Goal: Task Accomplishment & Management: Manage account settings

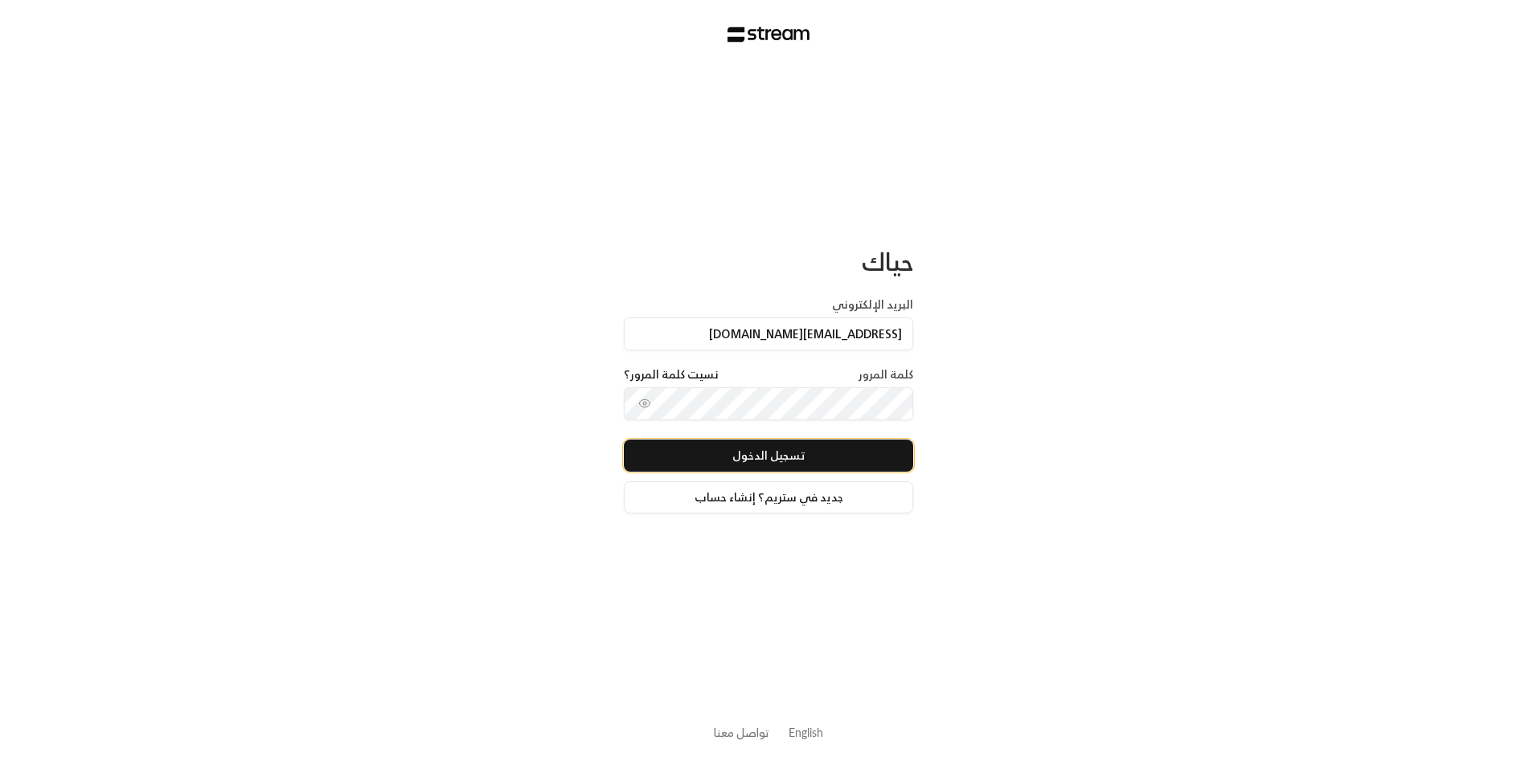
click at [872, 445] on button "تسجيل الدخول" at bounding box center [768, 456] width 289 height 32
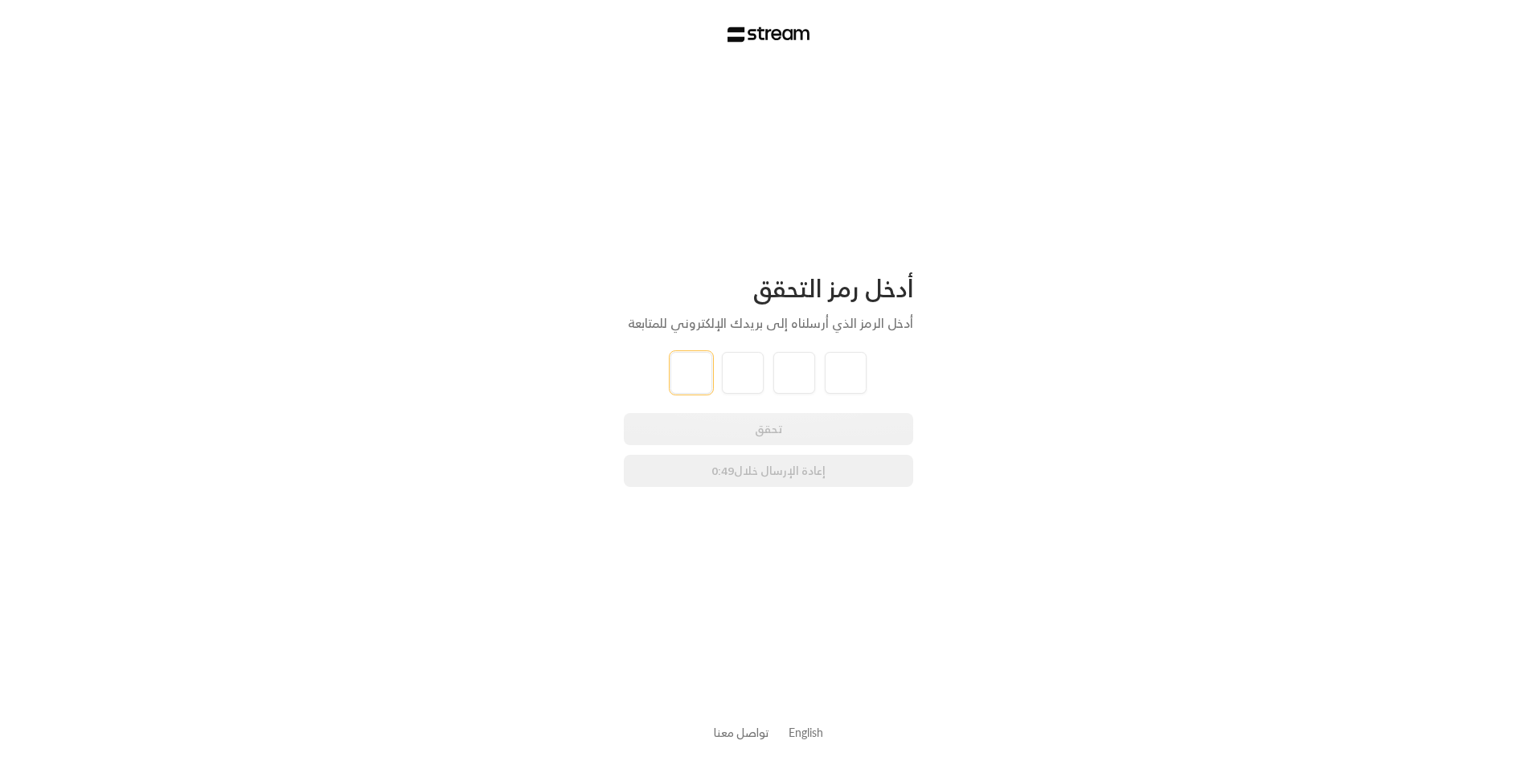
type input "9"
type input "2"
type input "4"
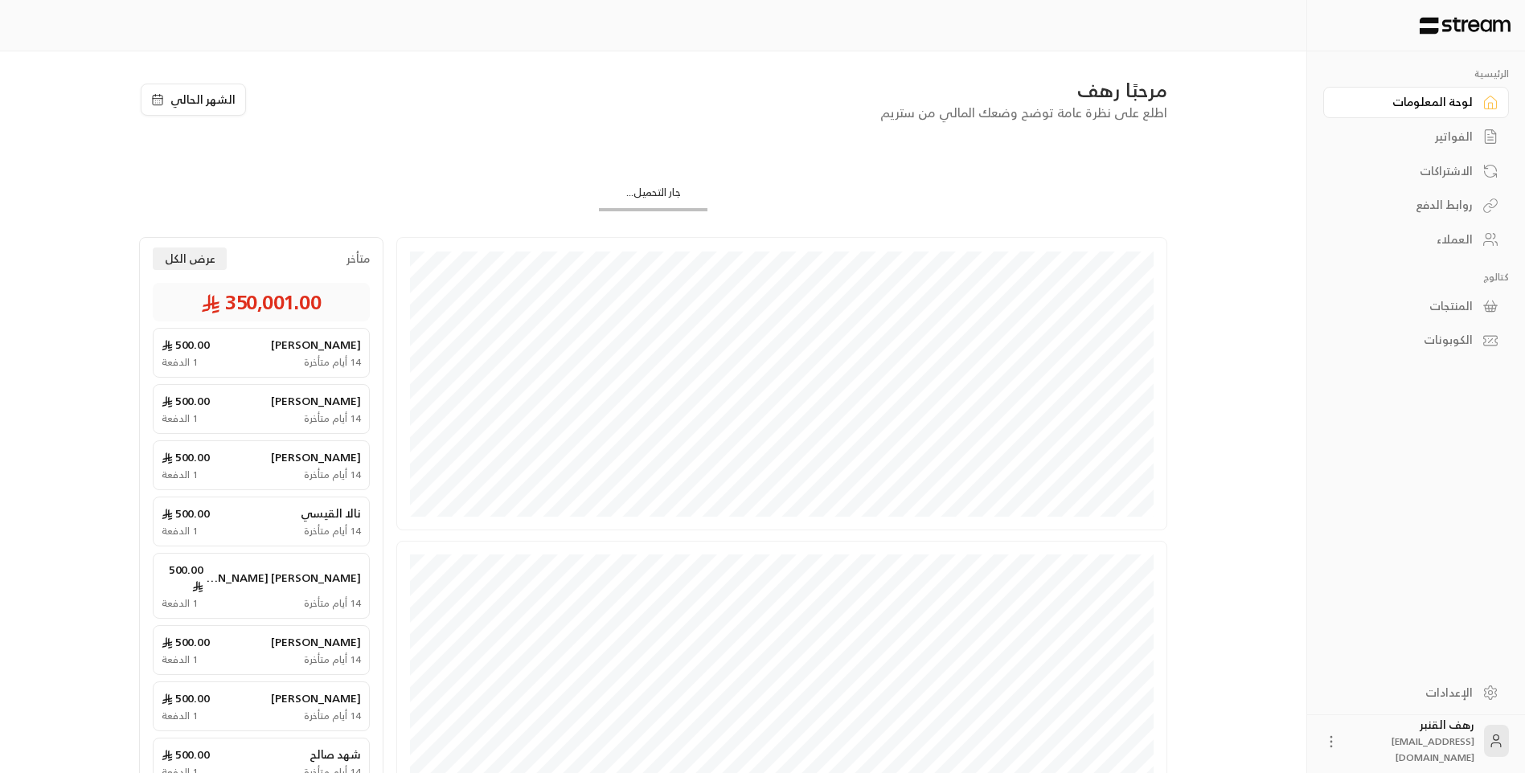
click at [1466, 123] on link "الفواتير" at bounding box center [1416, 136] width 186 height 31
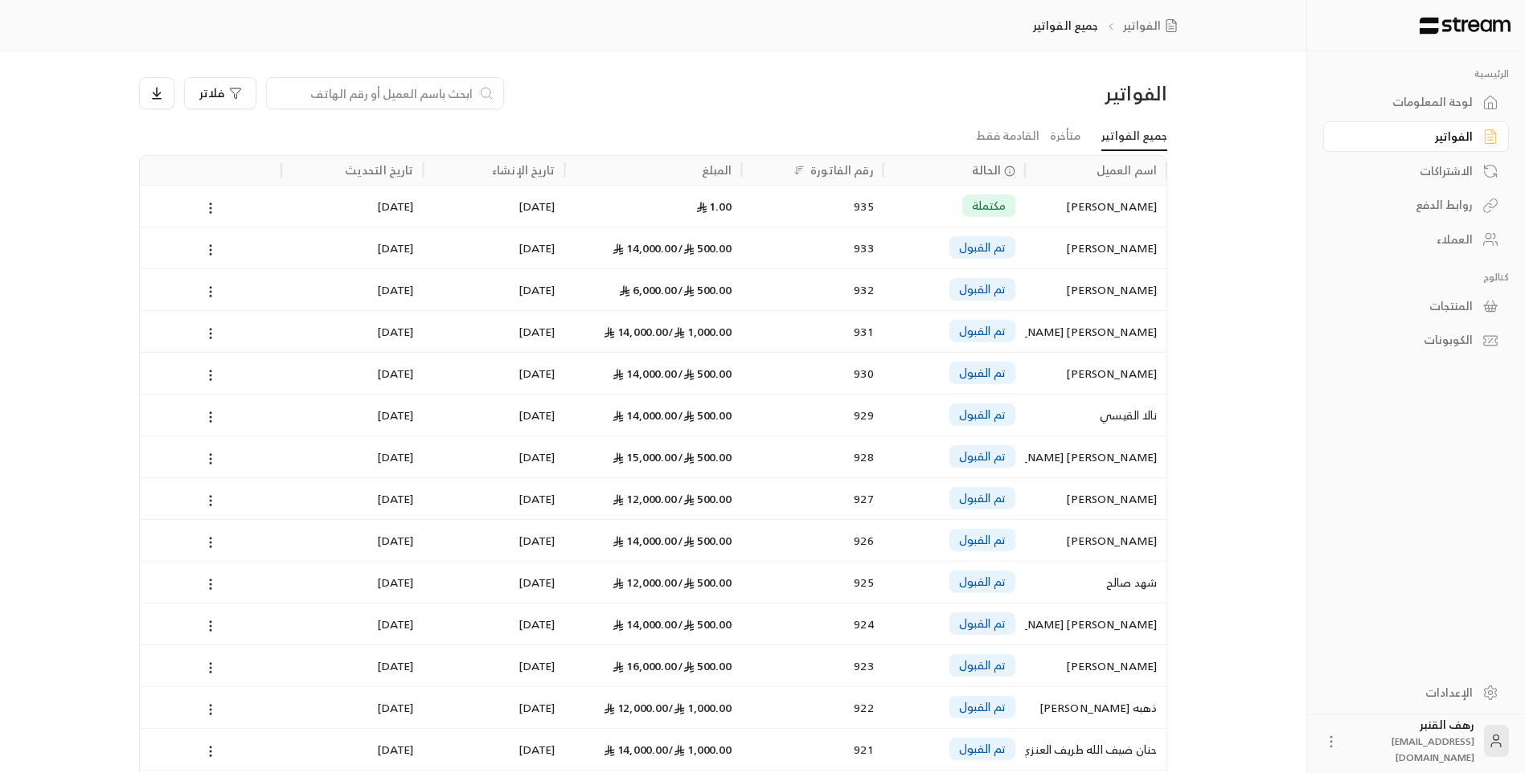
click at [384, 86] on input at bounding box center [375, 93] width 196 height 18
click at [455, 89] on input at bounding box center [375, 93] width 196 height 18
paste input "558422888"
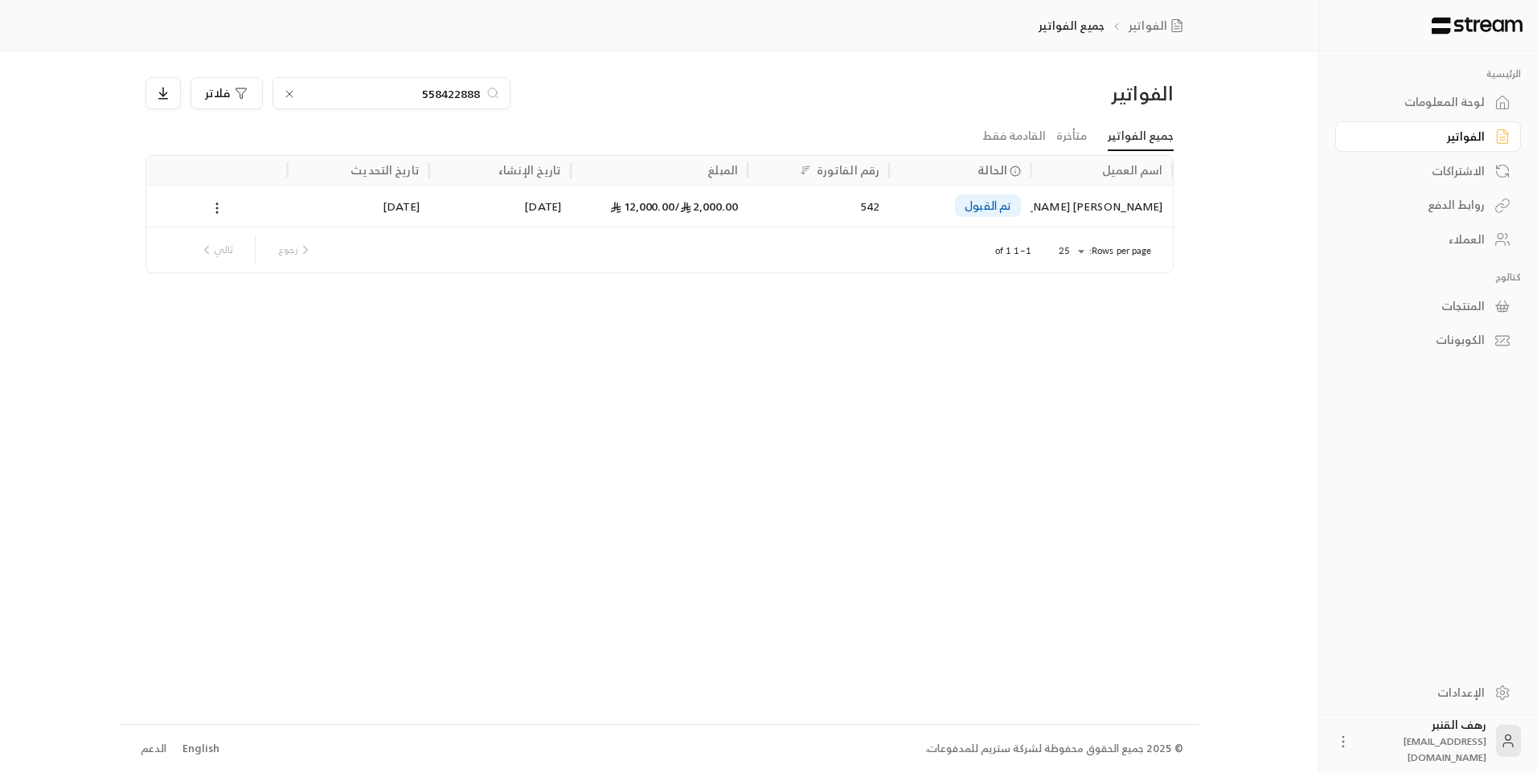
type input "558422888"
click at [1068, 211] on div "[PERSON_NAME] [PERSON_NAME]" at bounding box center [1101, 206] width 122 height 41
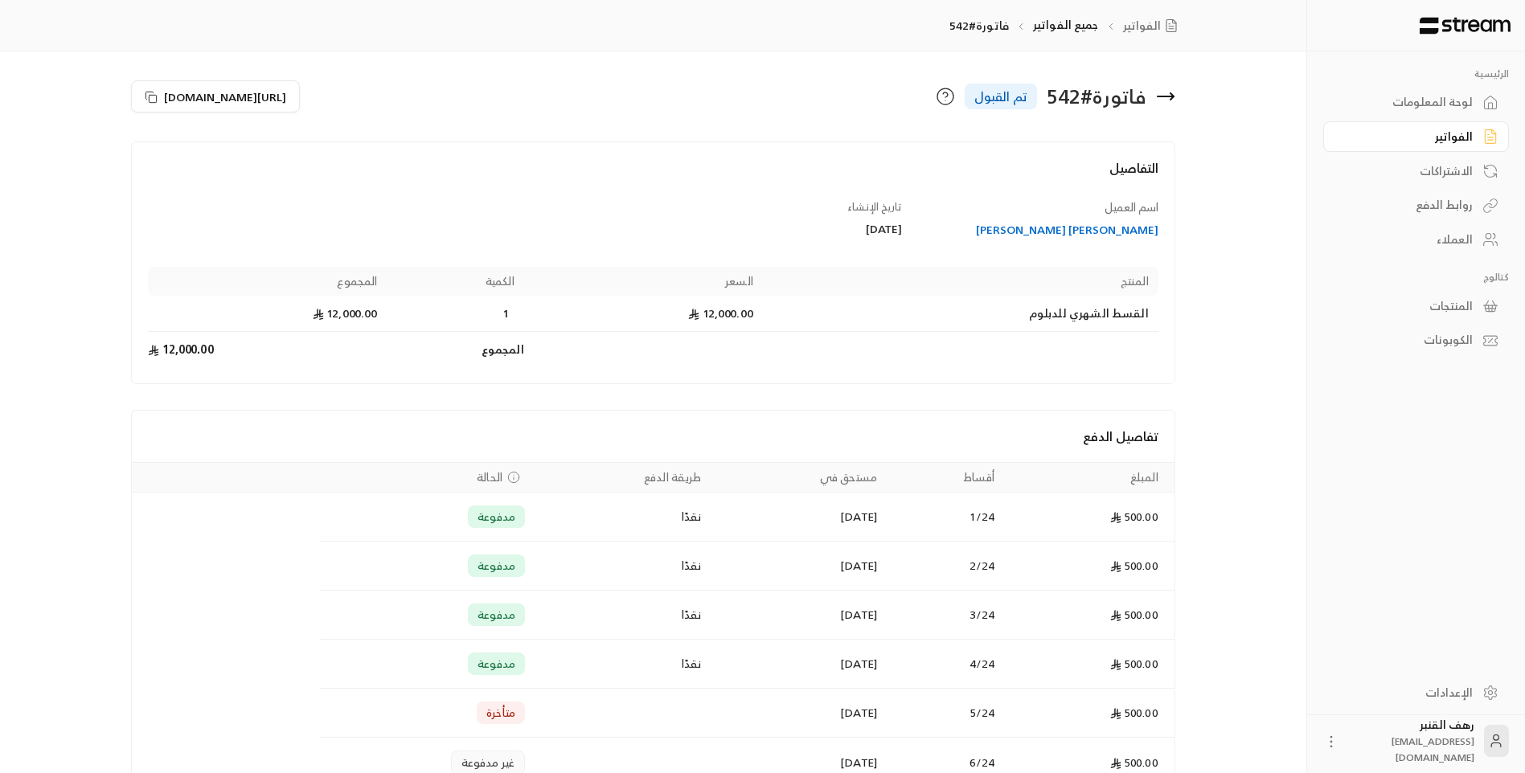
click at [1159, 89] on icon at bounding box center [1165, 96] width 19 height 19
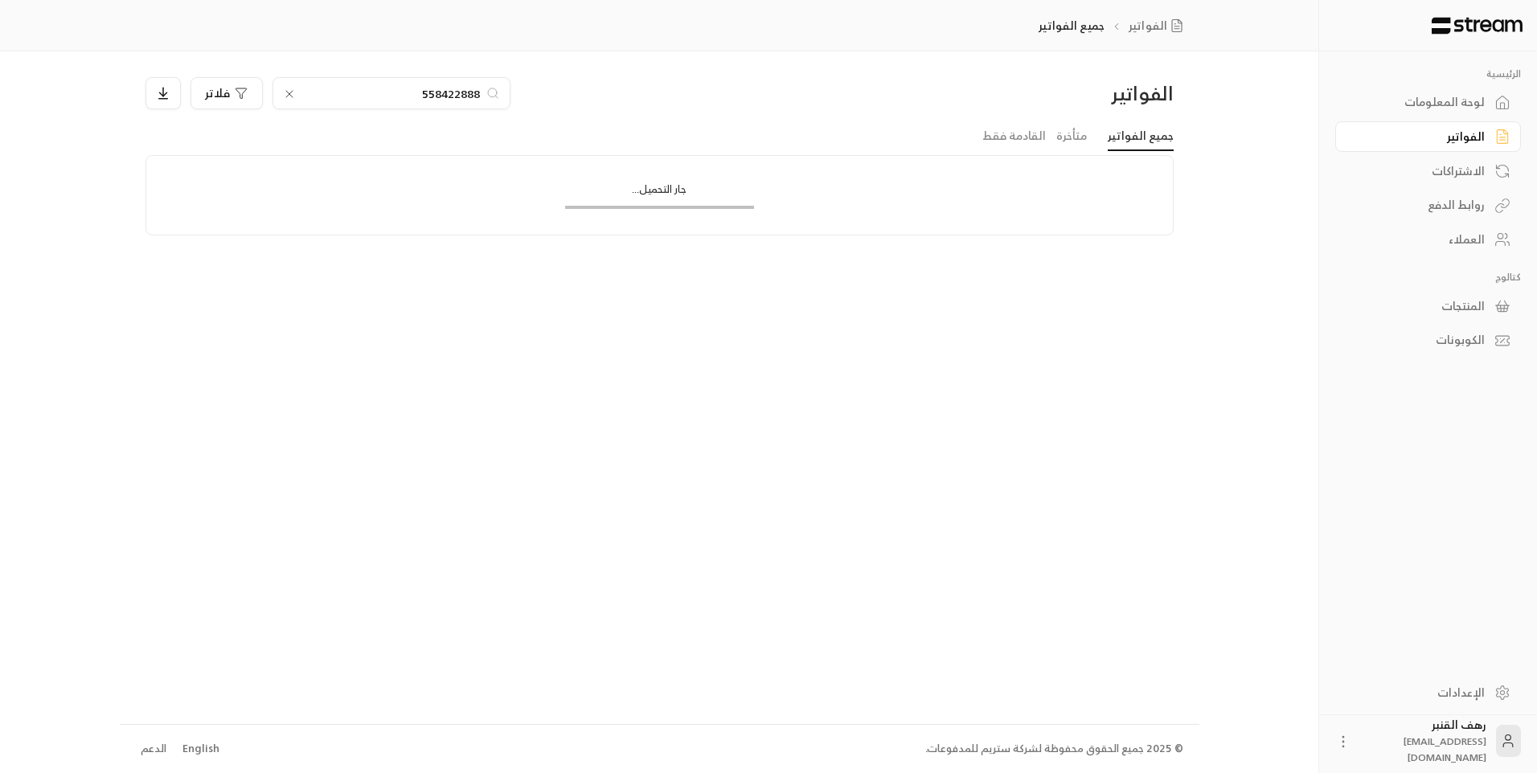
click at [289, 92] on icon at bounding box center [289, 94] width 13 height 13
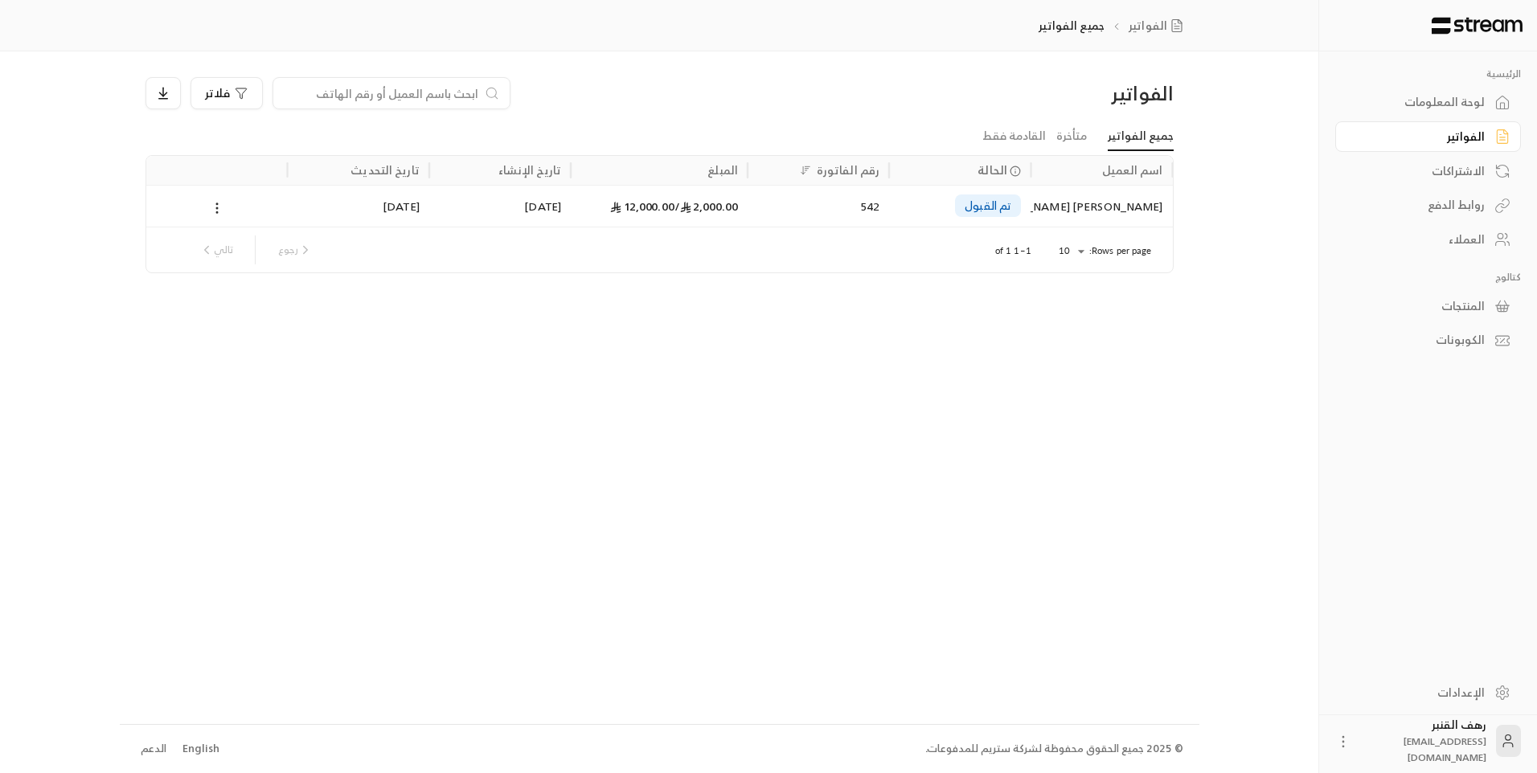
click at [346, 93] on input at bounding box center [381, 93] width 196 height 18
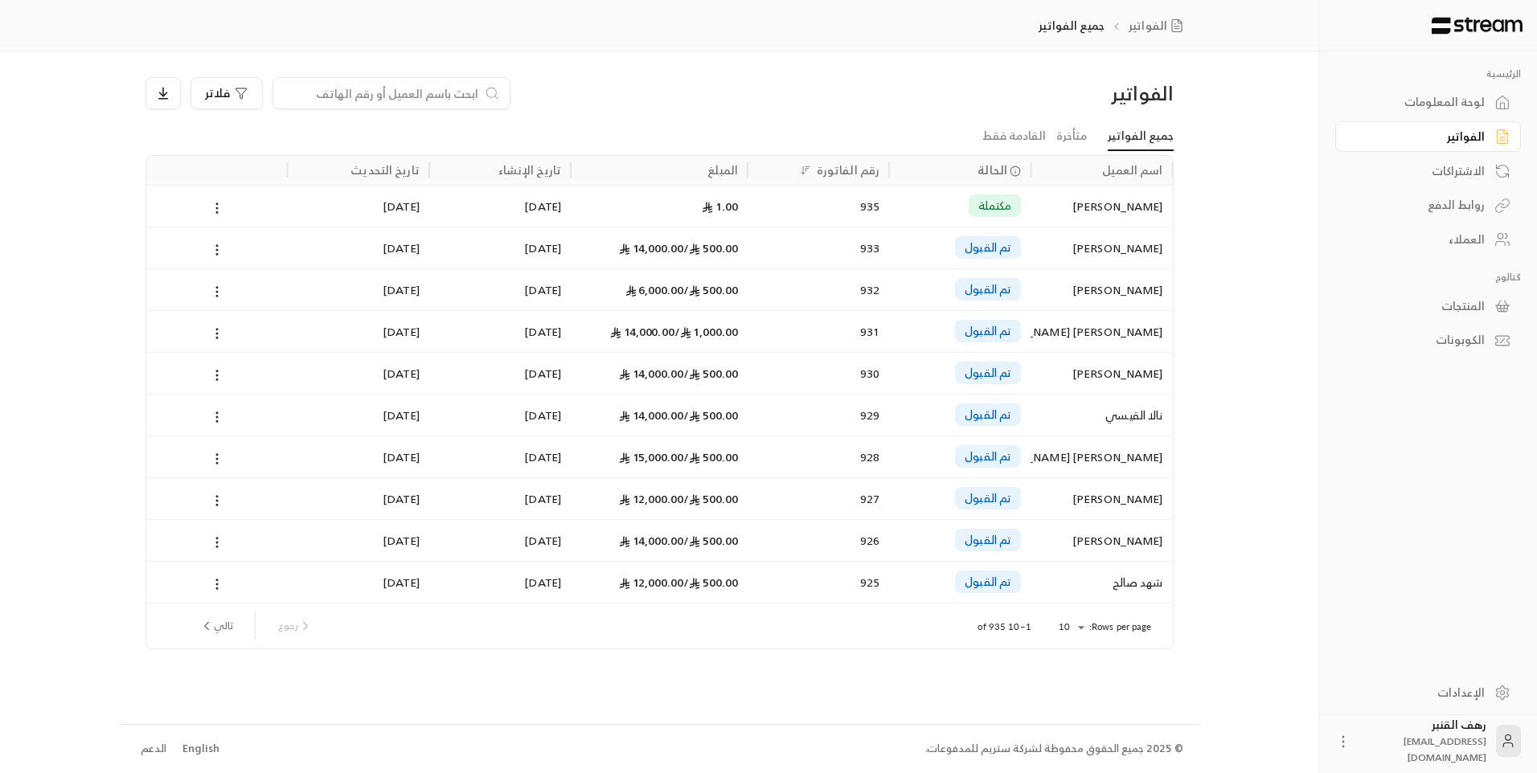
paste input "566674978"
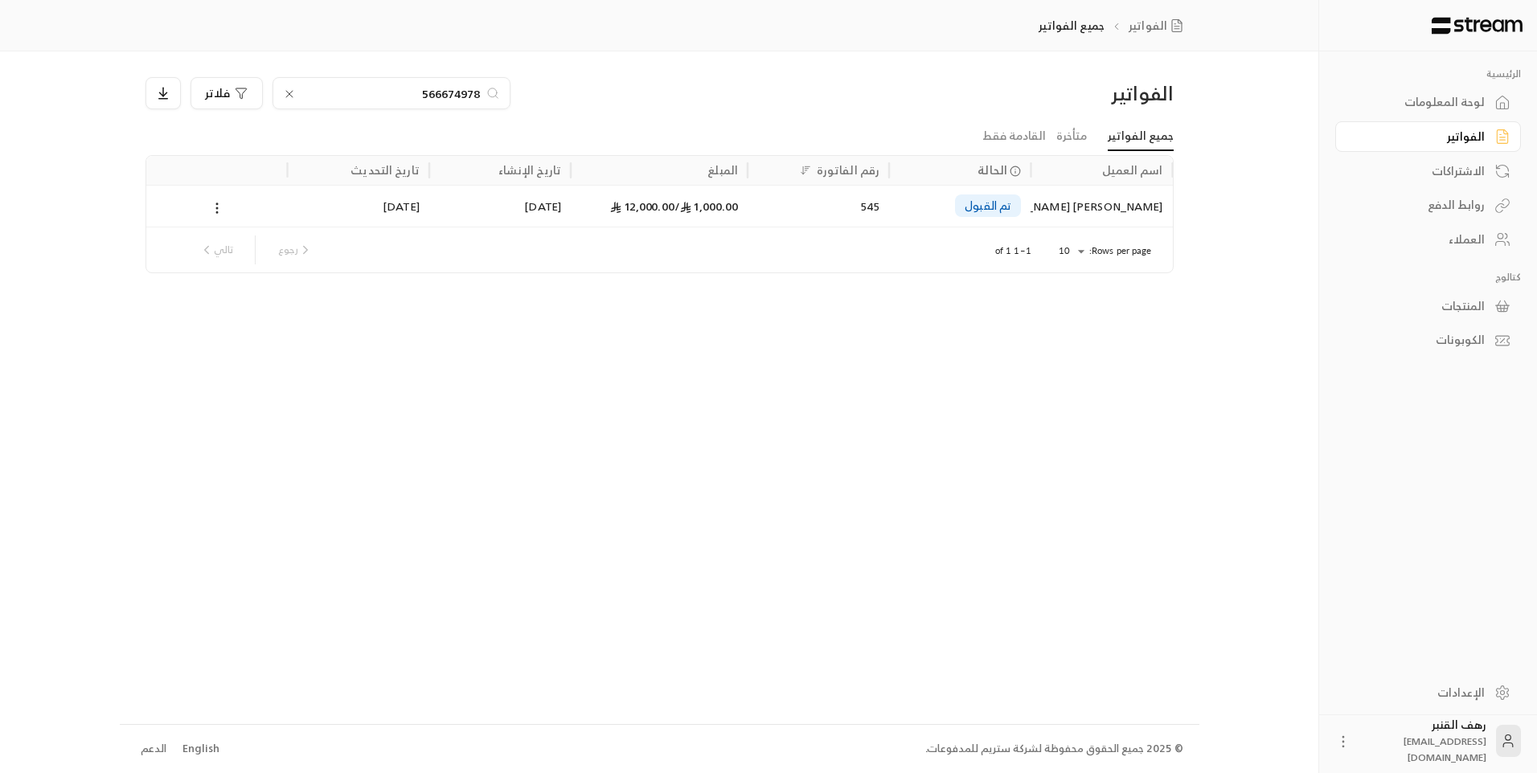
type input "566674978"
click at [1145, 202] on div "[PERSON_NAME] [PERSON_NAME]" at bounding box center [1101, 206] width 122 height 41
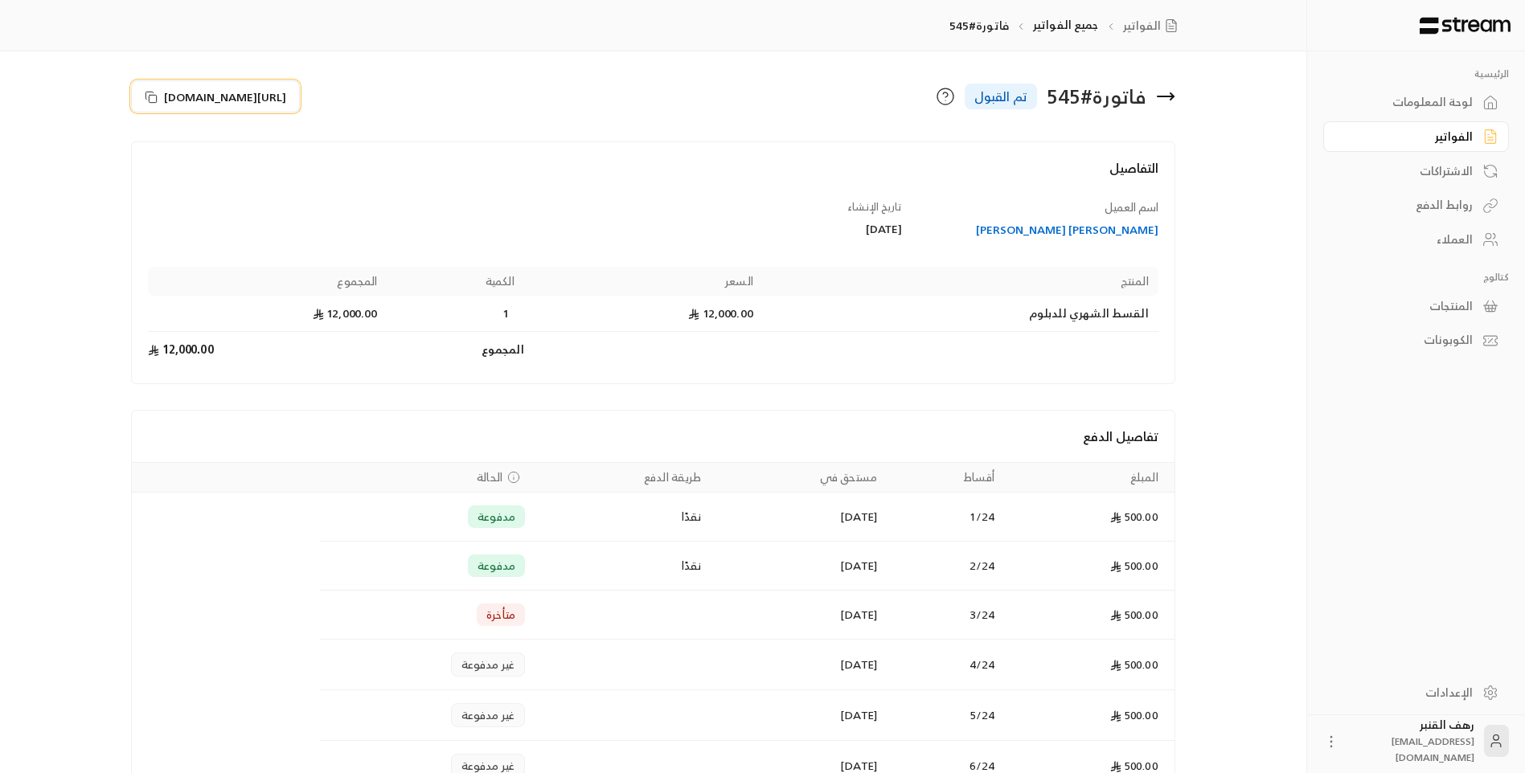
click at [280, 96] on span "[URL][DOMAIN_NAME]" at bounding box center [225, 96] width 122 height 17
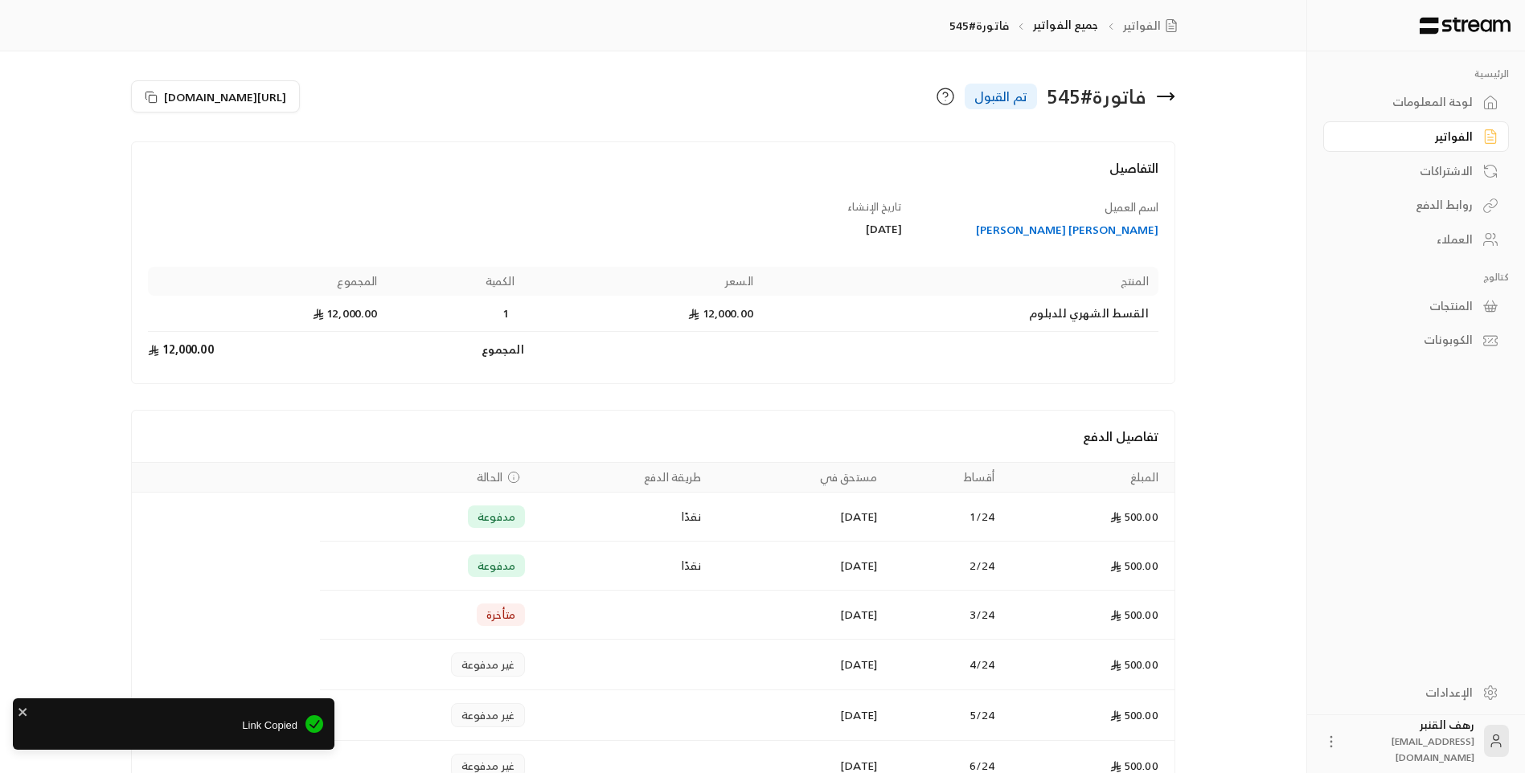
click at [1162, 101] on icon at bounding box center [1165, 96] width 19 height 19
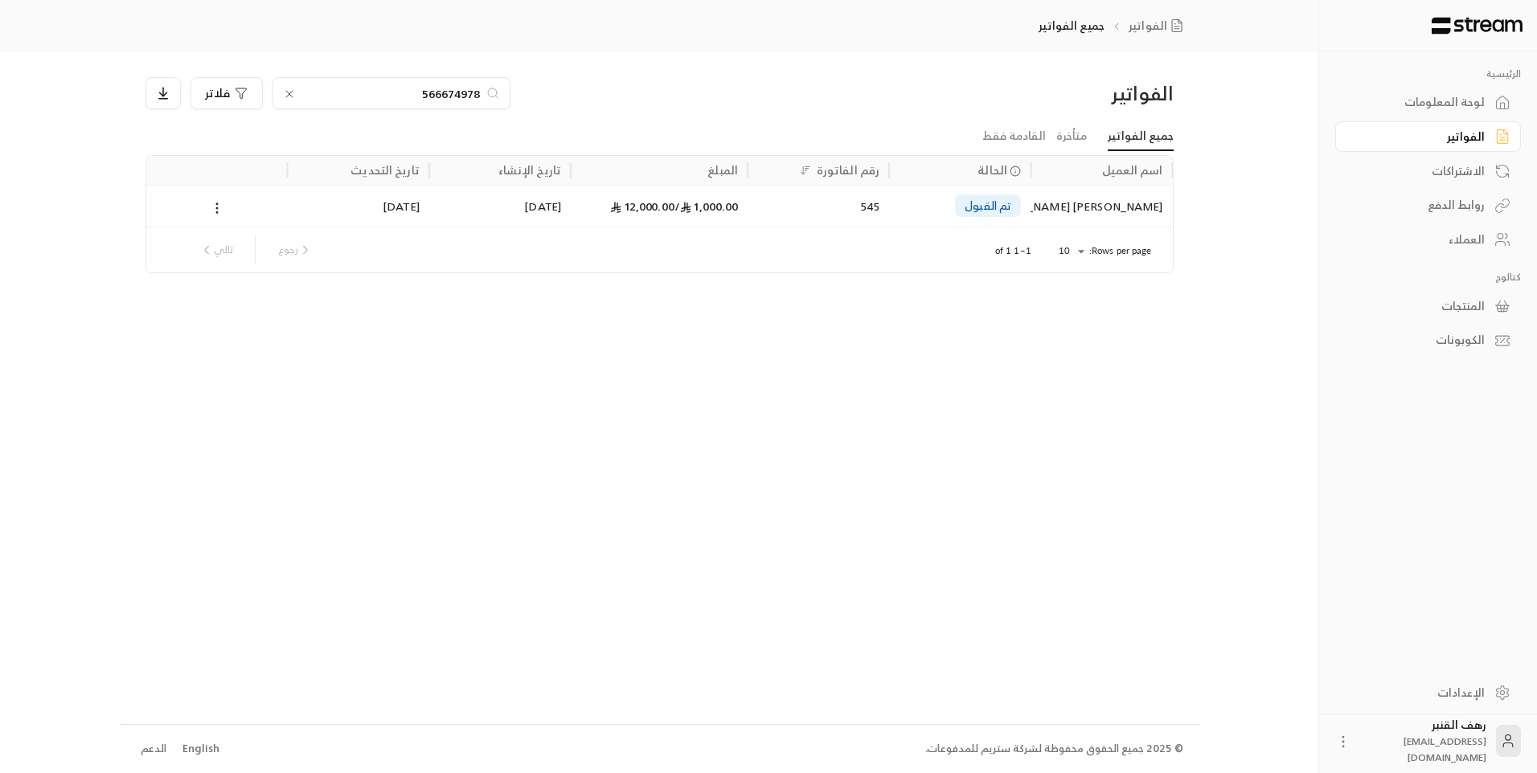
click at [374, 99] on input "566674978" at bounding box center [391, 93] width 178 height 18
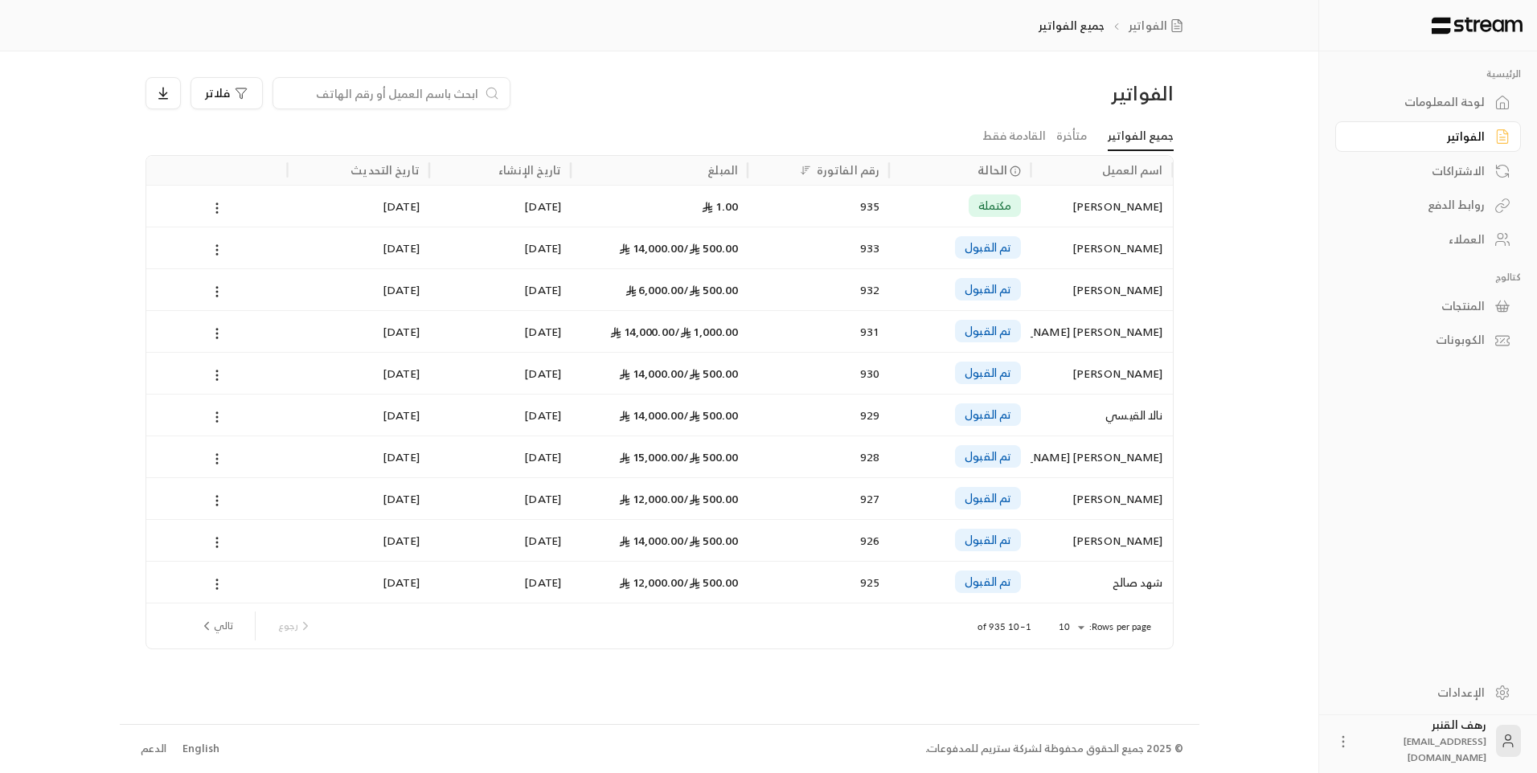
click at [397, 84] on div at bounding box center [392, 93] width 238 height 32
click at [418, 95] on input at bounding box center [381, 93] width 196 height 18
drag, startPoint x: 418, startPoint y: 95, endPoint x: 418, endPoint y: 105, distance: 9.6
drag, startPoint x: 418, startPoint y: 105, endPoint x: 453, endPoint y: 85, distance: 39.6
click at [453, 85] on input at bounding box center [381, 93] width 196 height 18
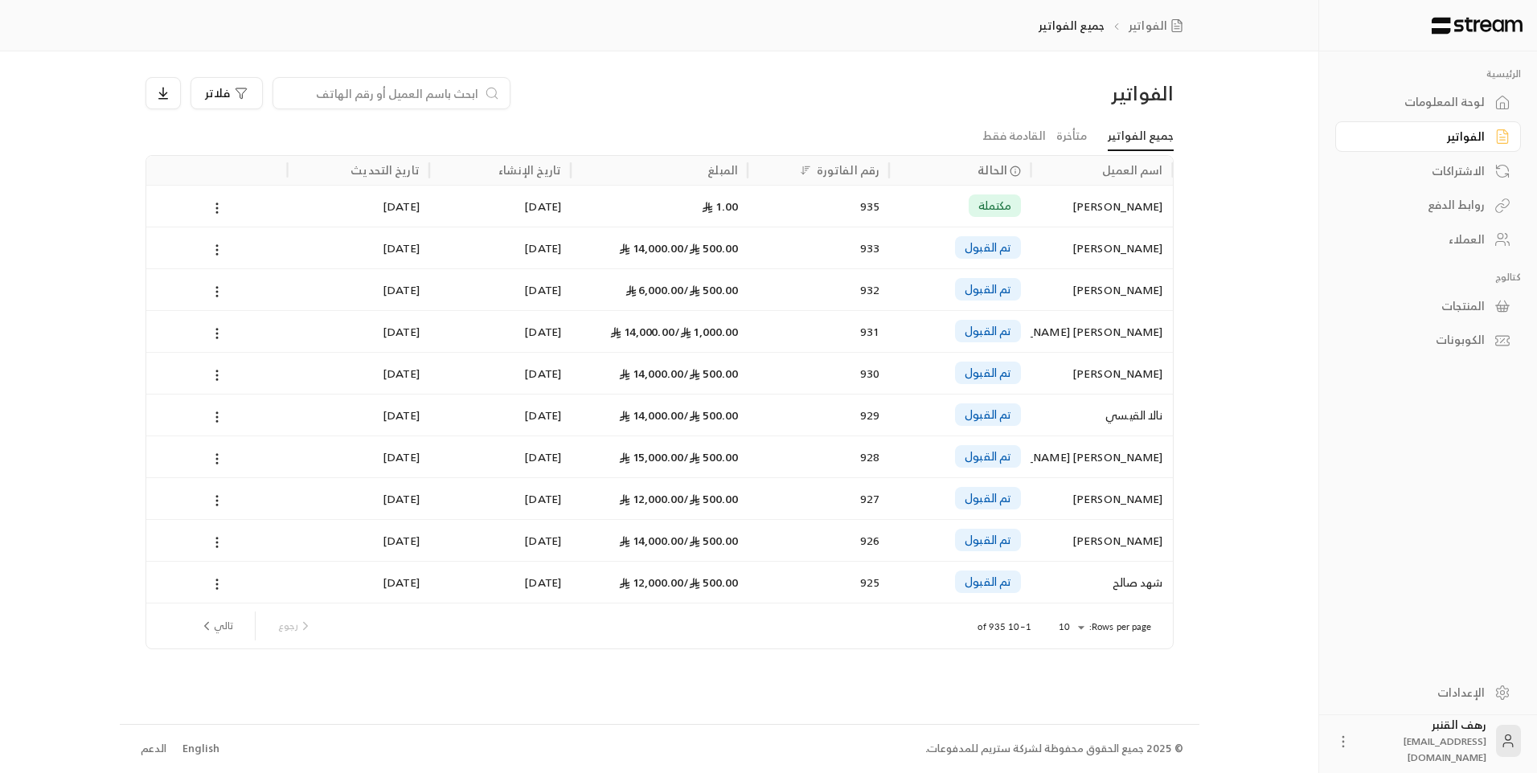
click at [476, 96] on input at bounding box center [381, 93] width 196 height 18
paste input "558683700"
type input "558683700"
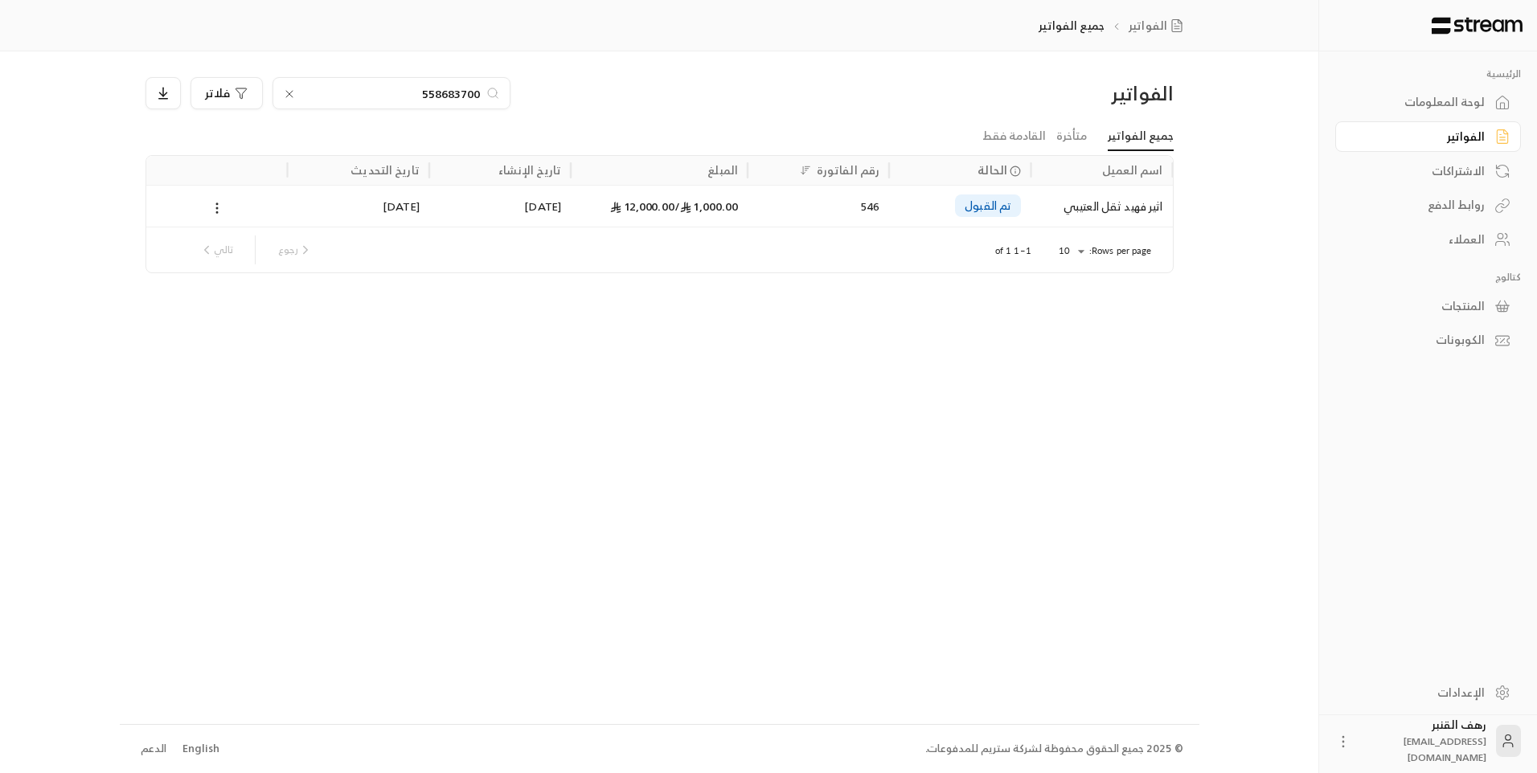
click at [1169, 203] on div "اثير فهيد ثقل العتيبي" at bounding box center [1102, 206] width 142 height 42
click at [1169, 203] on div "الفواتير 558683700 فلاتر جميع الفواتير متأخرة القادمة فقط اسم العميل الحالة رقم…" at bounding box center [660, 387] width 1080 height 672
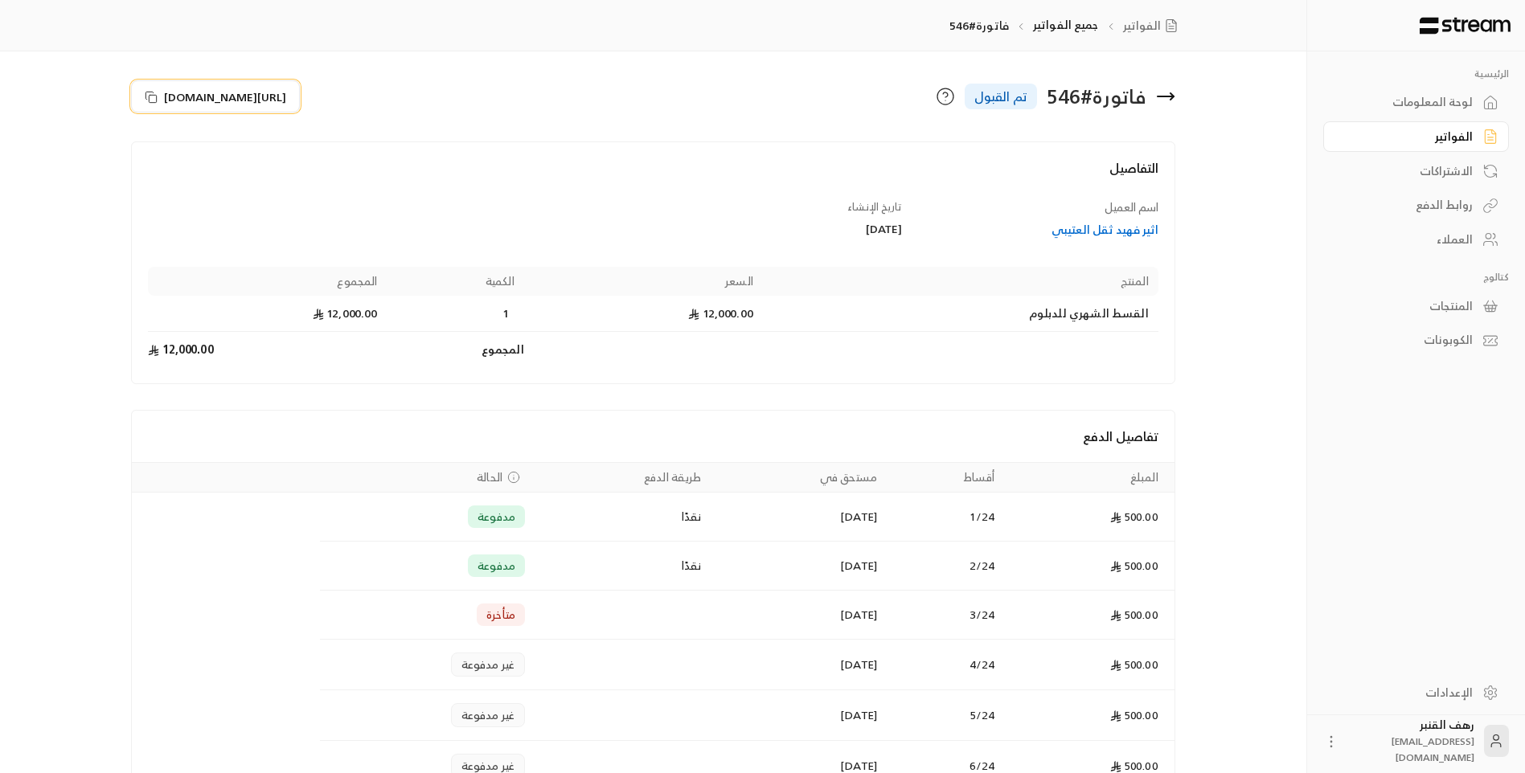
click at [300, 96] on button "[URL][DOMAIN_NAME]" at bounding box center [215, 96] width 169 height 32
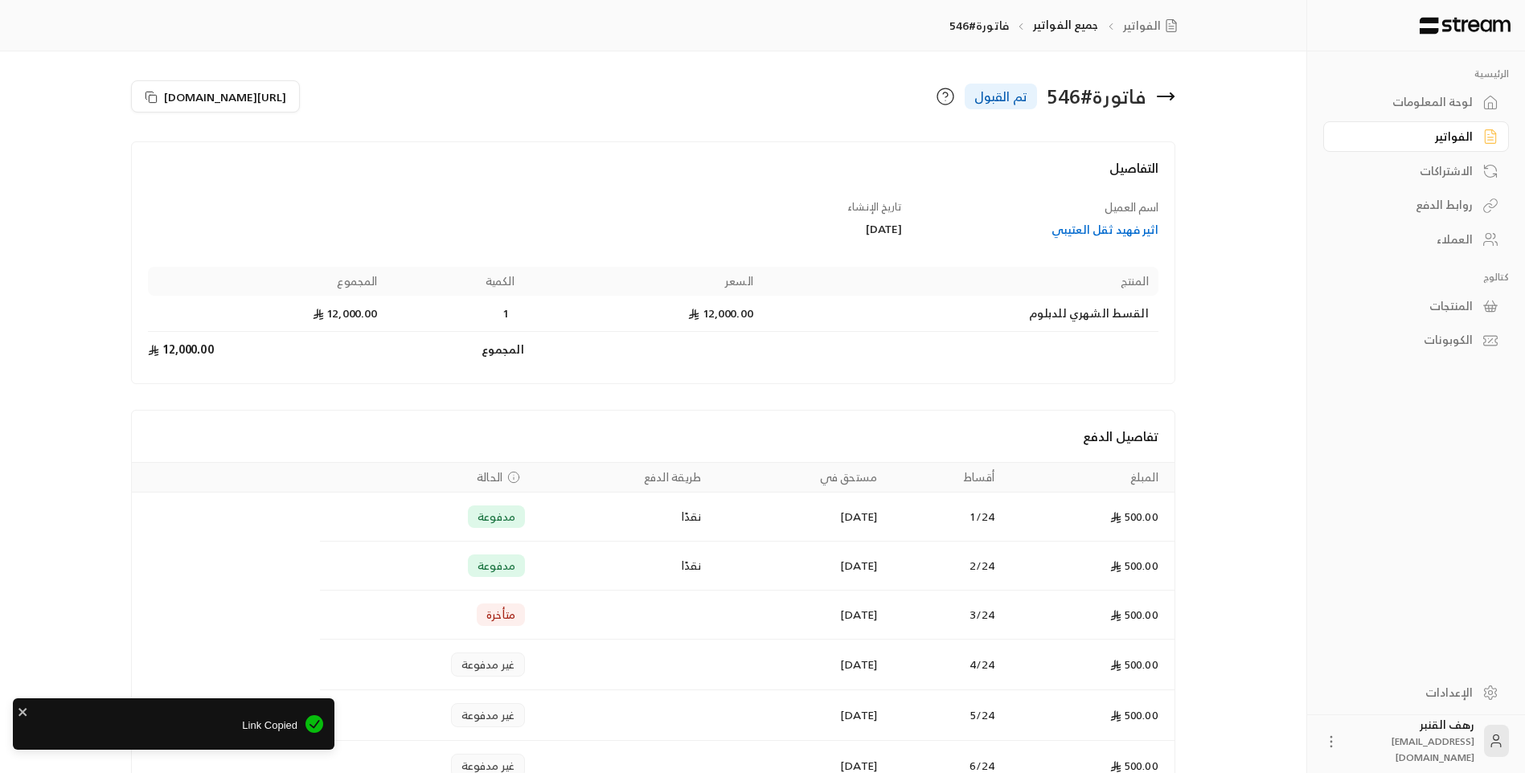
click at [1165, 92] on icon at bounding box center [1165, 96] width 19 height 19
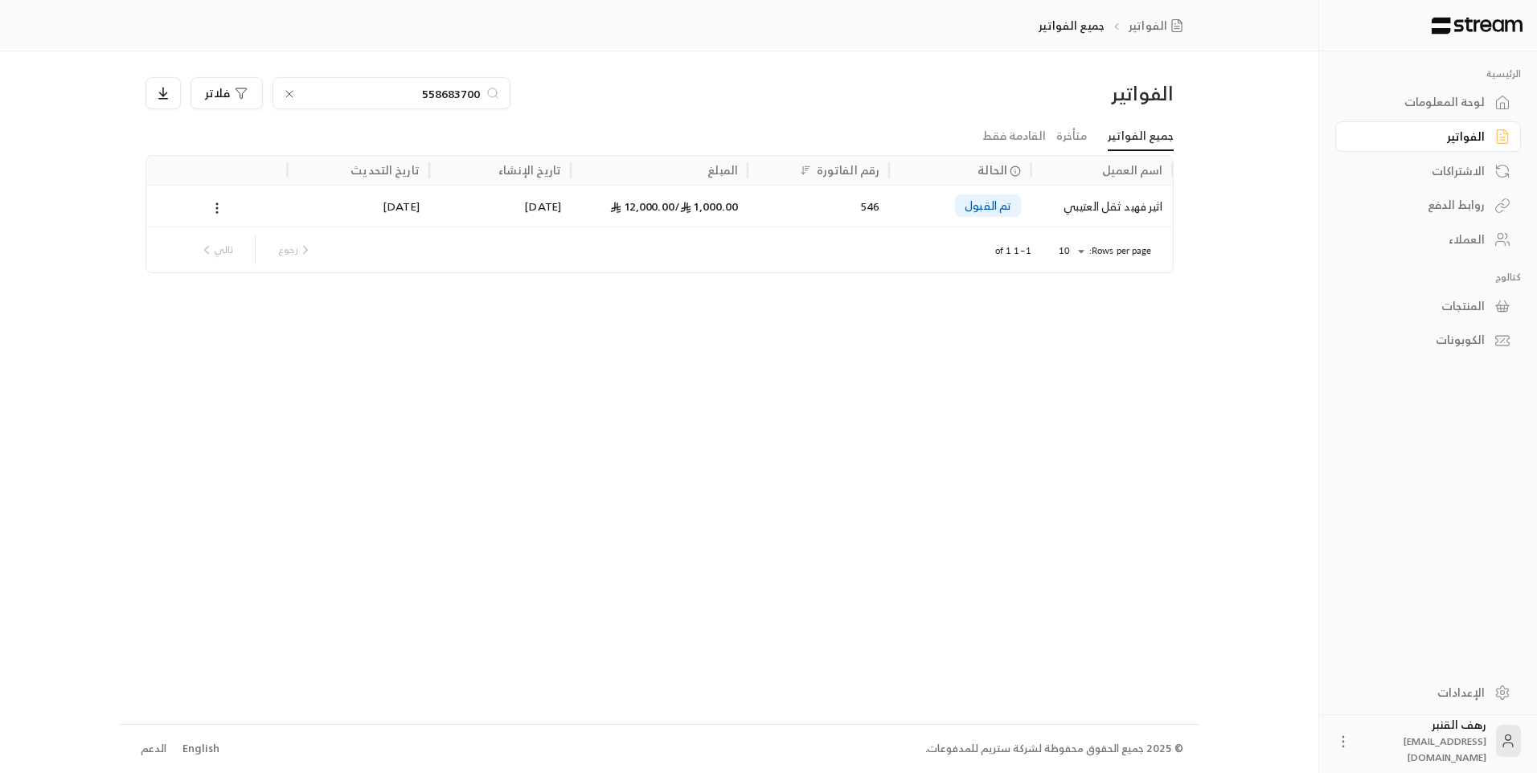
click at [350, 97] on input "558683700" at bounding box center [391, 93] width 178 height 18
click at [351, 97] on input "558683700" at bounding box center [391, 93] width 178 height 18
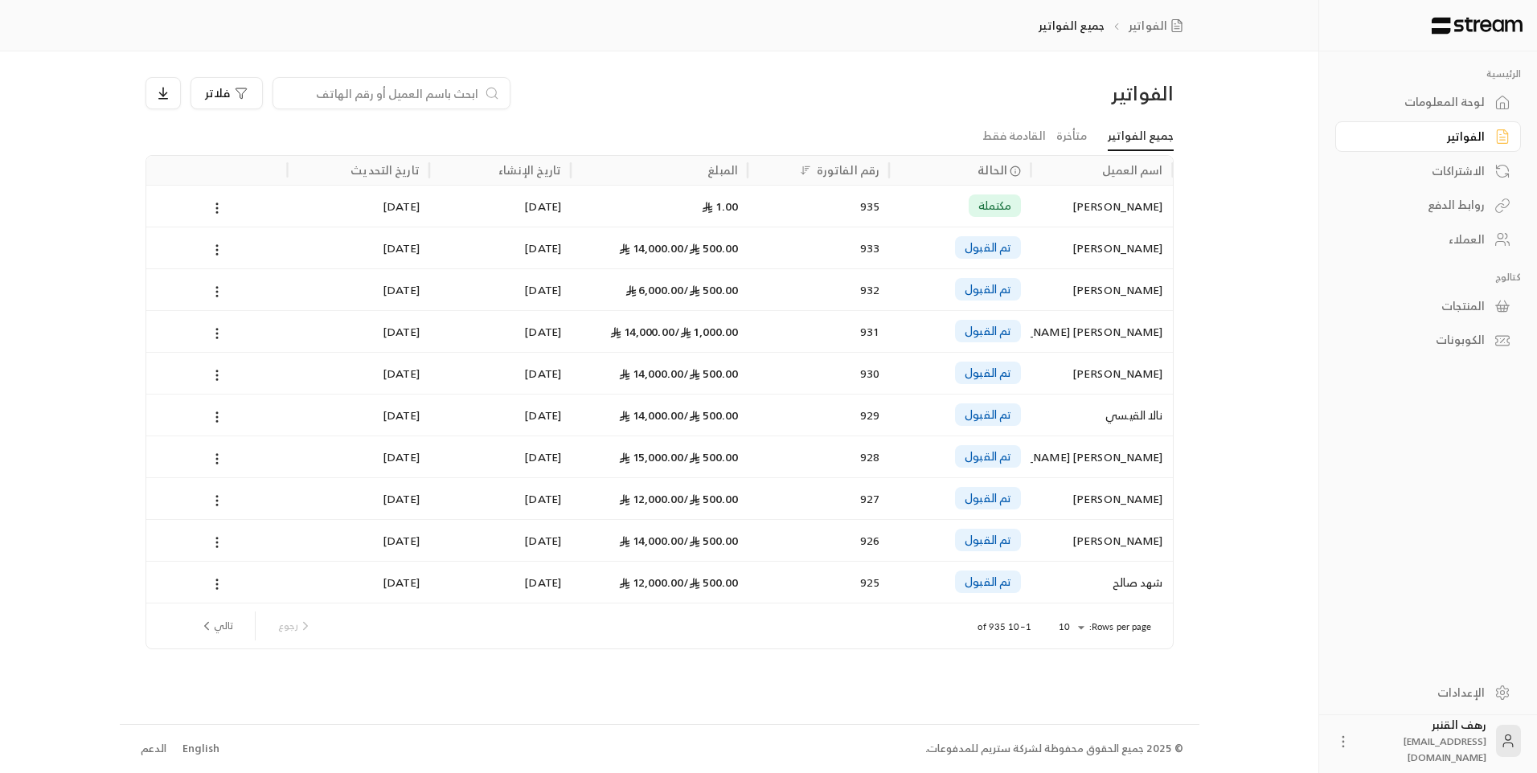
paste input "553945729"
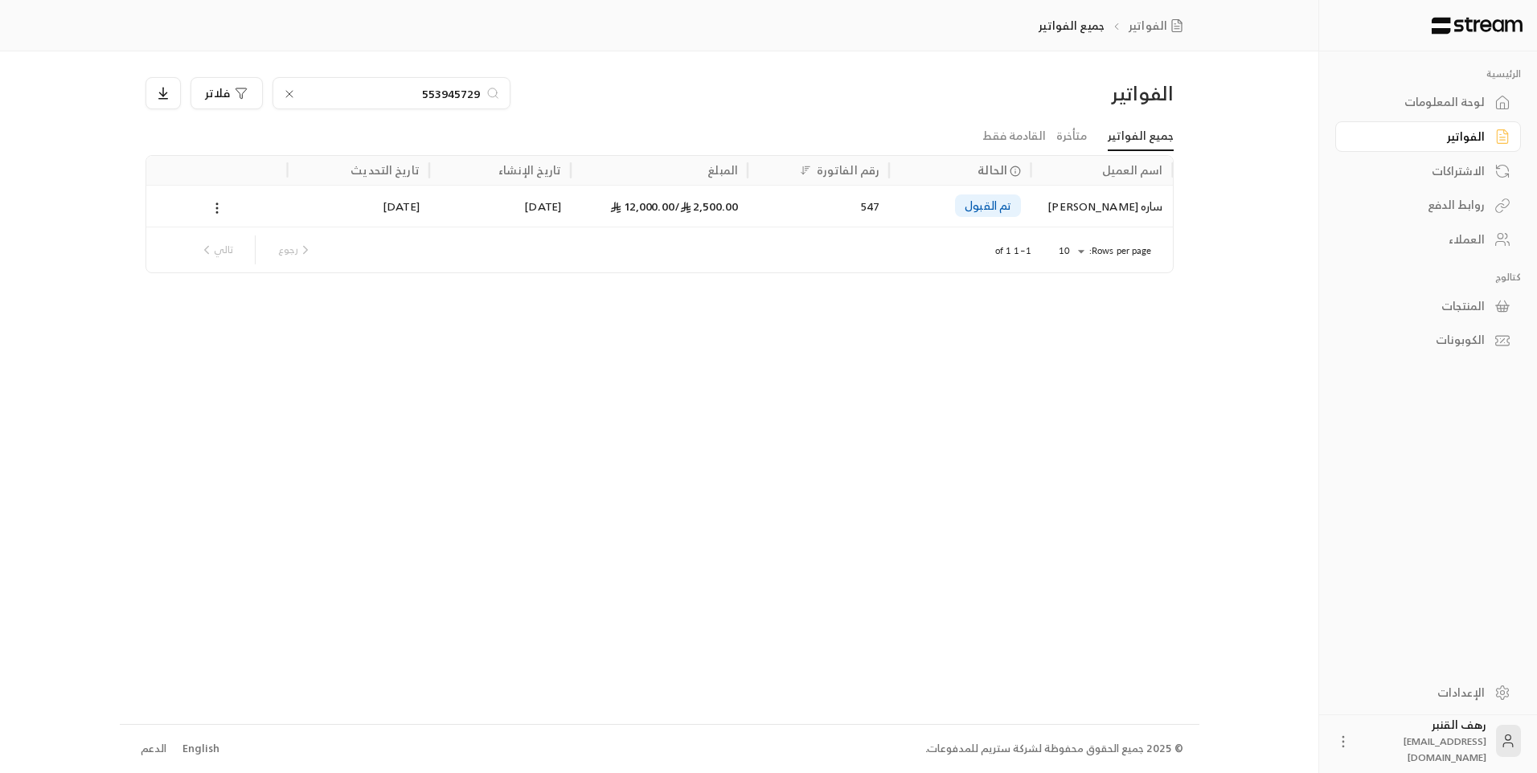
type input "553945729"
click at [473, 88] on input "553945729" at bounding box center [391, 93] width 178 height 18
click at [472, 89] on input "553945729" at bounding box center [391, 93] width 178 height 18
click at [1118, 198] on div "ساره [PERSON_NAME]" at bounding box center [1101, 206] width 122 height 41
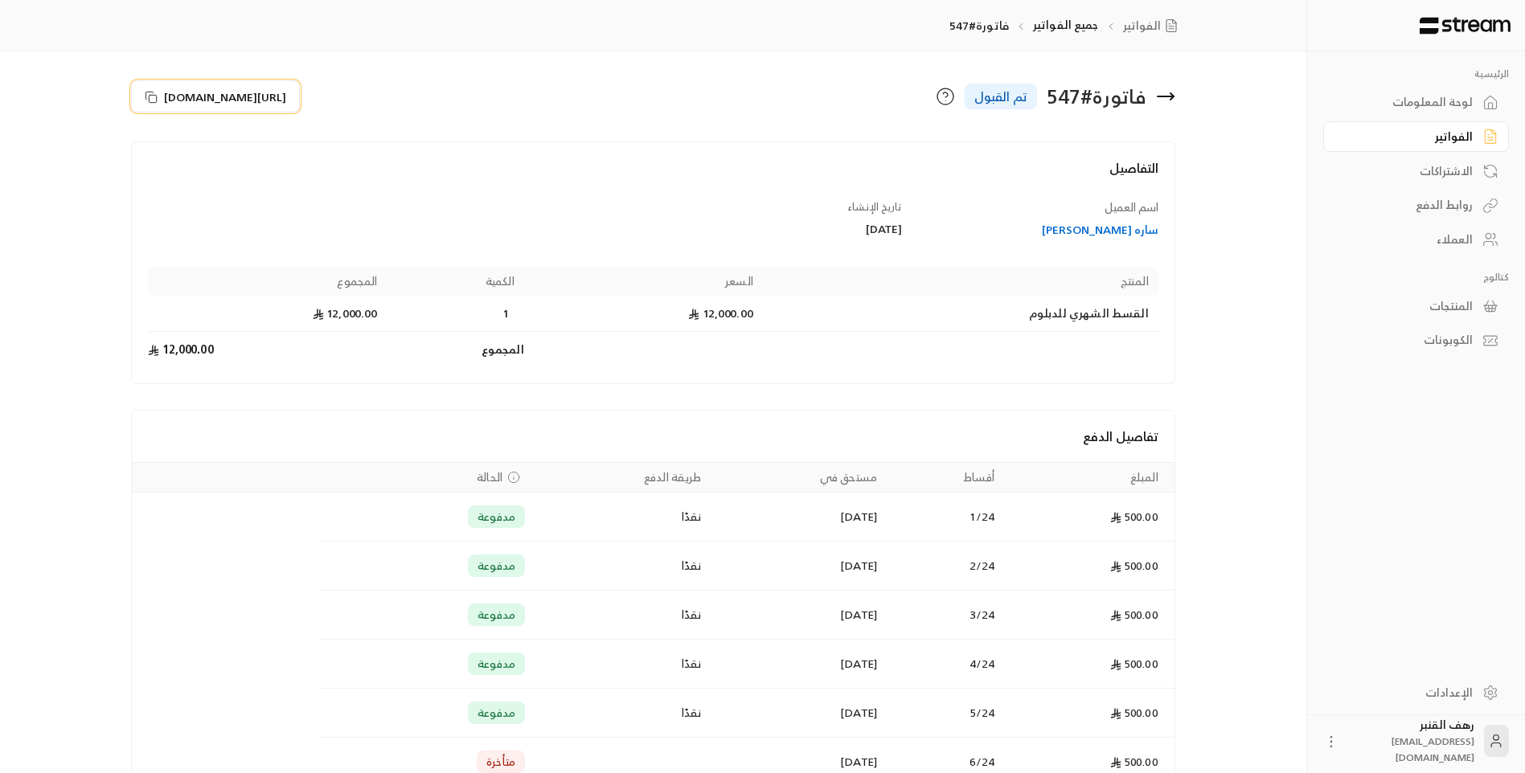
click at [286, 101] on span "[URL][DOMAIN_NAME]" at bounding box center [225, 96] width 122 height 17
drag, startPoint x: 1152, startPoint y: 78, endPoint x: 1202, endPoint y: 140, distance: 79.5
drag, startPoint x: 1202, startPoint y: 140, endPoint x: 883, endPoint y: 70, distance: 326.8
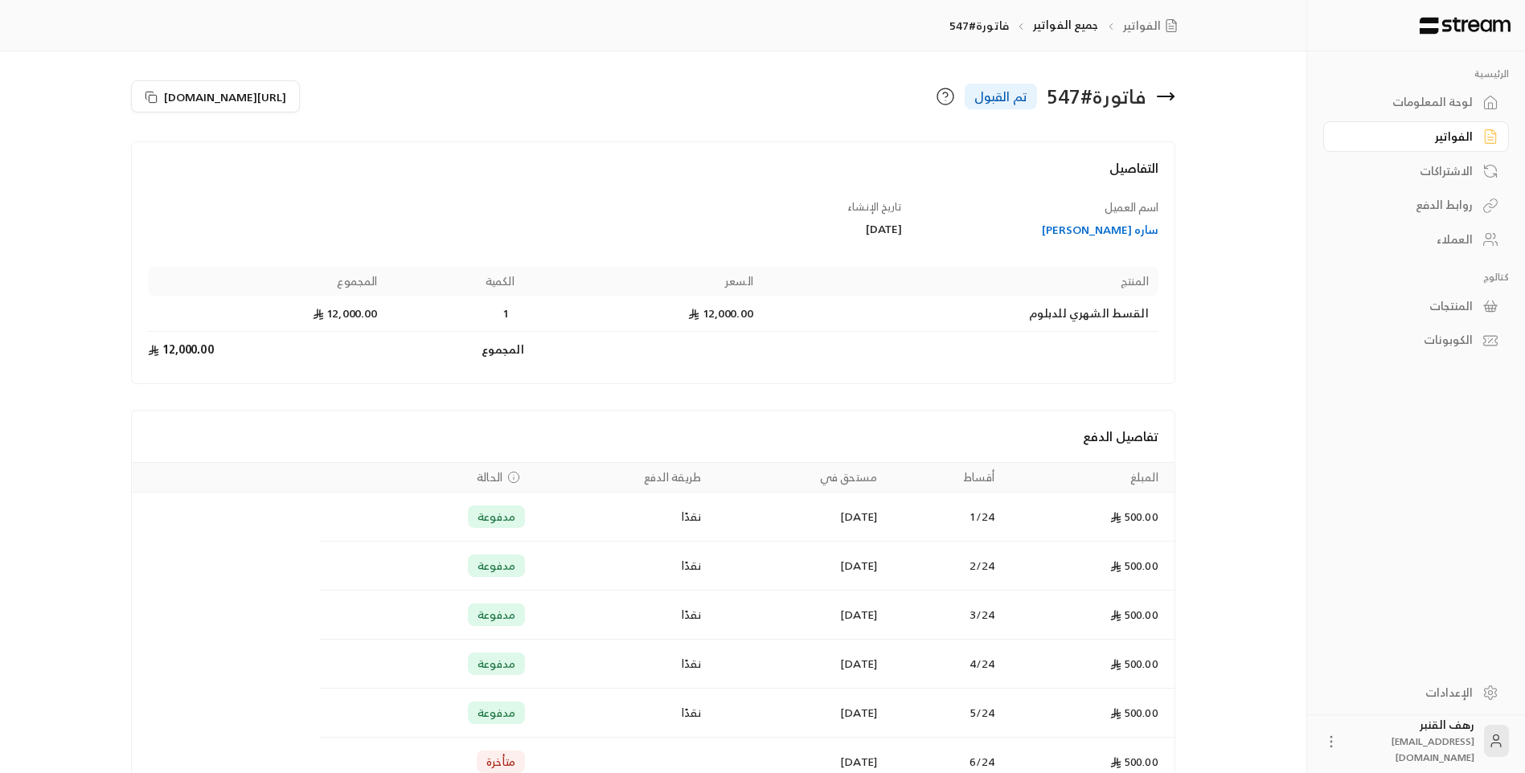
click at [1167, 85] on div "فاتورة # 547 تم القبول" at bounding box center [919, 96] width 530 height 39
click at [1173, 95] on icon at bounding box center [1172, 96] width 3 height 6
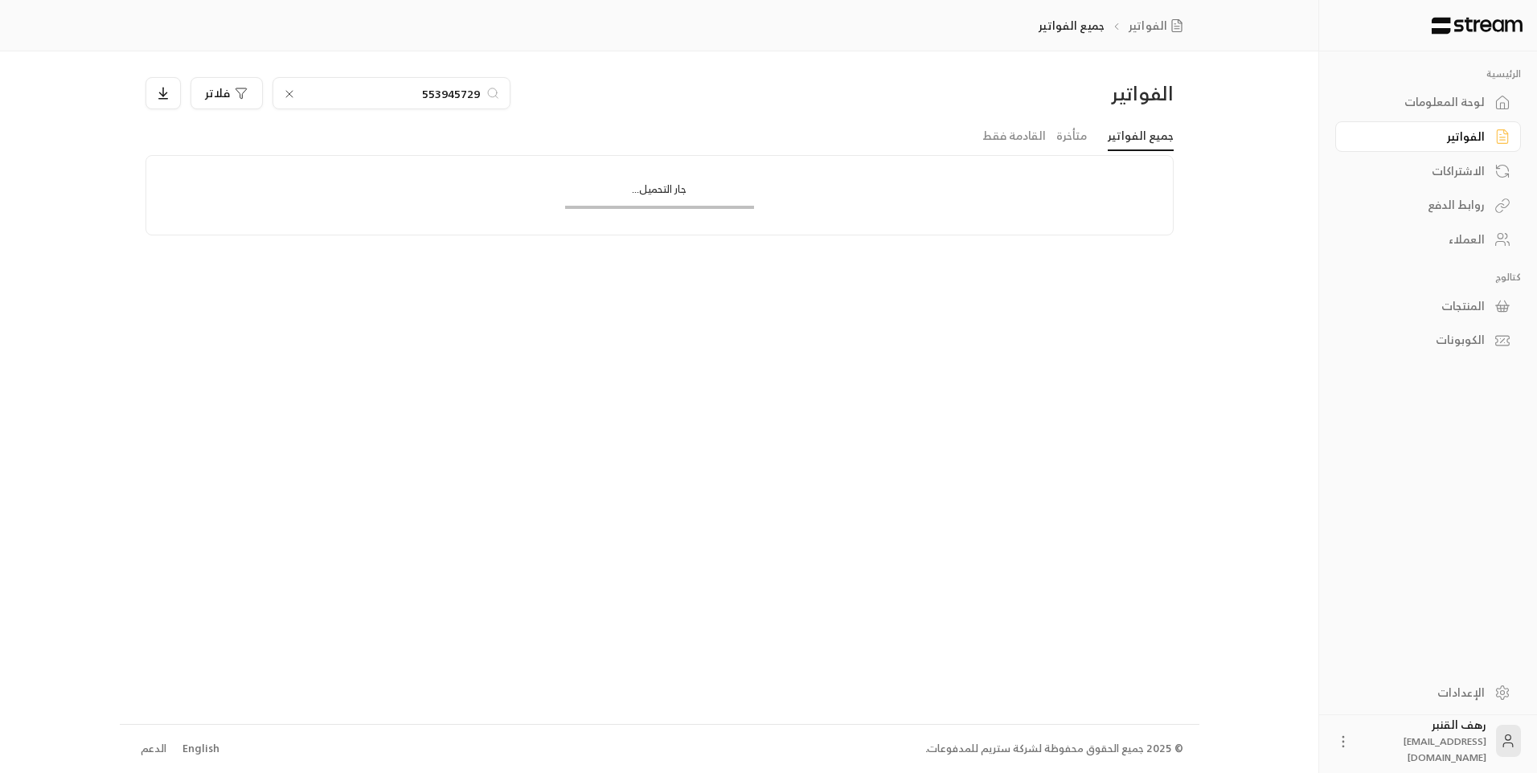
click at [369, 100] on input "553945729" at bounding box center [391, 93] width 178 height 18
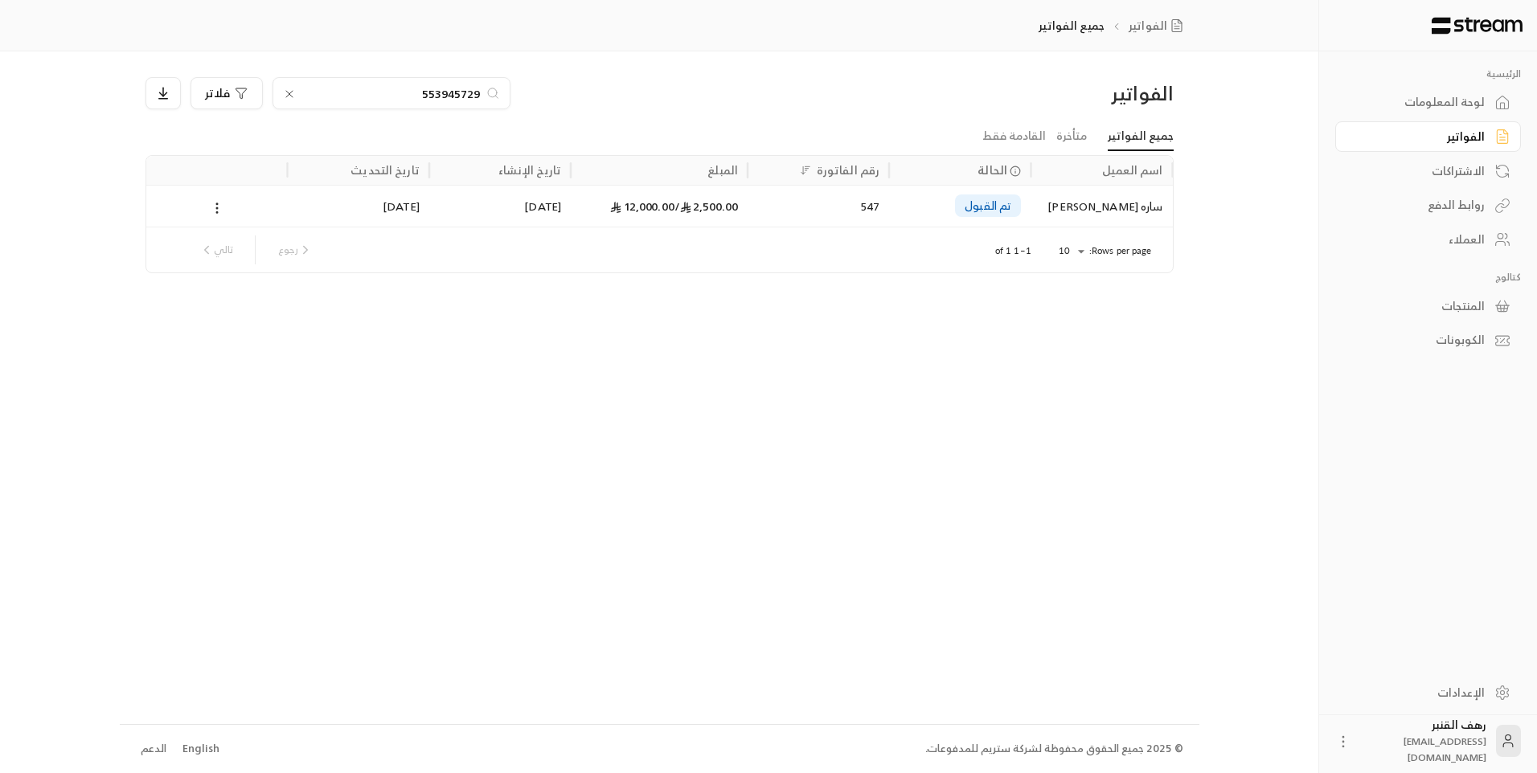
click at [369, 100] on input "553945729" at bounding box center [391, 93] width 178 height 18
click at [371, 100] on input "553945729" at bounding box center [391, 93] width 178 height 18
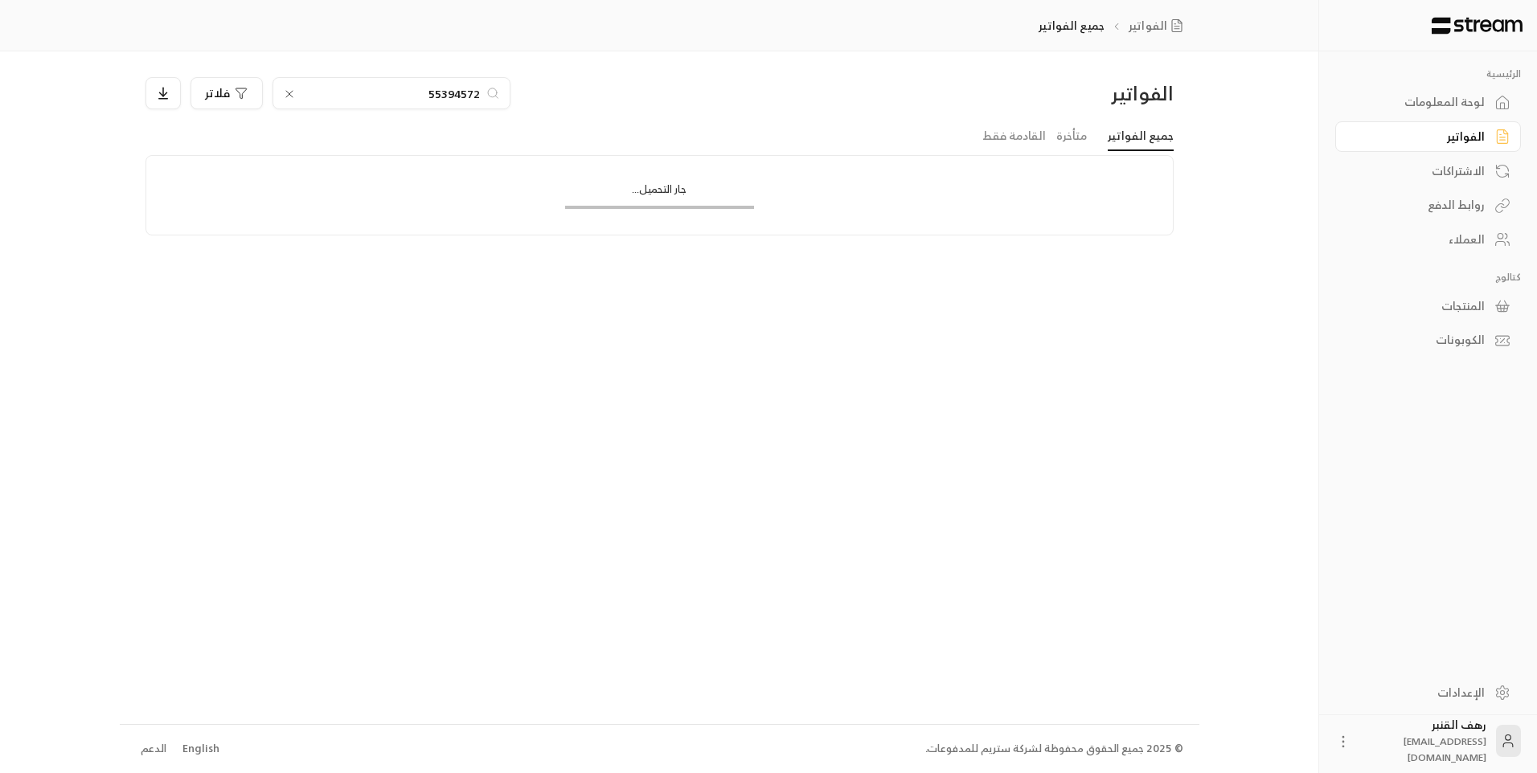
click at [376, 100] on input "55394572" at bounding box center [391, 93] width 178 height 18
click at [376, 96] on input "55394572" at bounding box center [391, 93] width 178 height 18
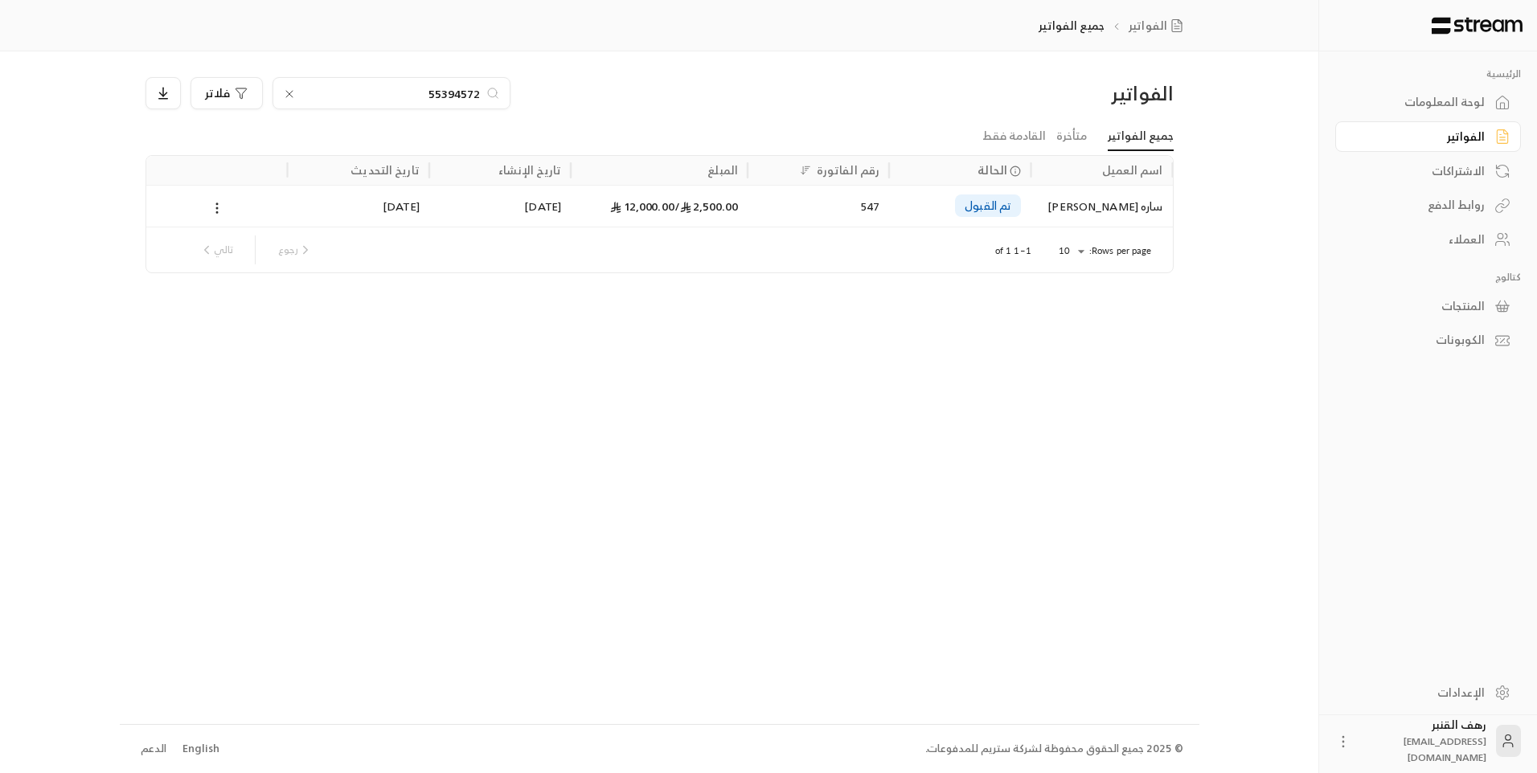
type input "5539457"
click at [376, 96] on input "5539457" at bounding box center [391, 93] width 178 height 18
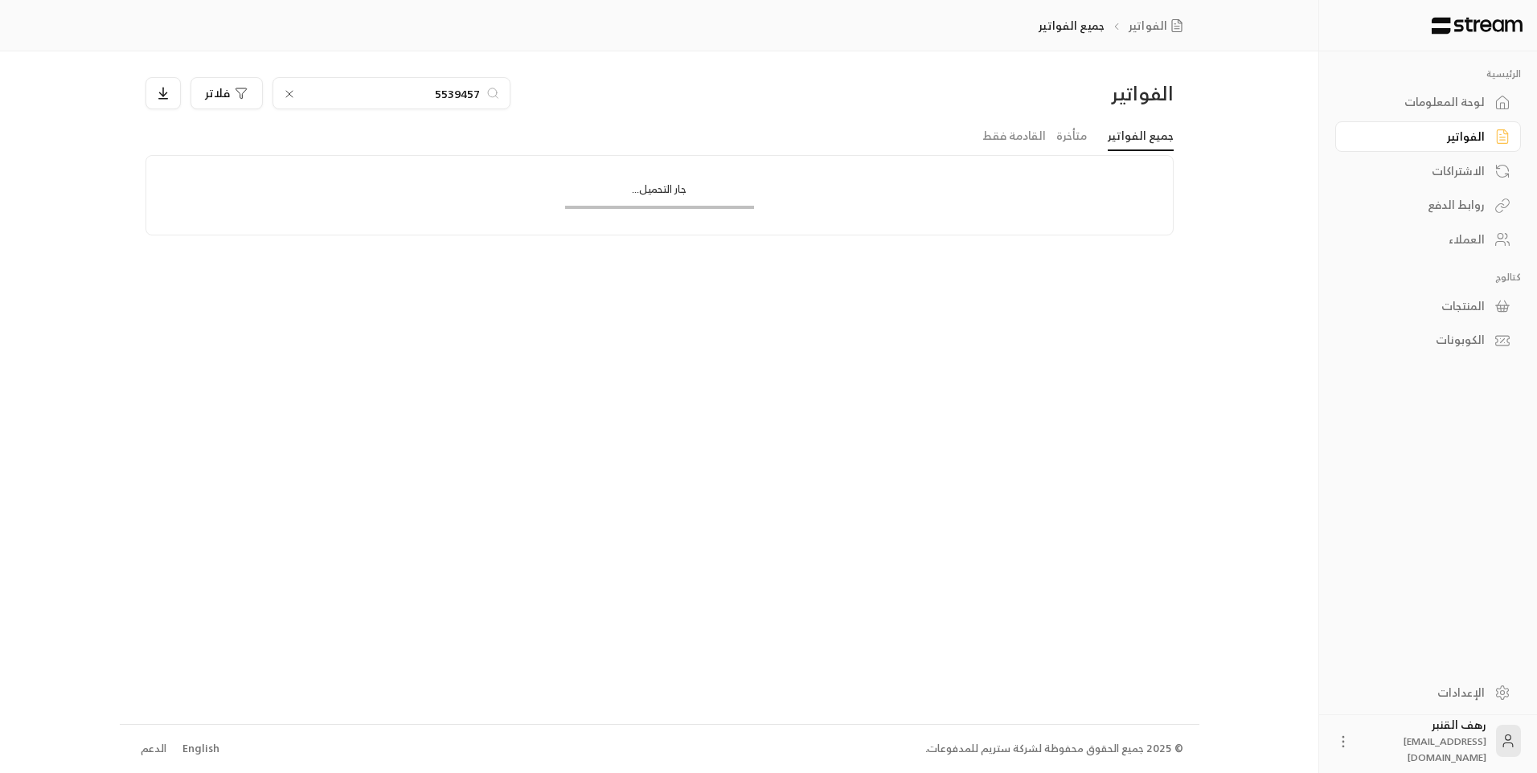
click at [376, 96] on input "5539457" at bounding box center [391, 93] width 178 height 18
paste input "553945729"
type input "553945729"
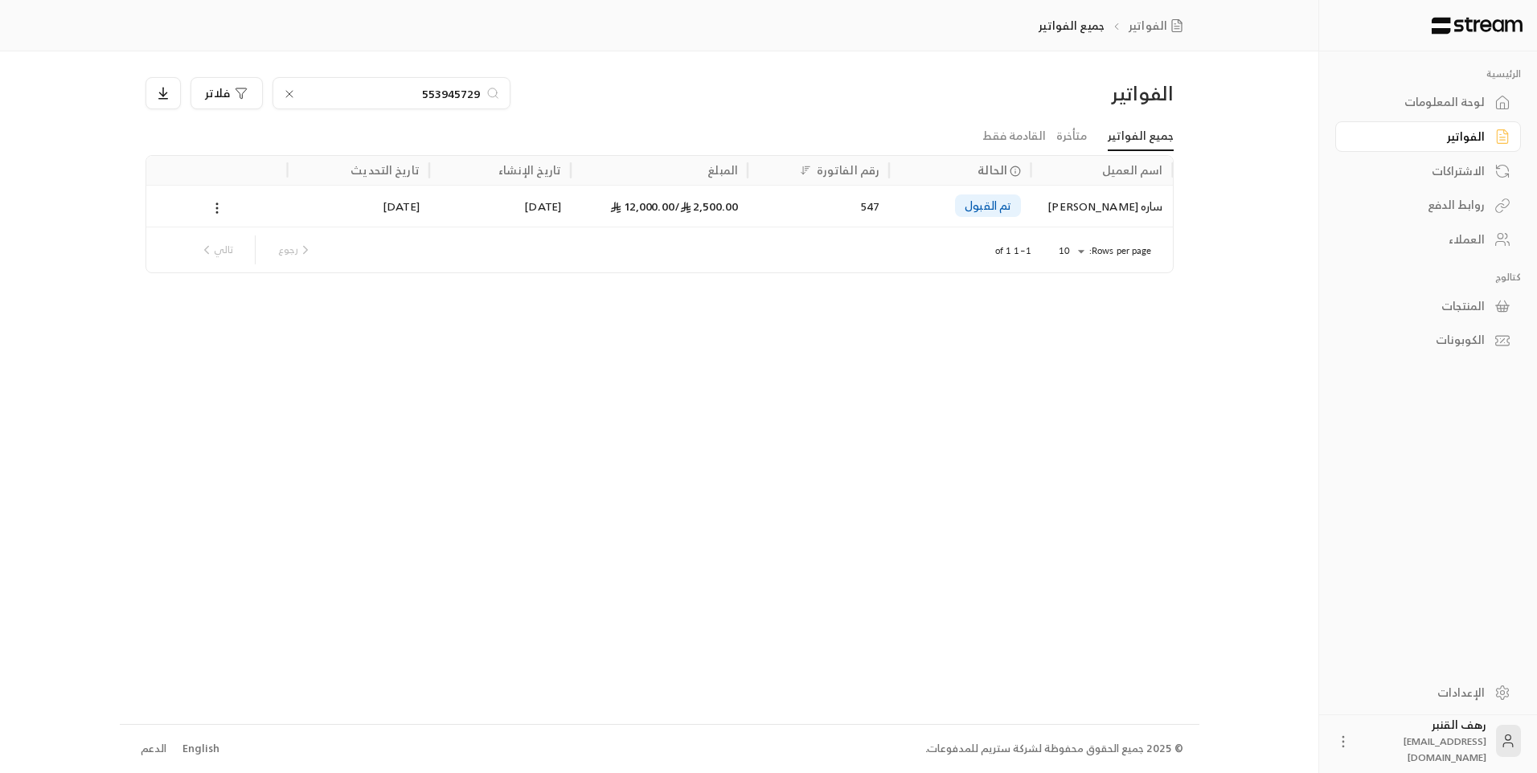
click at [1140, 204] on div "ساره [PERSON_NAME]" at bounding box center [1101, 206] width 122 height 41
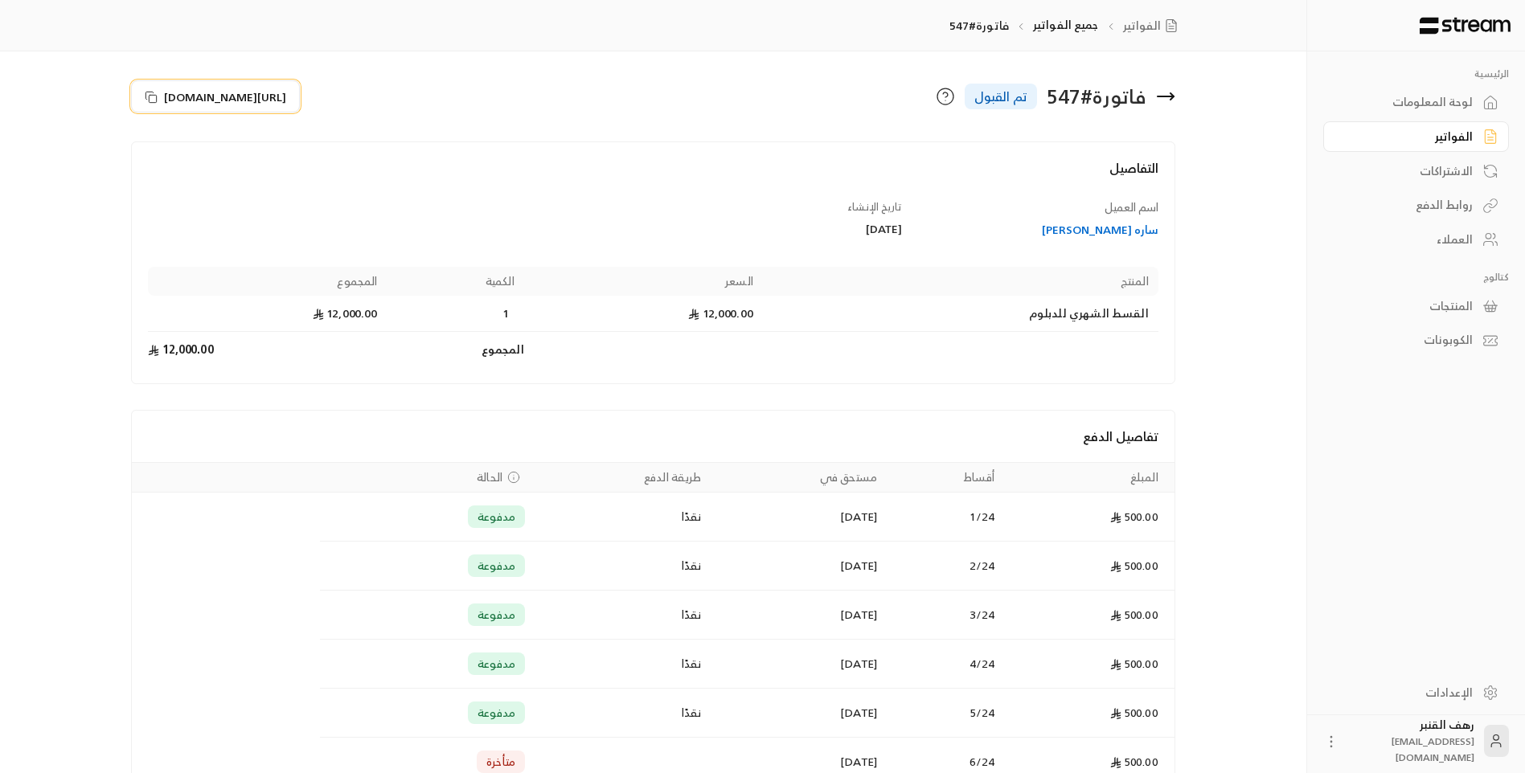
click at [286, 99] on span "[URL][DOMAIN_NAME]" at bounding box center [225, 96] width 122 height 17
click at [1158, 100] on icon at bounding box center [1165, 96] width 19 height 19
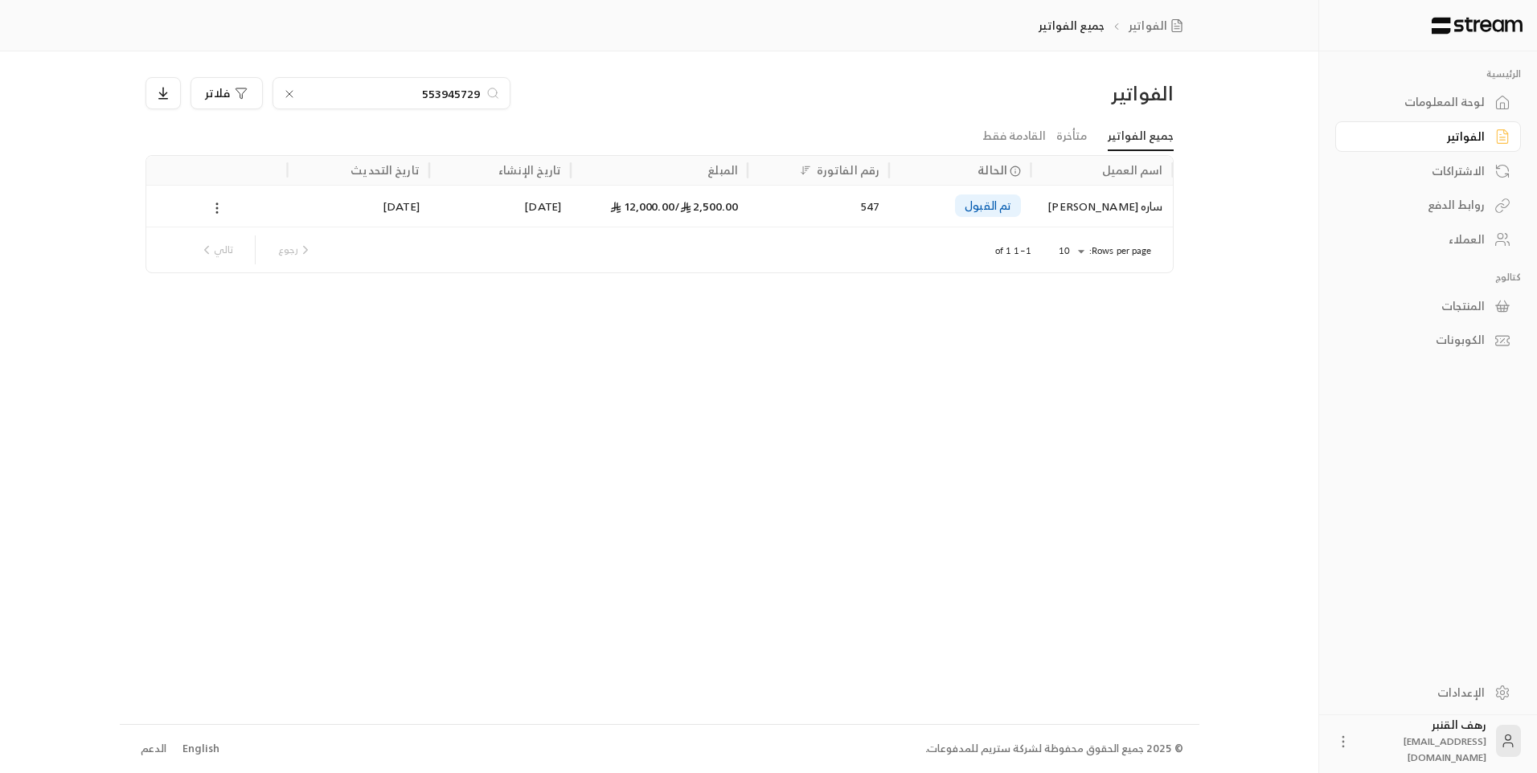
click at [211, 202] on icon at bounding box center [217, 208] width 14 height 14
click at [223, 256] on li "عرض" at bounding box center [235, 250] width 41 height 29
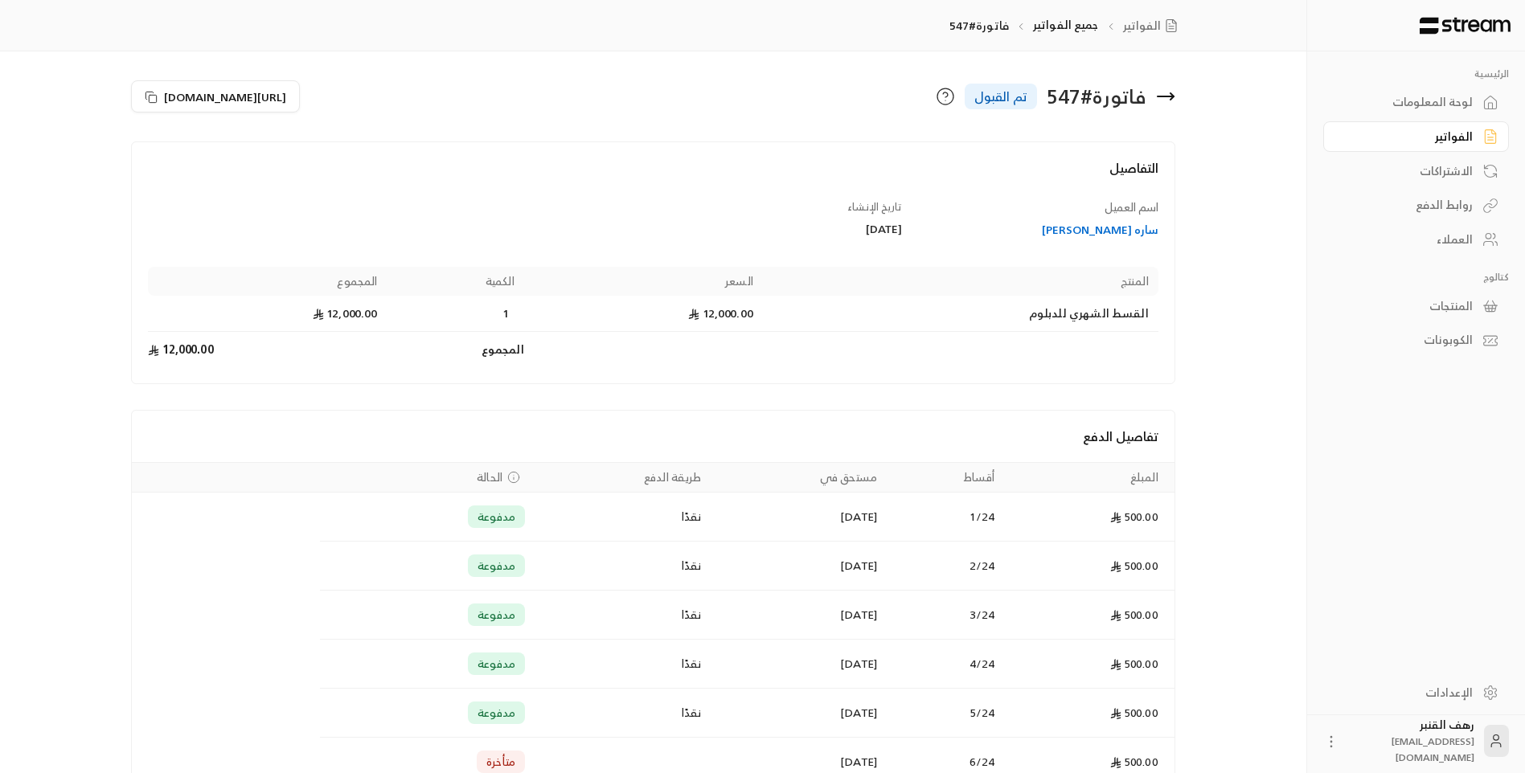
click at [1171, 104] on icon at bounding box center [1165, 96] width 19 height 19
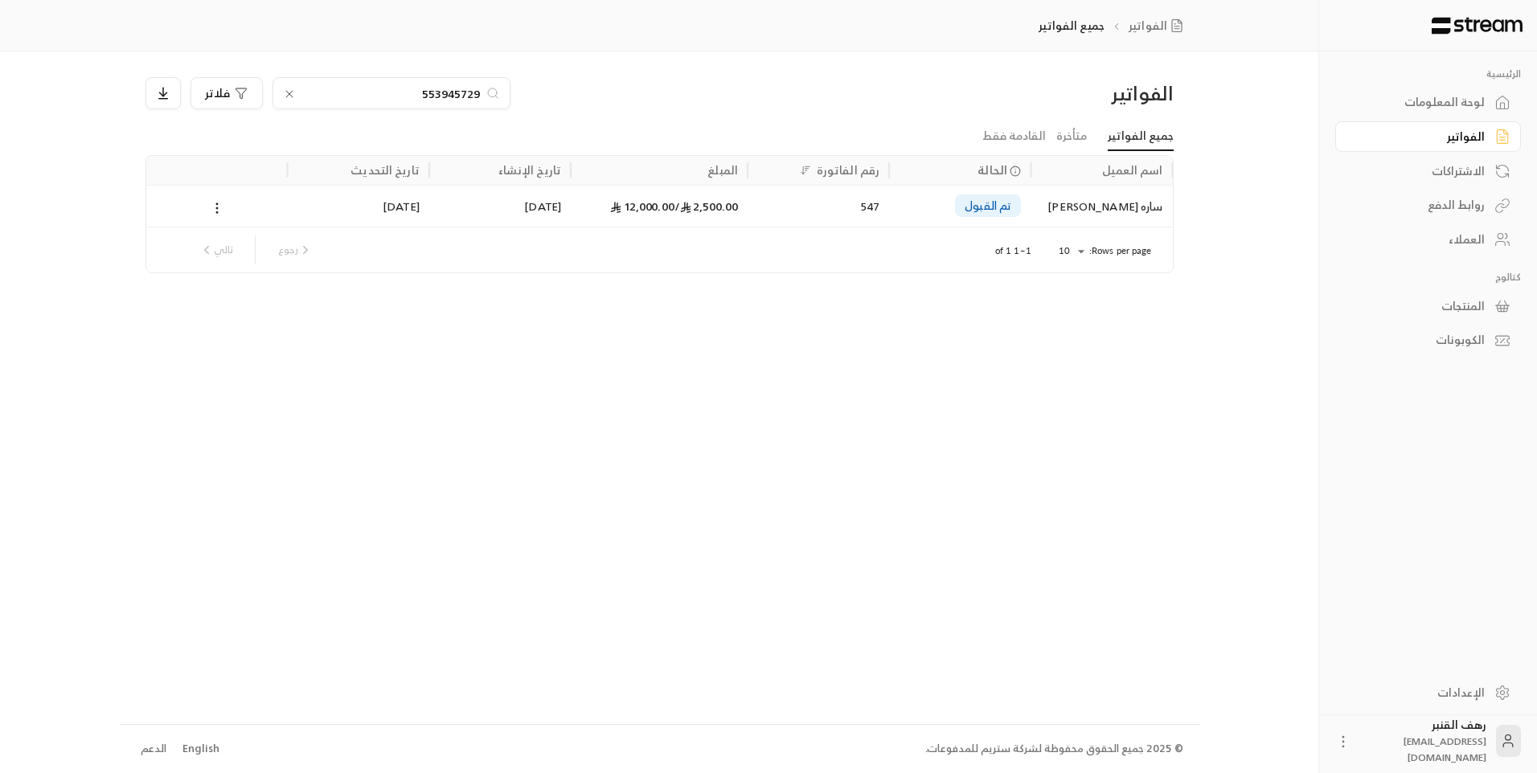
click at [283, 99] on icon at bounding box center [289, 94] width 13 height 13
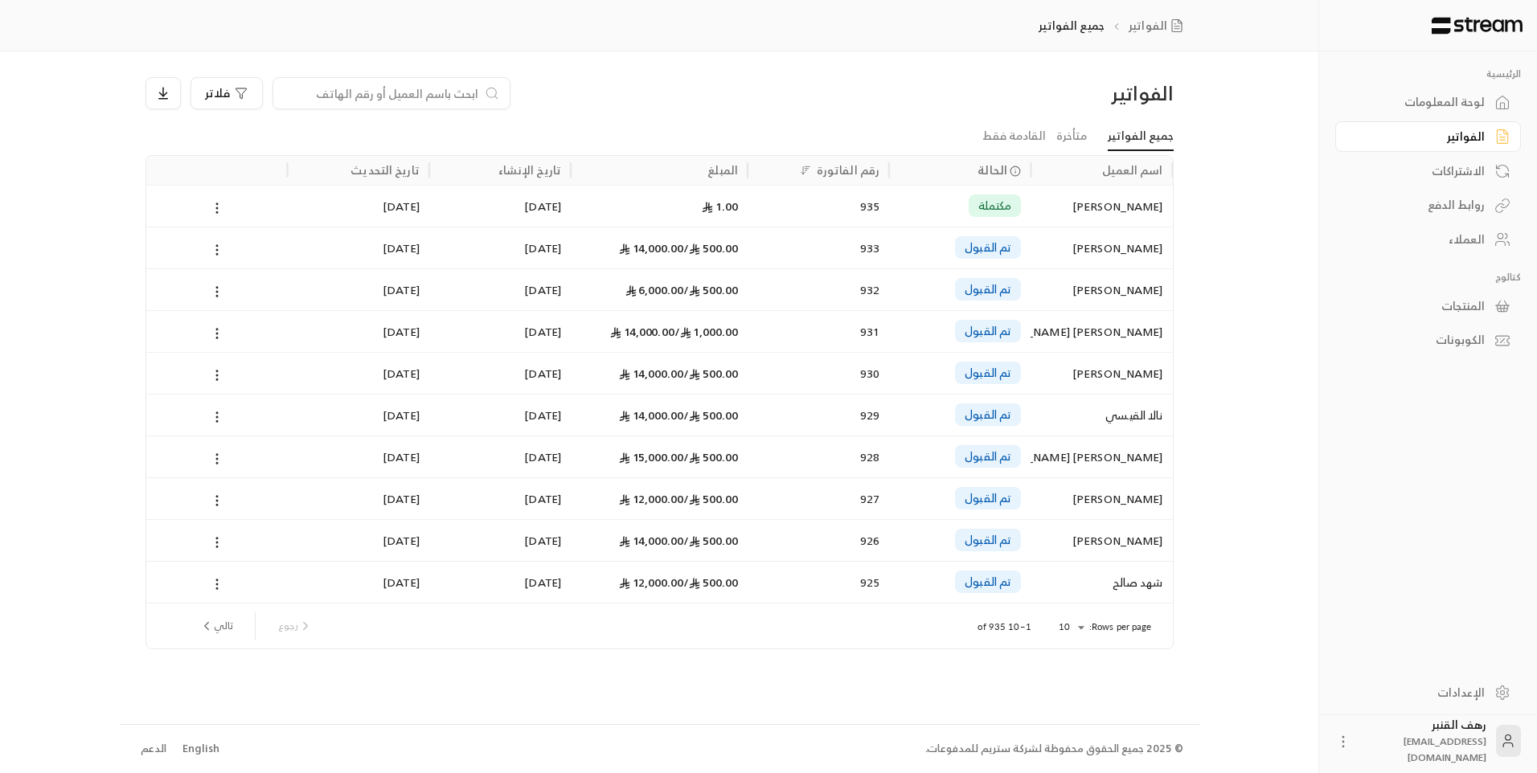
click at [413, 93] on input at bounding box center [381, 93] width 196 height 18
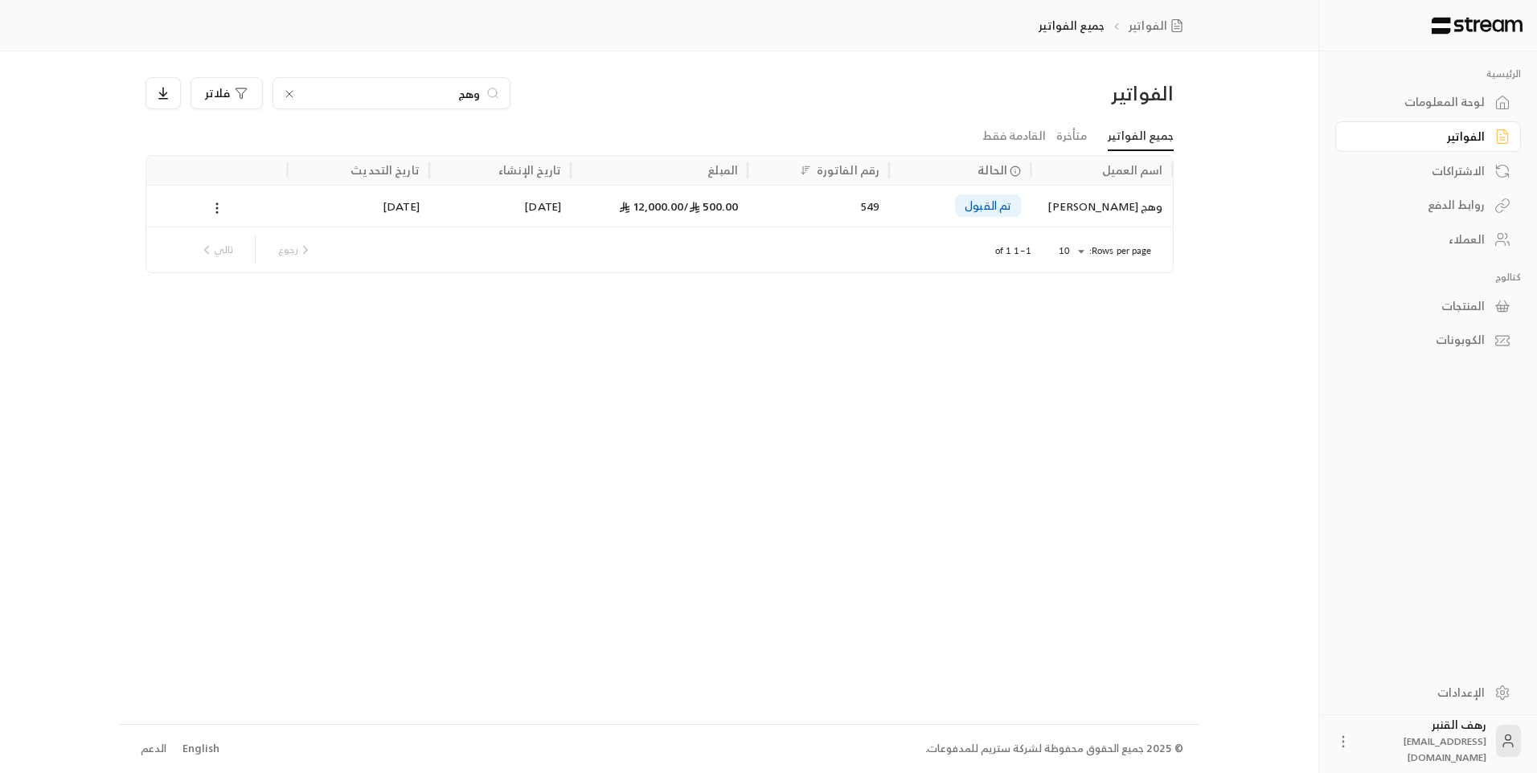
type input "وهج"
click at [1126, 209] on div "وهج [PERSON_NAME]" at bounding box center [1101, 206] width 122 height 41
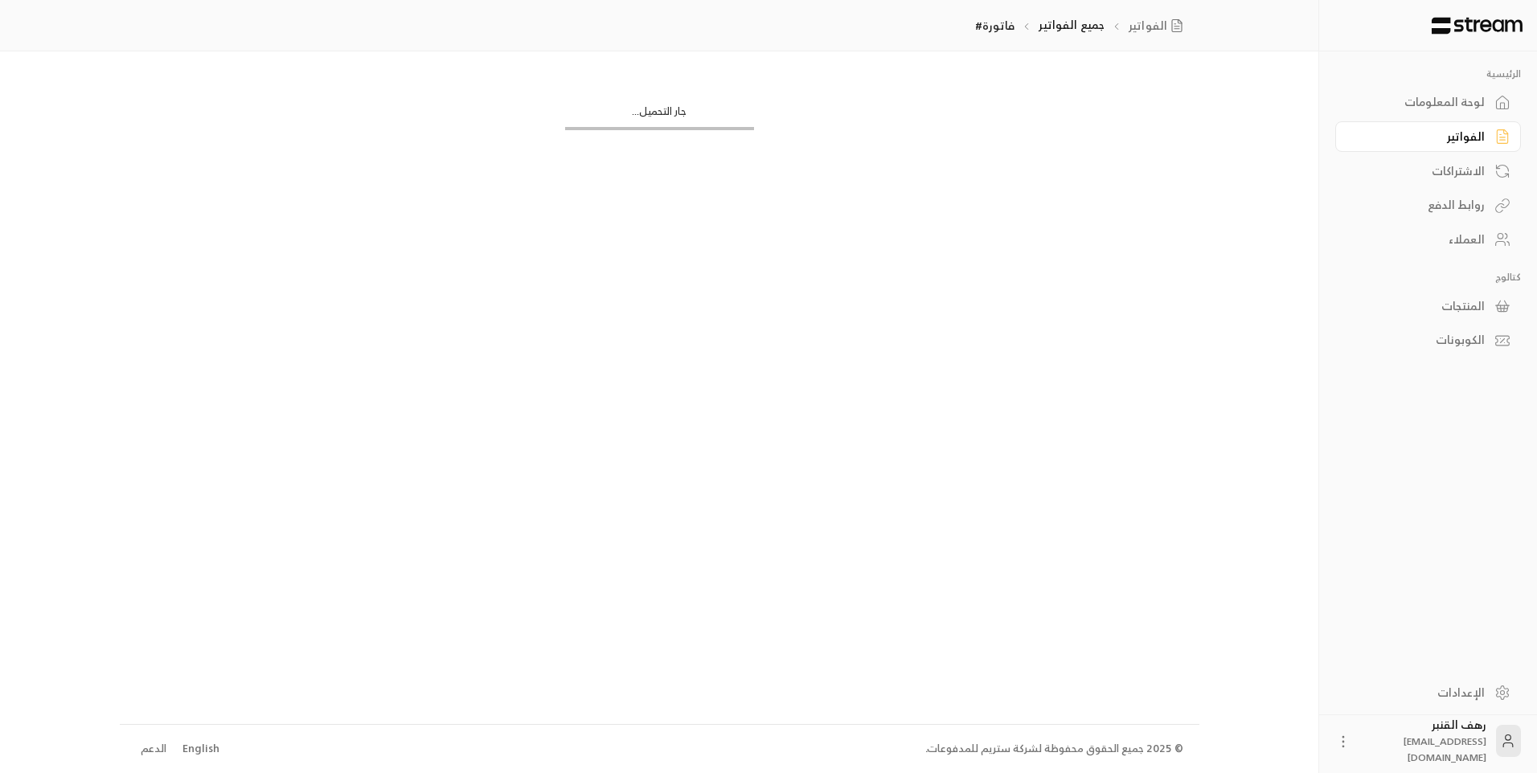
click at [1126, 209] on div "جار التحميل..." at bounding box center [660, 387] width 1080 height 672
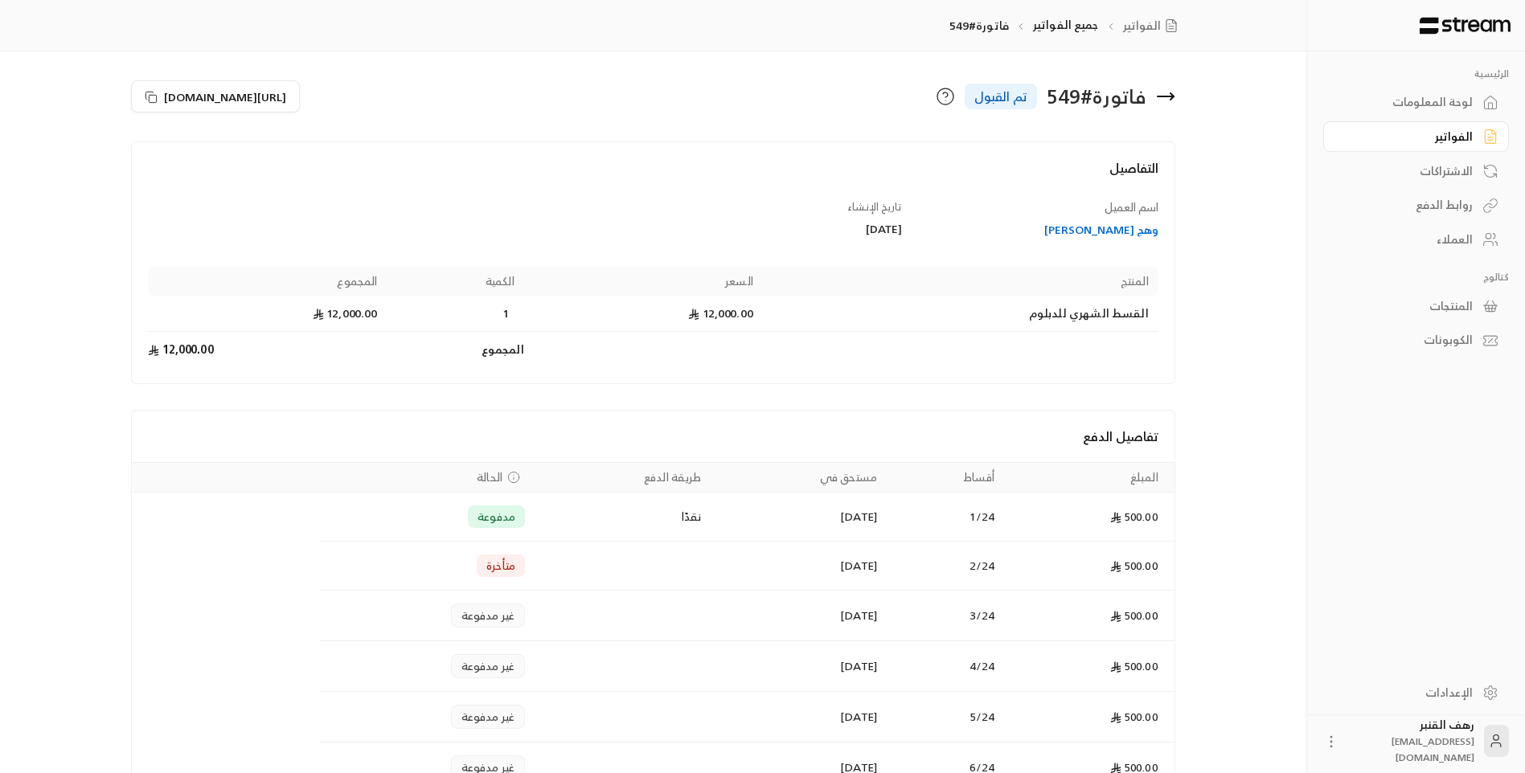
click at [1161, 93] on icon at bounding box center [1165, 96] width 19 height 19
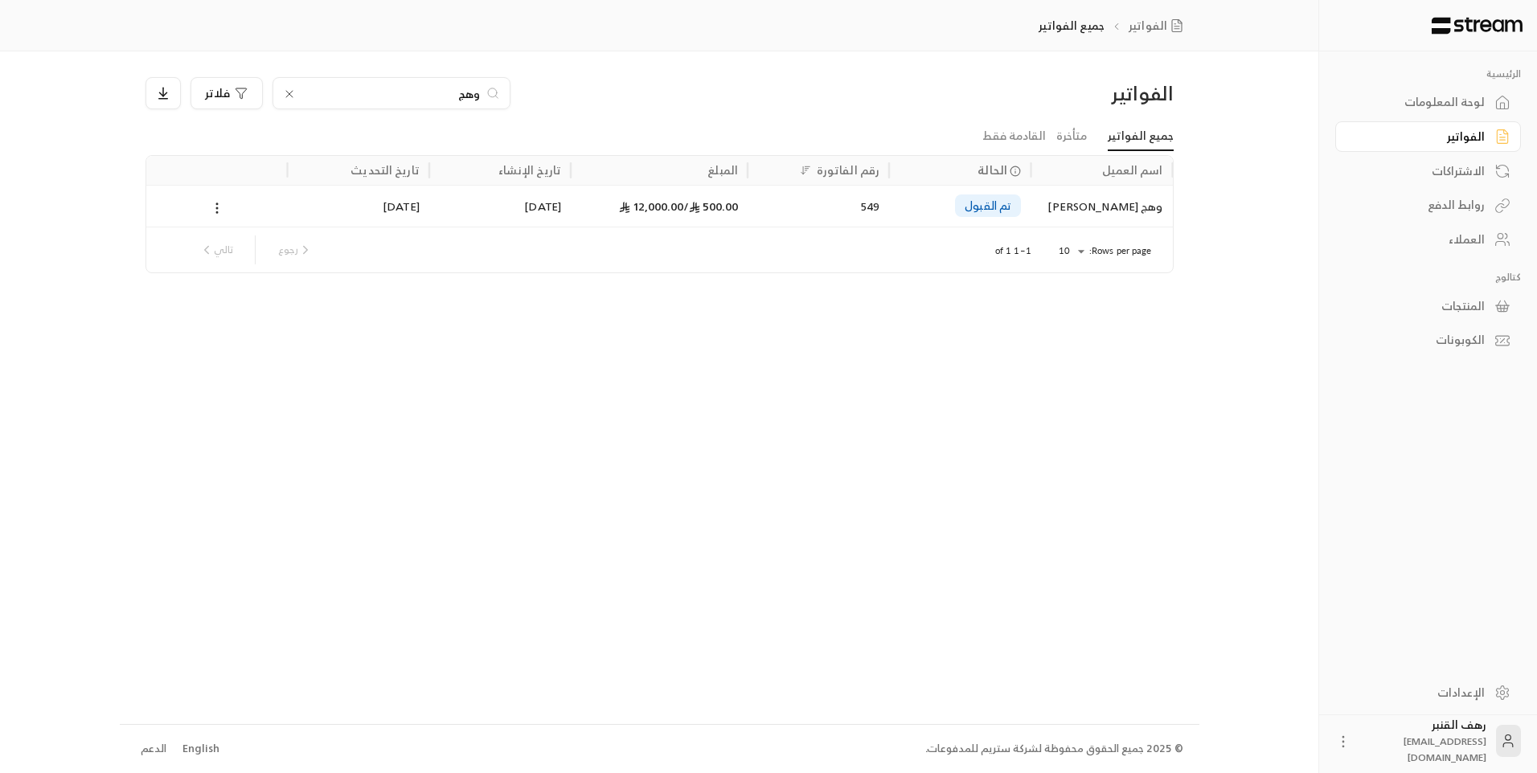
click at [445, 99] on input "وهج" at bounding box center [391, 93] width 178 height 18
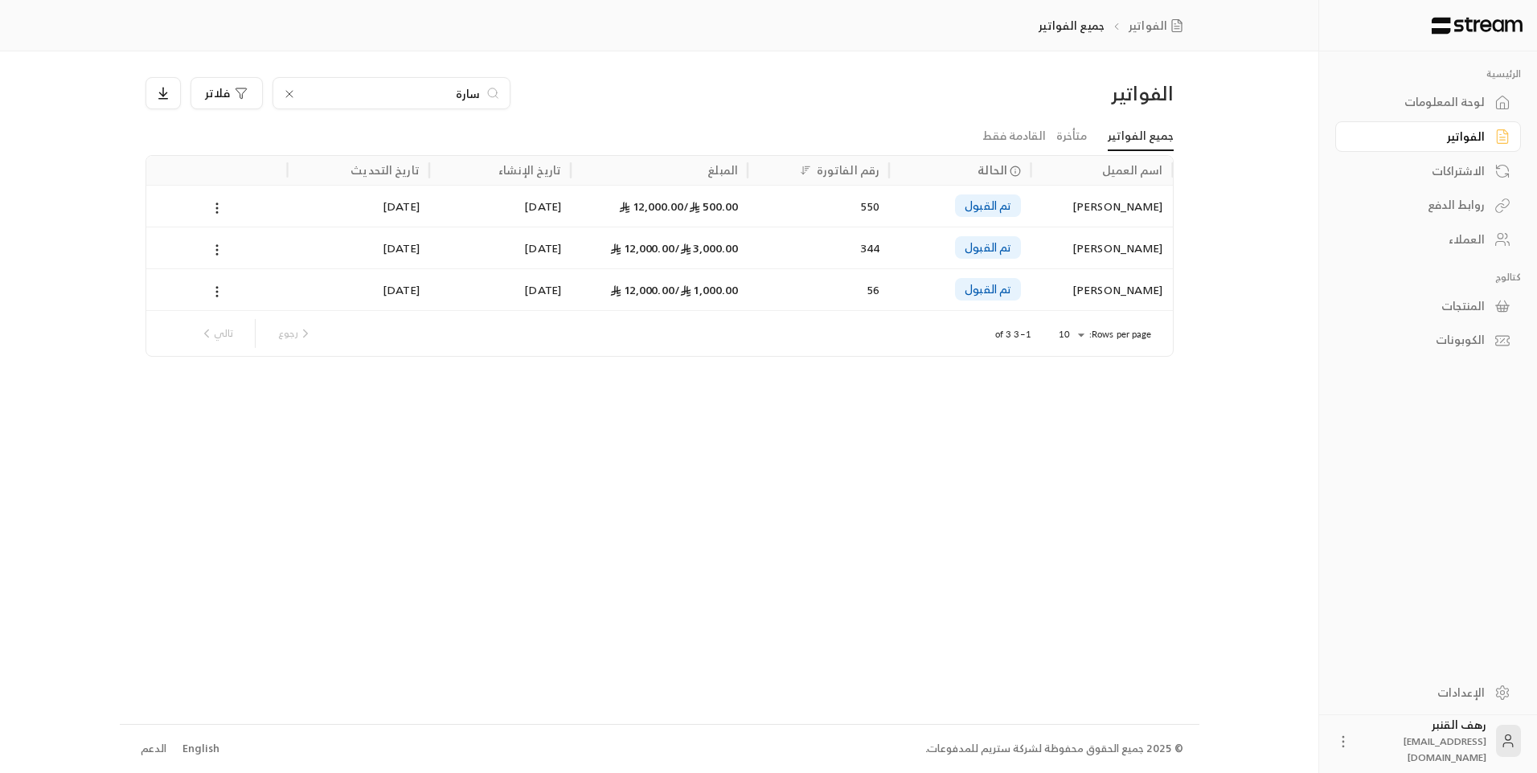
type input "سارة"
click at [1065, 220] on div "[PERSON_NAME]" at bounding box center [1101, 206] width 122 height 41
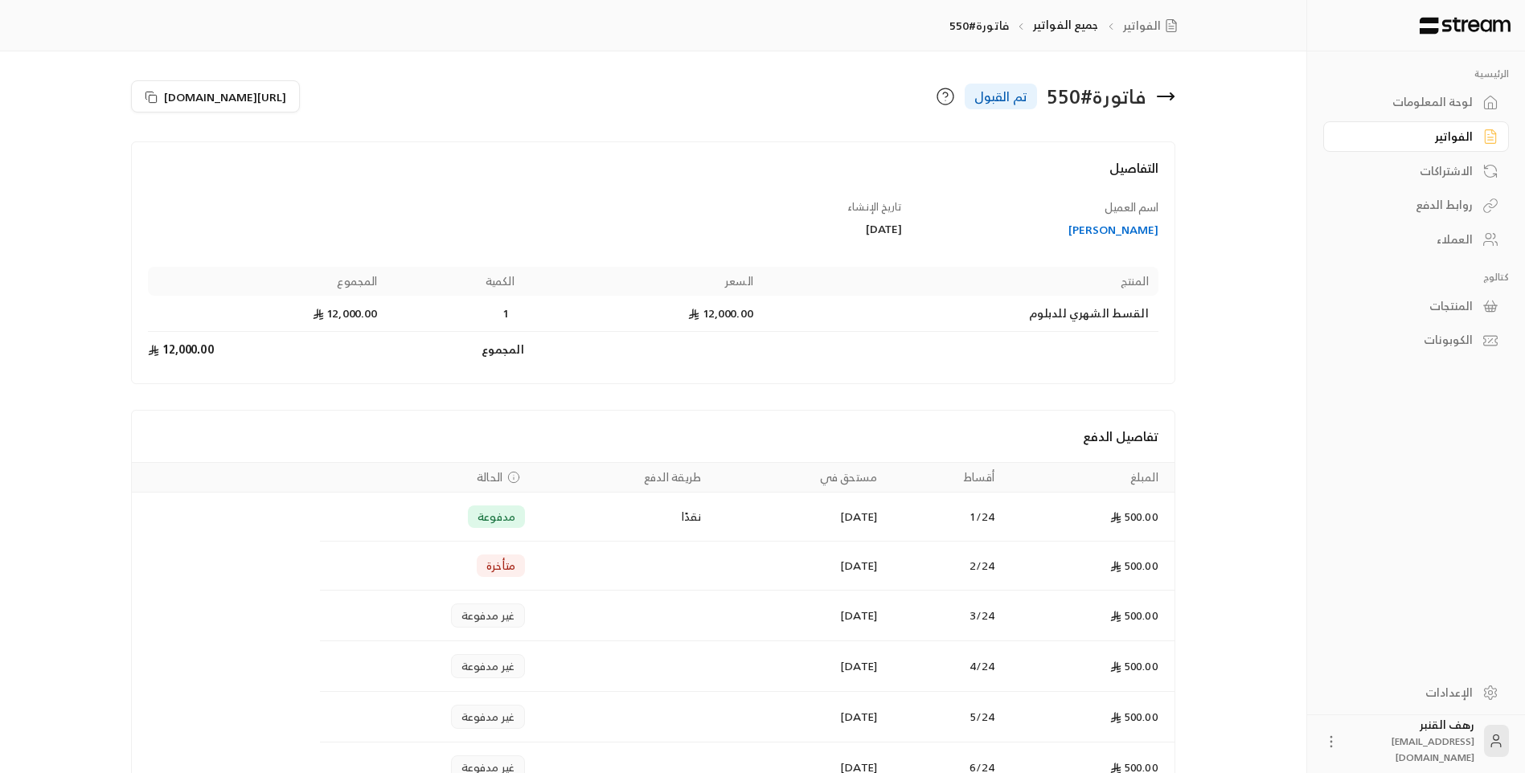
click at [1148, 96] on div "فاتورة # 550 تم القبول" at bounding box center [919, 96] width 530 height 39
click at [1154, 96] on div "فاتورة # 550 تم القبول" at bounding box center [919, 96] width 530 height 39
click at [1159, 96] on icon at bounding box center [1166, 96] width 16 height 0
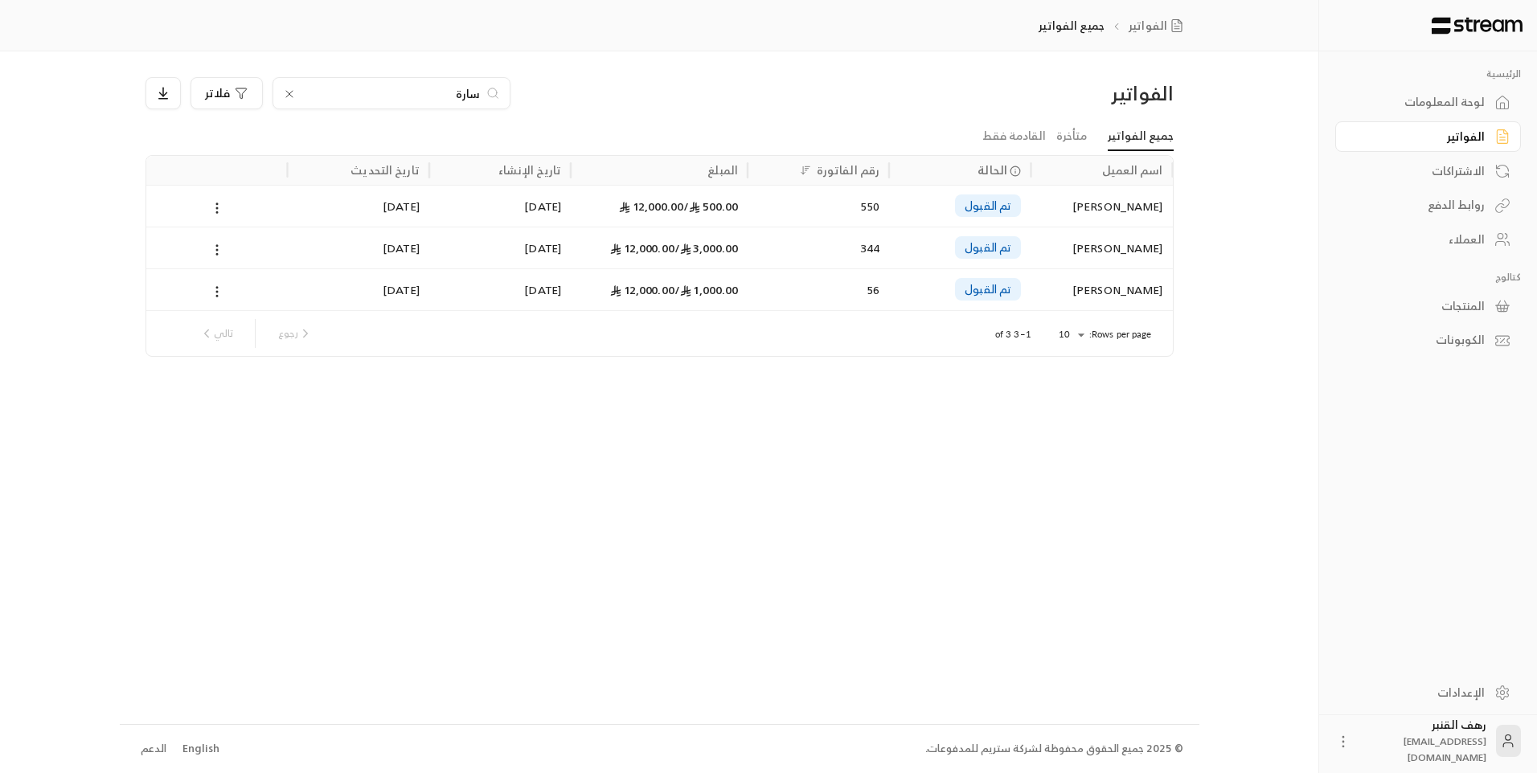
click at [440, 95] on input "سارة" at bounding box center [391, 93] width 178 height 18
click at [456, 87] on input "سارة" at bounding box center [391, 93] width 178 height 18
click at [456, 88] on input "سارة" at bounding box center [391, 93] width 178 height 18
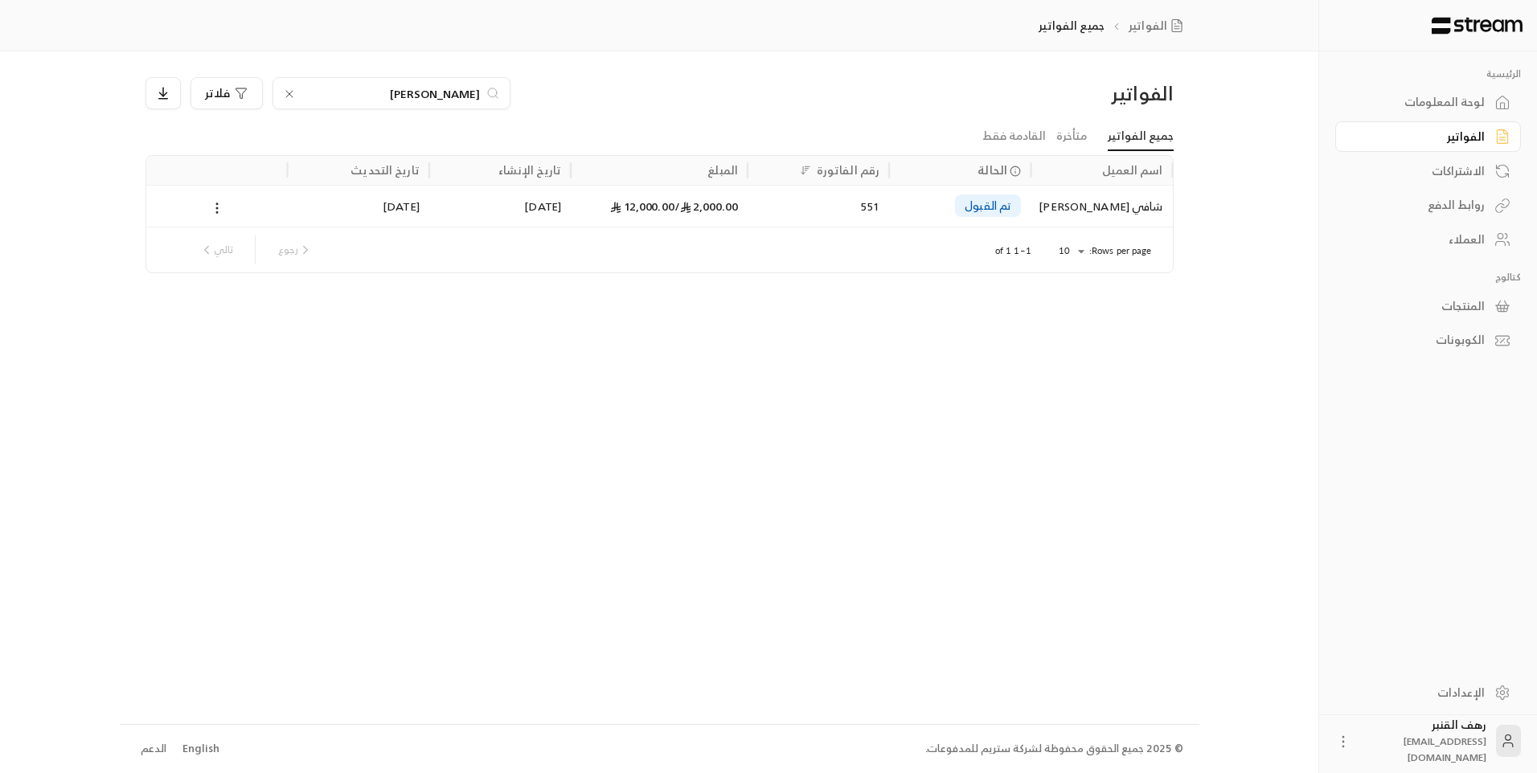
type input "[PERSON_NAME]"
click at [1136, 196] on div "شافي [PERSON_NAME]" at bounding box center [1101, 206] width 122 height 41
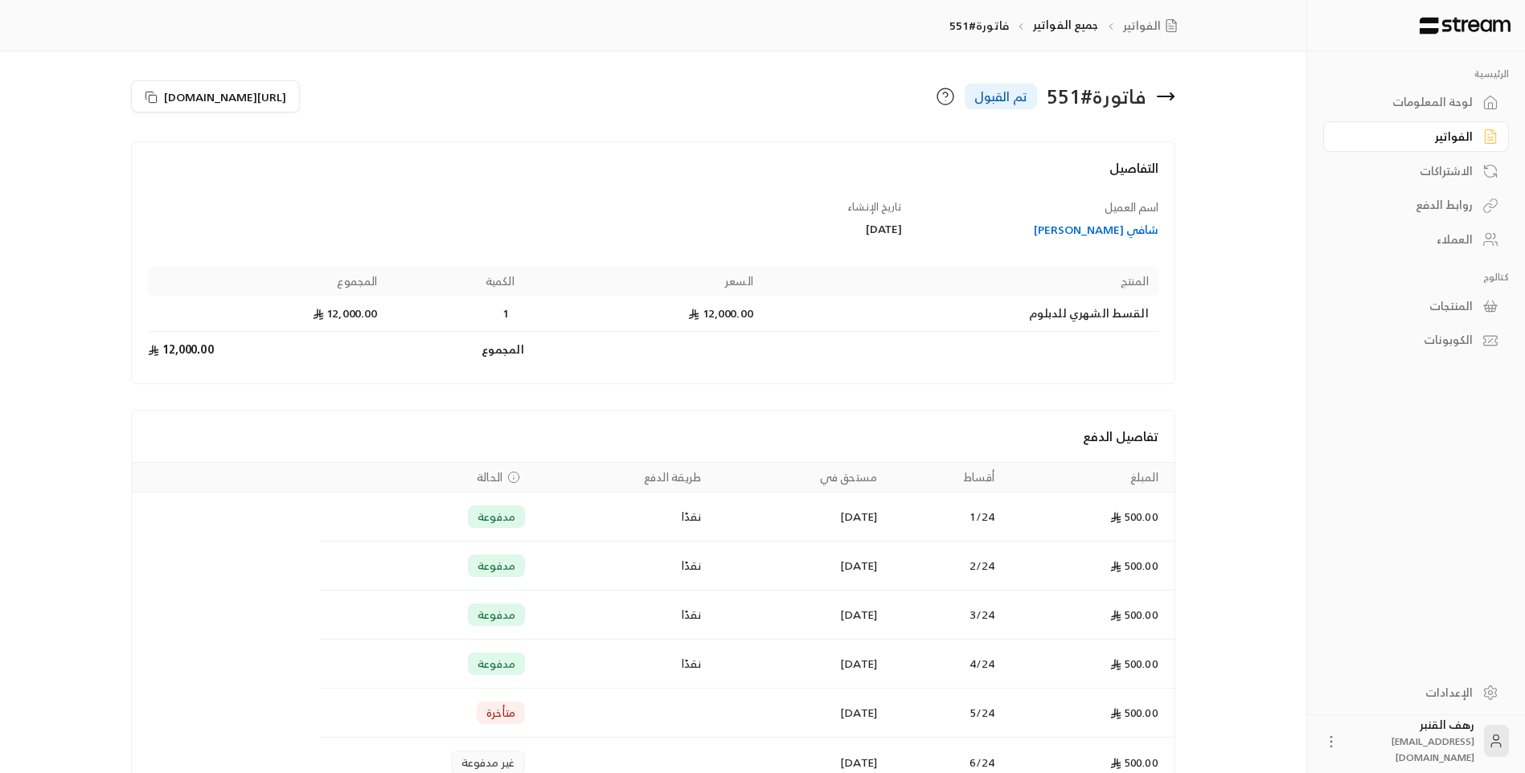
click at [1161, 93] on icon at bounding box center [1165, 96] width 19 height 19
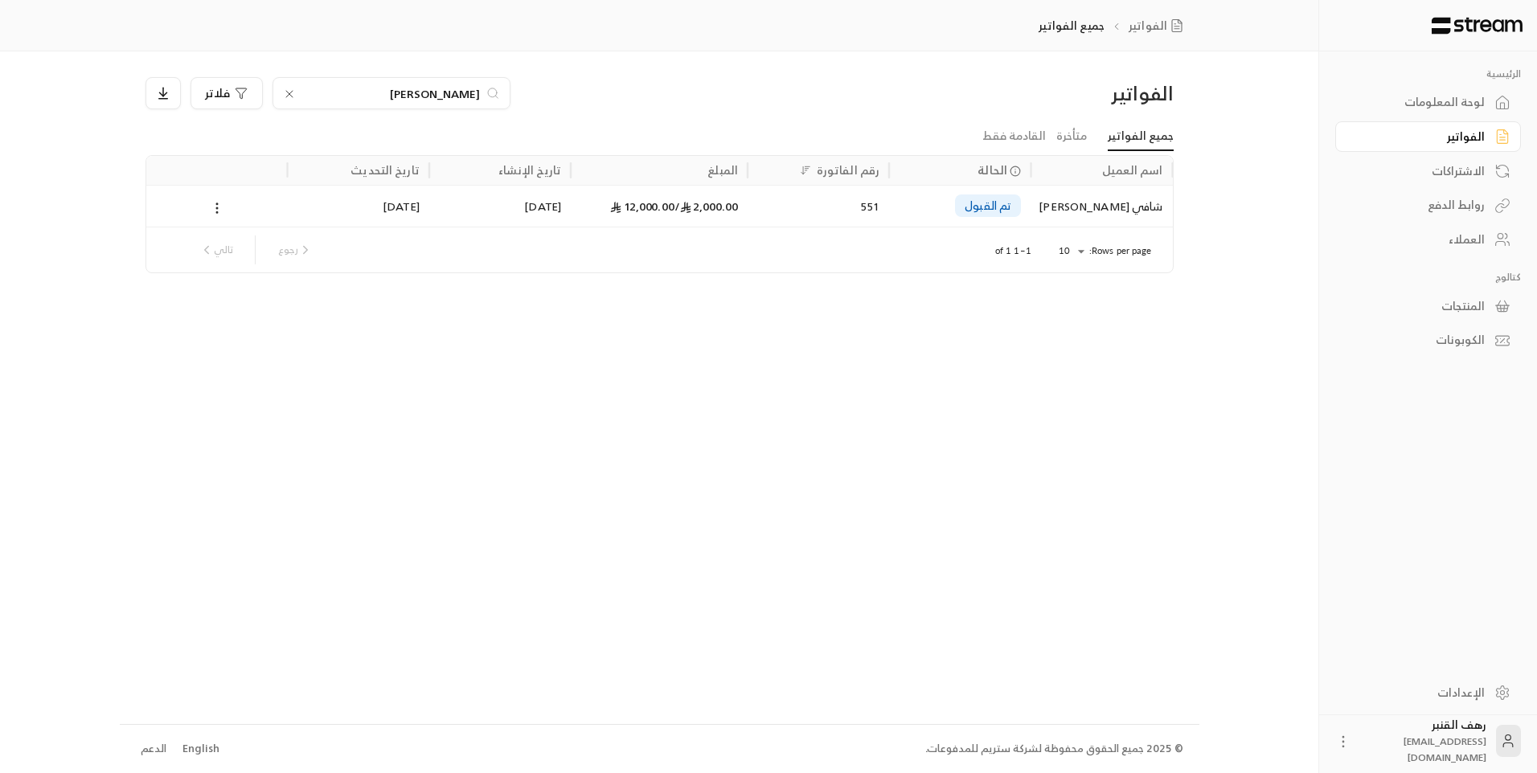
click at [426, 101] on input "[PERSON_NAME]" at bounding box center [391, 93] width 178 height 18
type input "ش"
type input "[PERSON_NAME]"
click at [1147, 210] on div "[PERSON_NAME]" at bounding box center [1101, 206] width 122 height 41
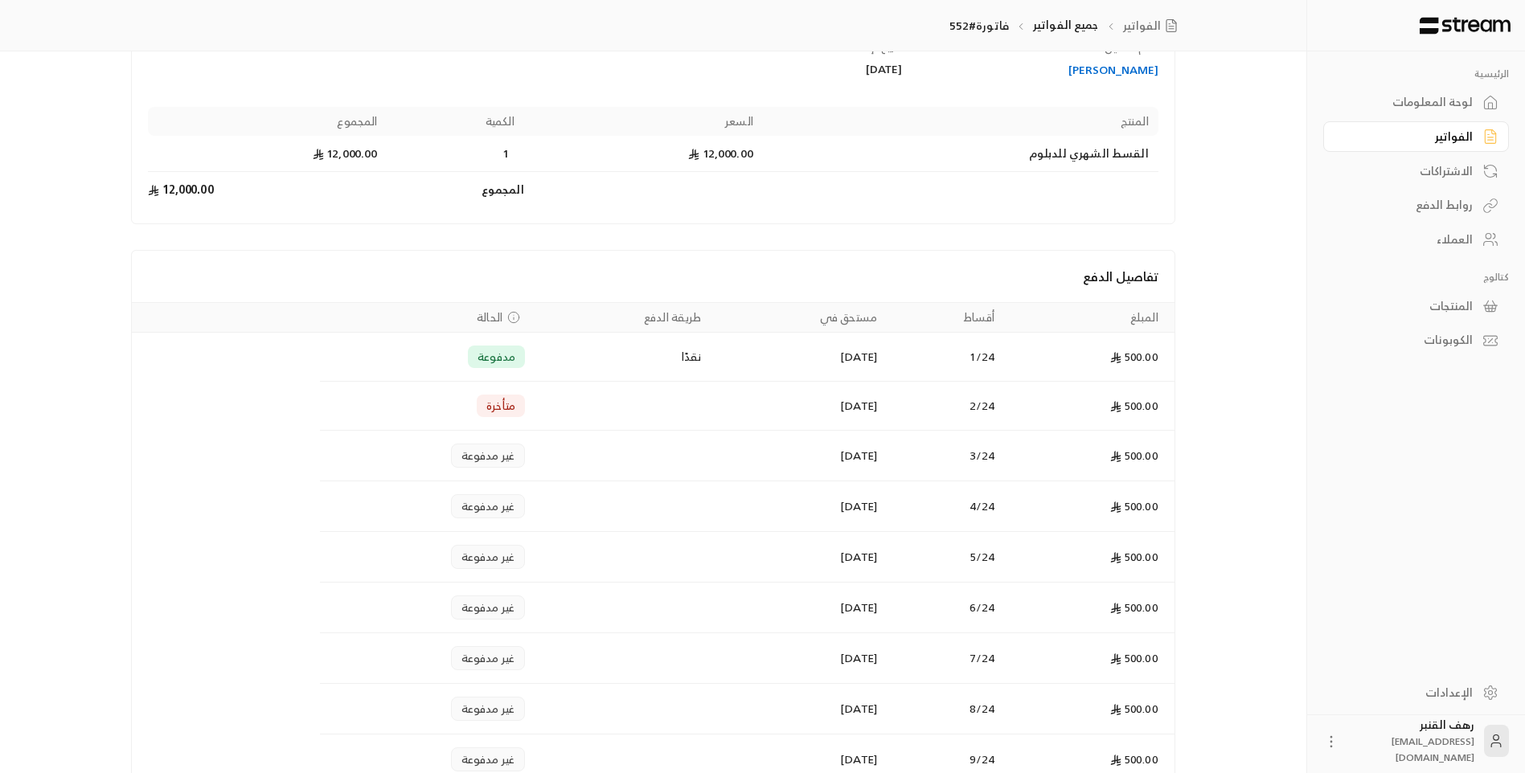
scroll to position [161, 0]
click at [1464, 140] on div "الفواتير" at bounding box center [1407, 137] width 129 height 16
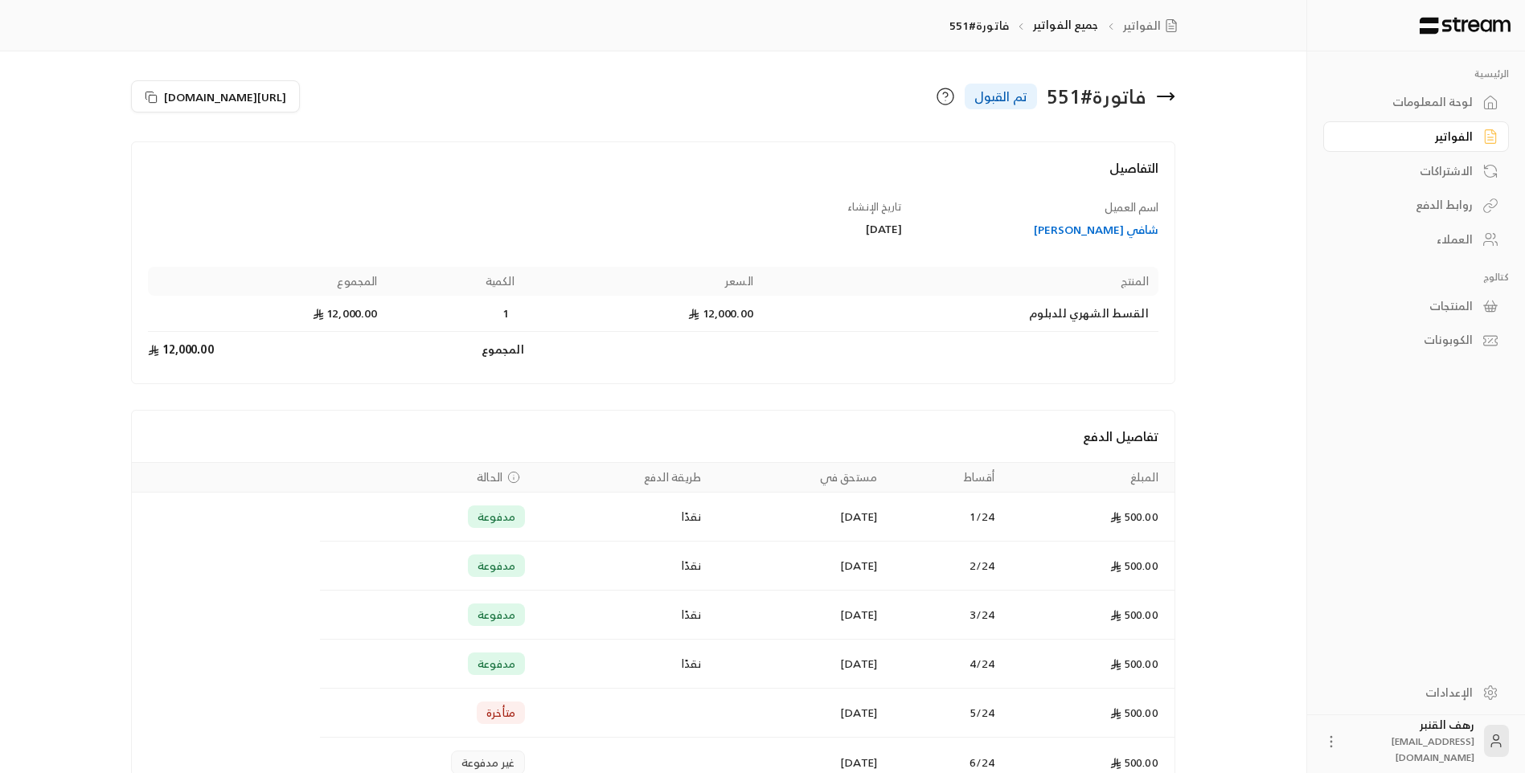
click at [1453, 129] on div "الفواتير" at bounding box center [1407, 137] width 129 height 16
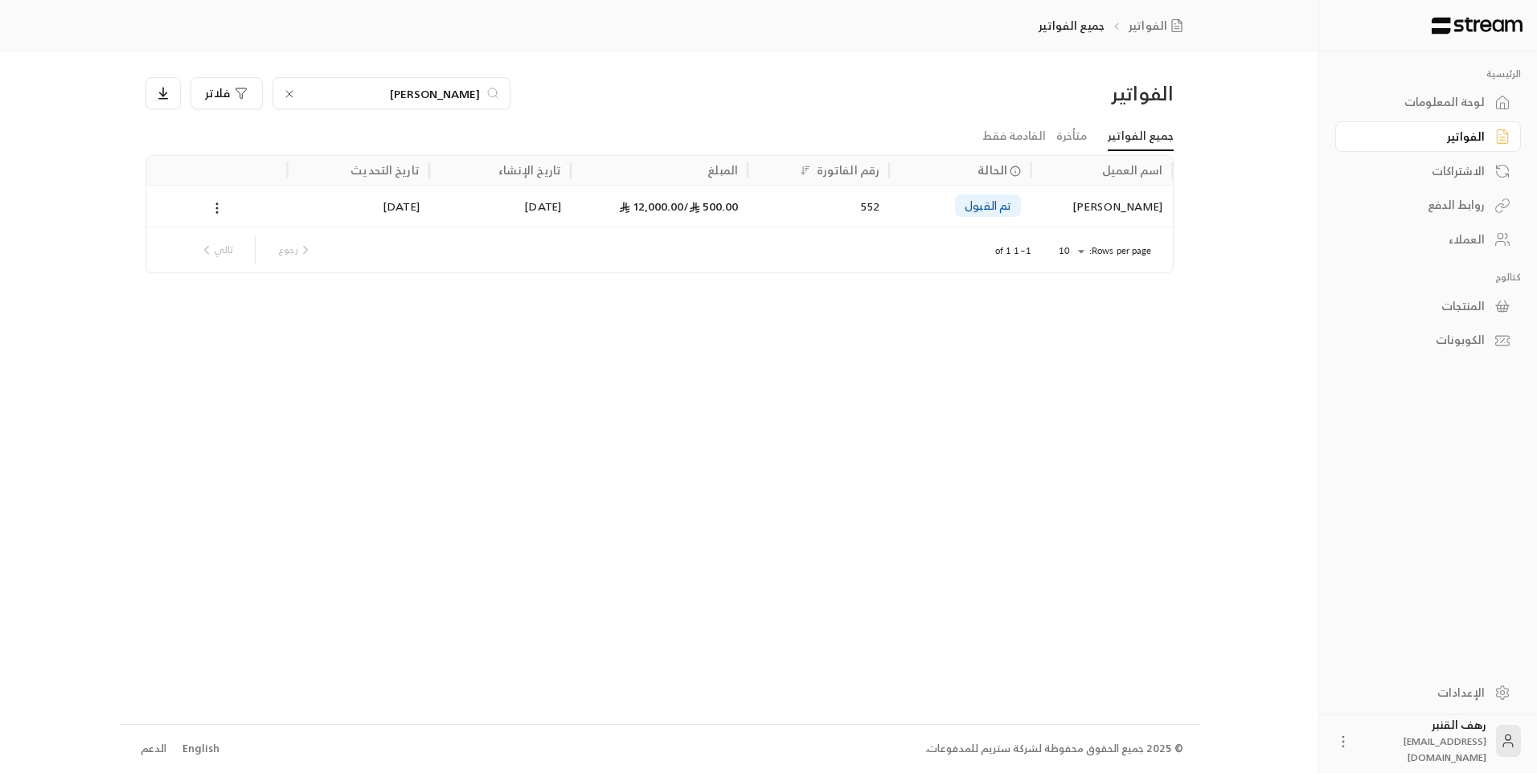
click at [1453, 129] on div "الفواتير" at bounding box center [1420, 137] width 129 height 16
click at [1455, 156] on link "الاشتراكات" at bounding box center [1428, 170] width 186 height 31
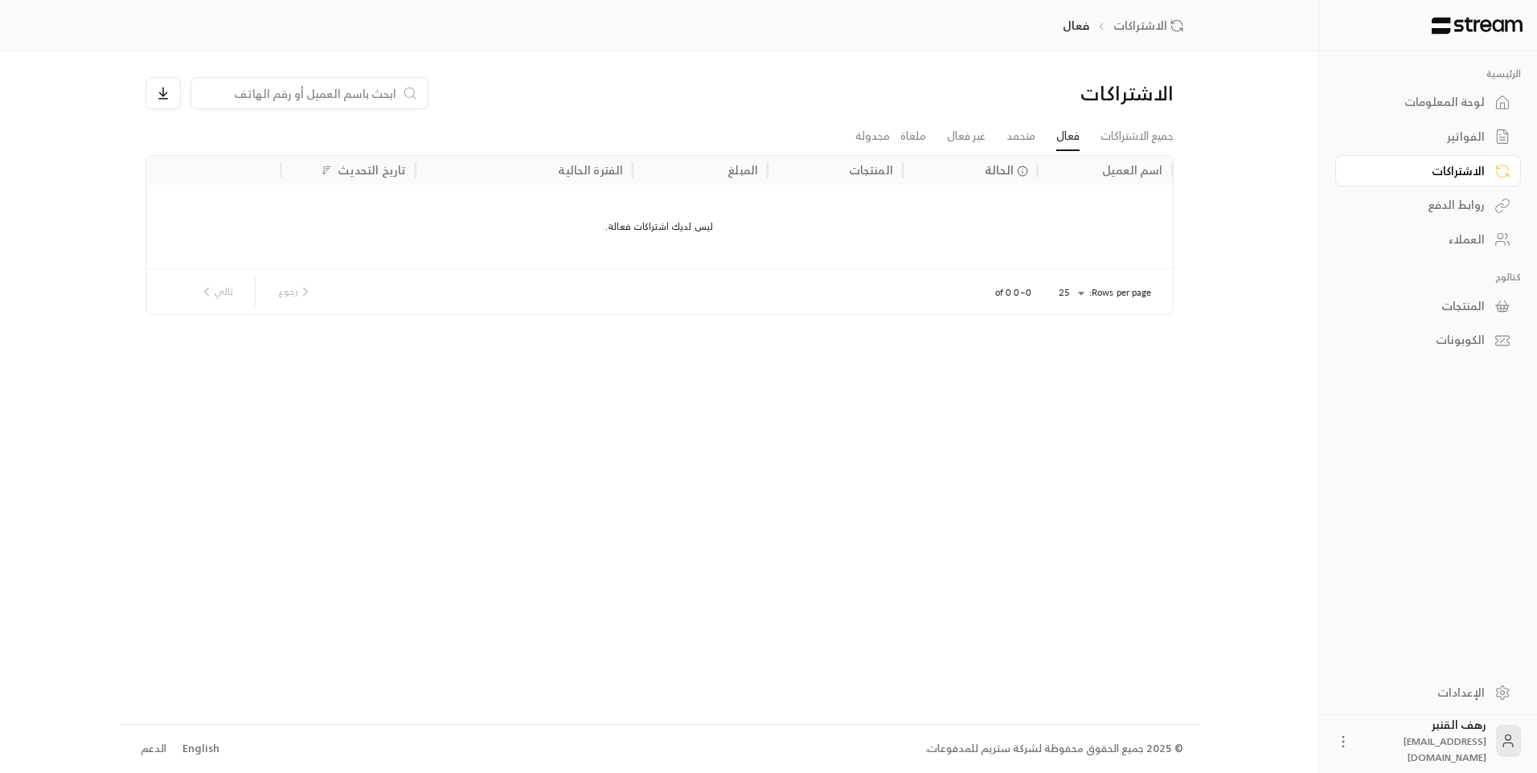
click at [1459, 133] on div "الفواتير" at bounding box center [1420, 137] width 129 height 16
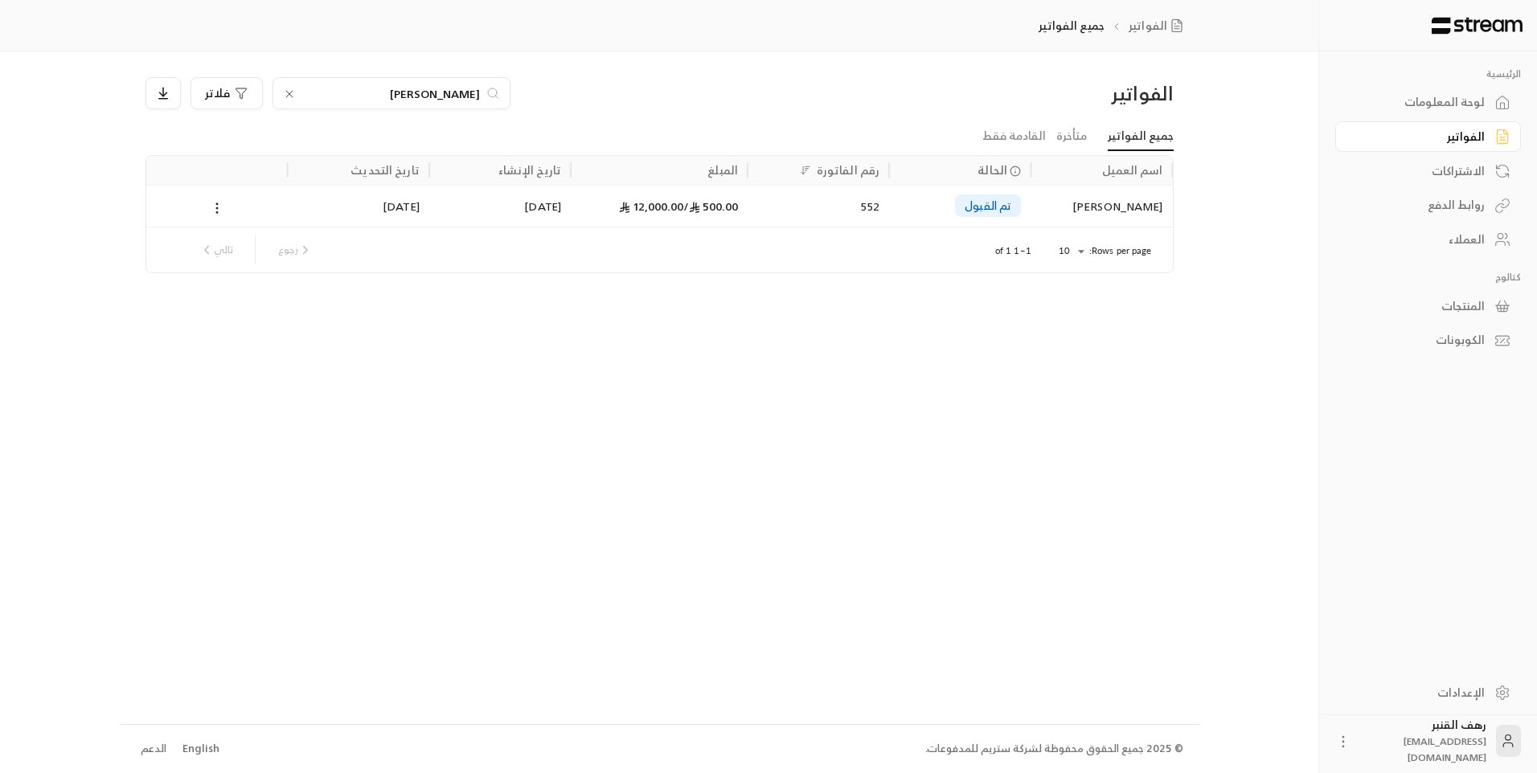
click at [293, 92] on icon at bounding box center [289, 94] width 13 height 13
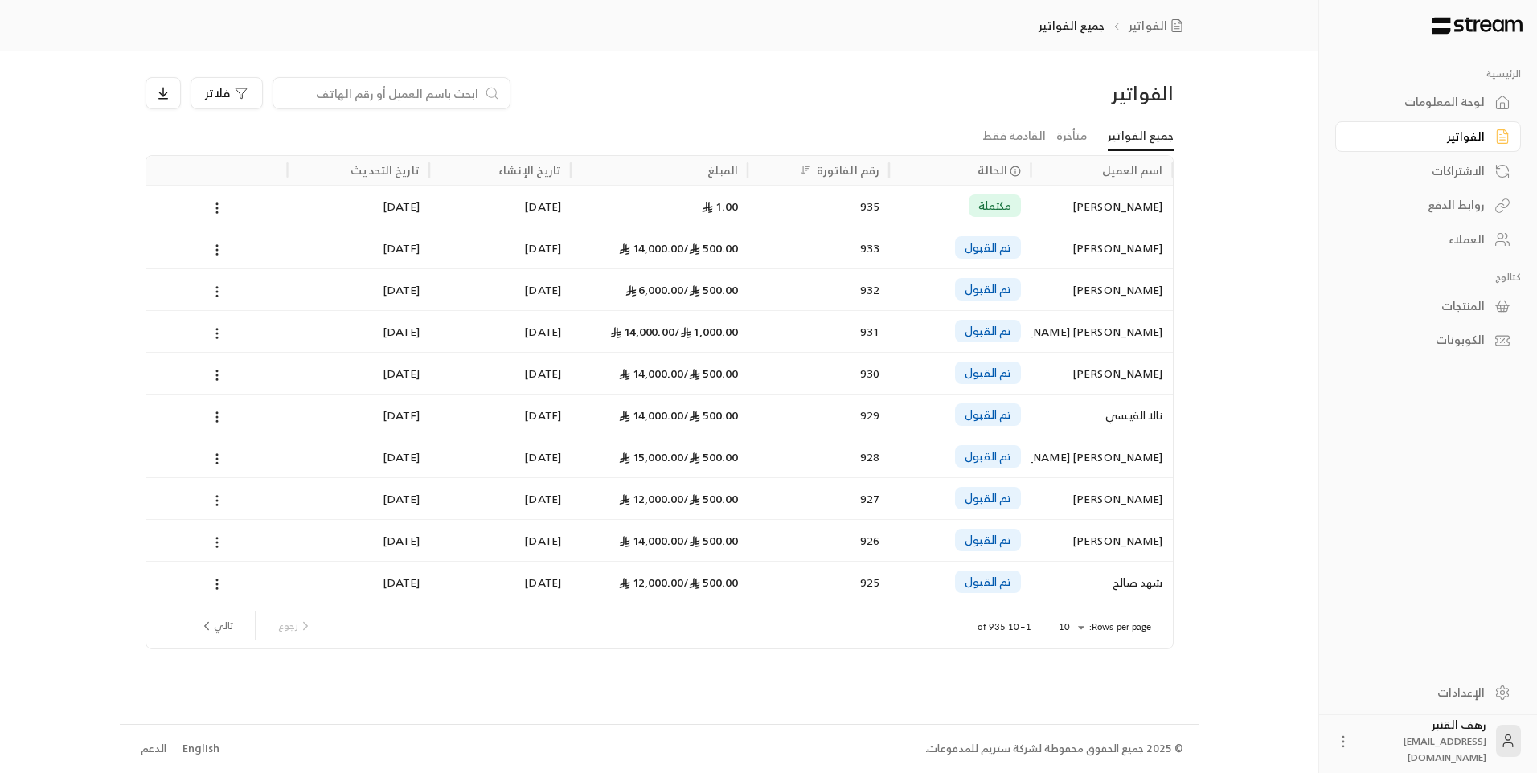
click at [1093, 633] on p "Rows per page:" at bounding box center [1120, 627] width 63 height 13
click at [1092, 633] on p "Rows per page:" at bounding box center [1120, 627] width 63 height 13
click at [1081, 633] on body "الرئيسية لوحة المعلومات الفواتير الاشتراكات روابط الدفع العملاء كتالوج المنتجات…" at bounding box center [768, 386] width 1537 height 773
click at [1082, 725] on li "100" at bounding box center [1070, 734] width 45 height 26
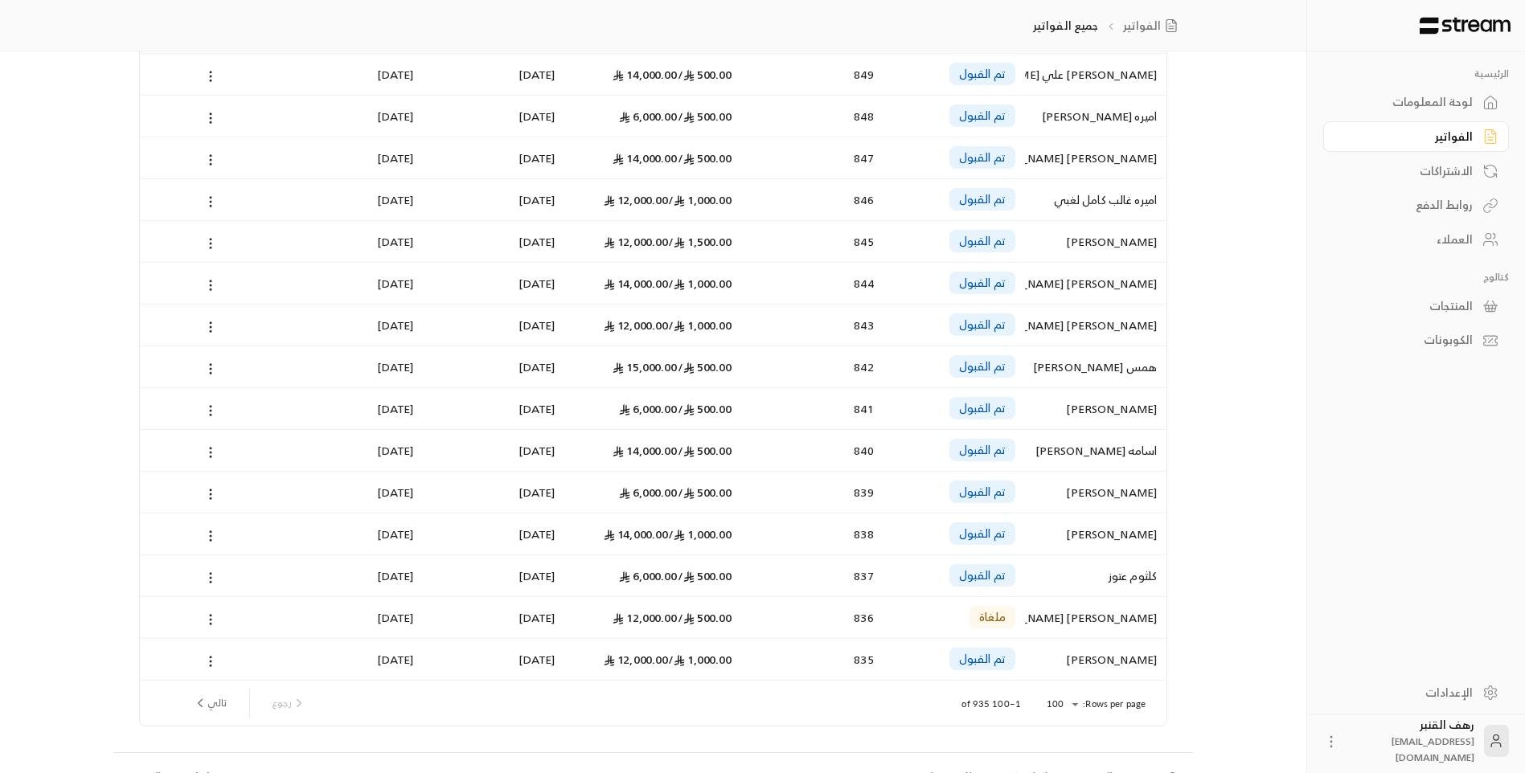
scroll to position [3714, 0]
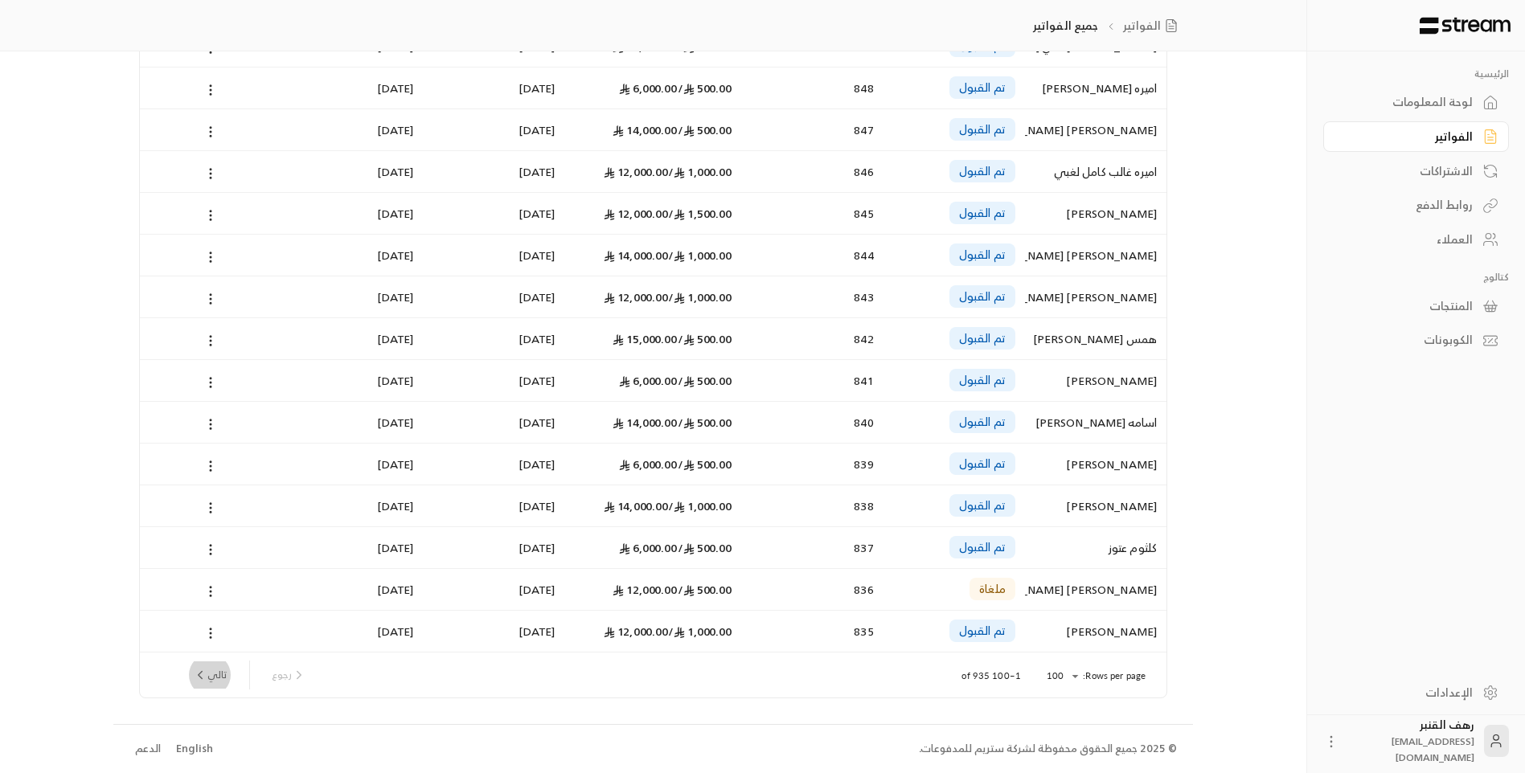
click at [204, 671] on icon "next page" at bounding box center [200, 675] width 14 height 14
click at [211, 675] on button "تالي" at bounding box center [210, 675] width 47 height 27
click at [203, 679] on icon "next page" at bounding box center [200, 675] width 14 height 14
click at [216, 686] on button "تالي" at bounding box center [210, 675] width 47 height 27
click at [203, 677] on icon "next page" at bounding box center [200, 675] width 14 height 14
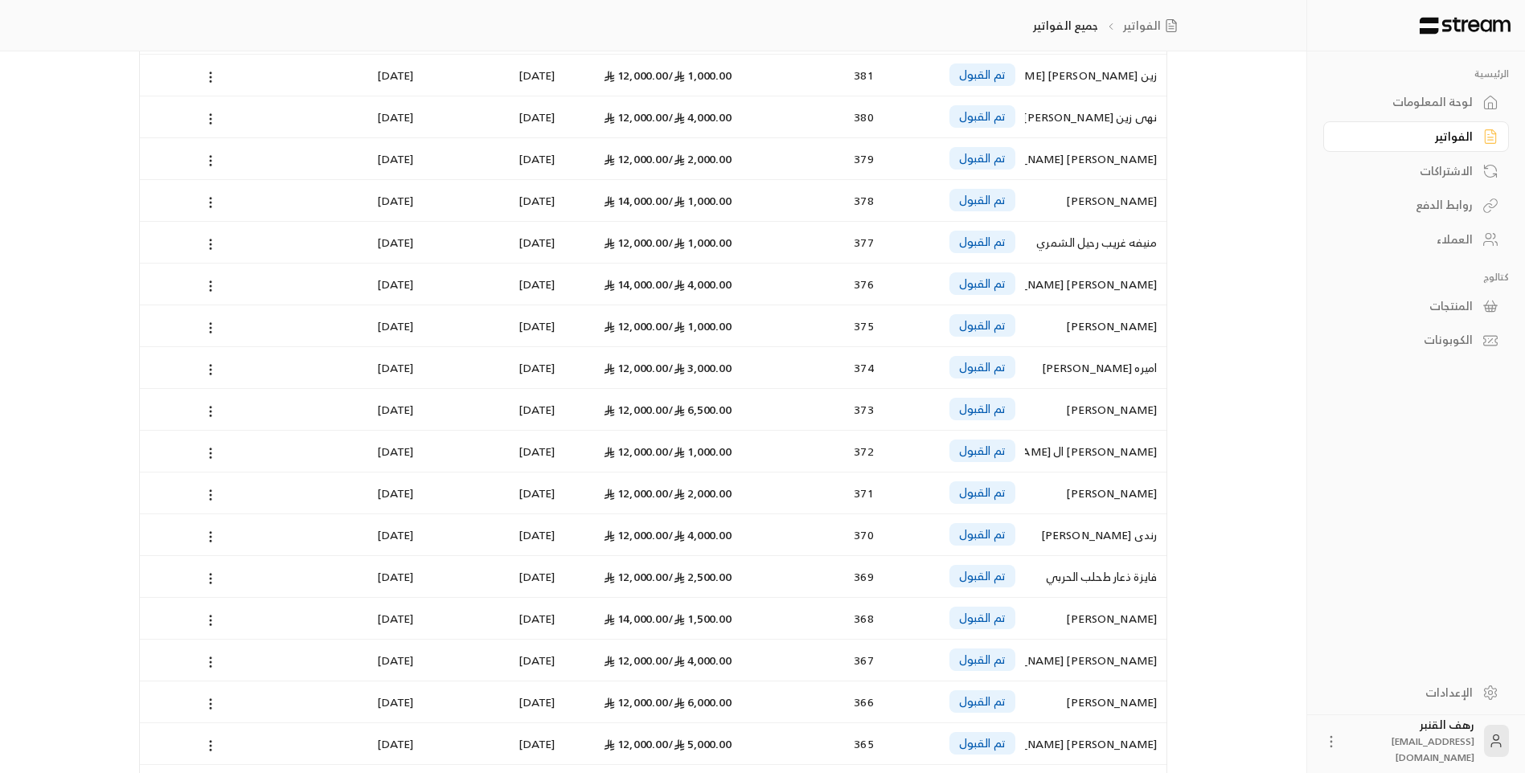
scroll to position [0, 0]
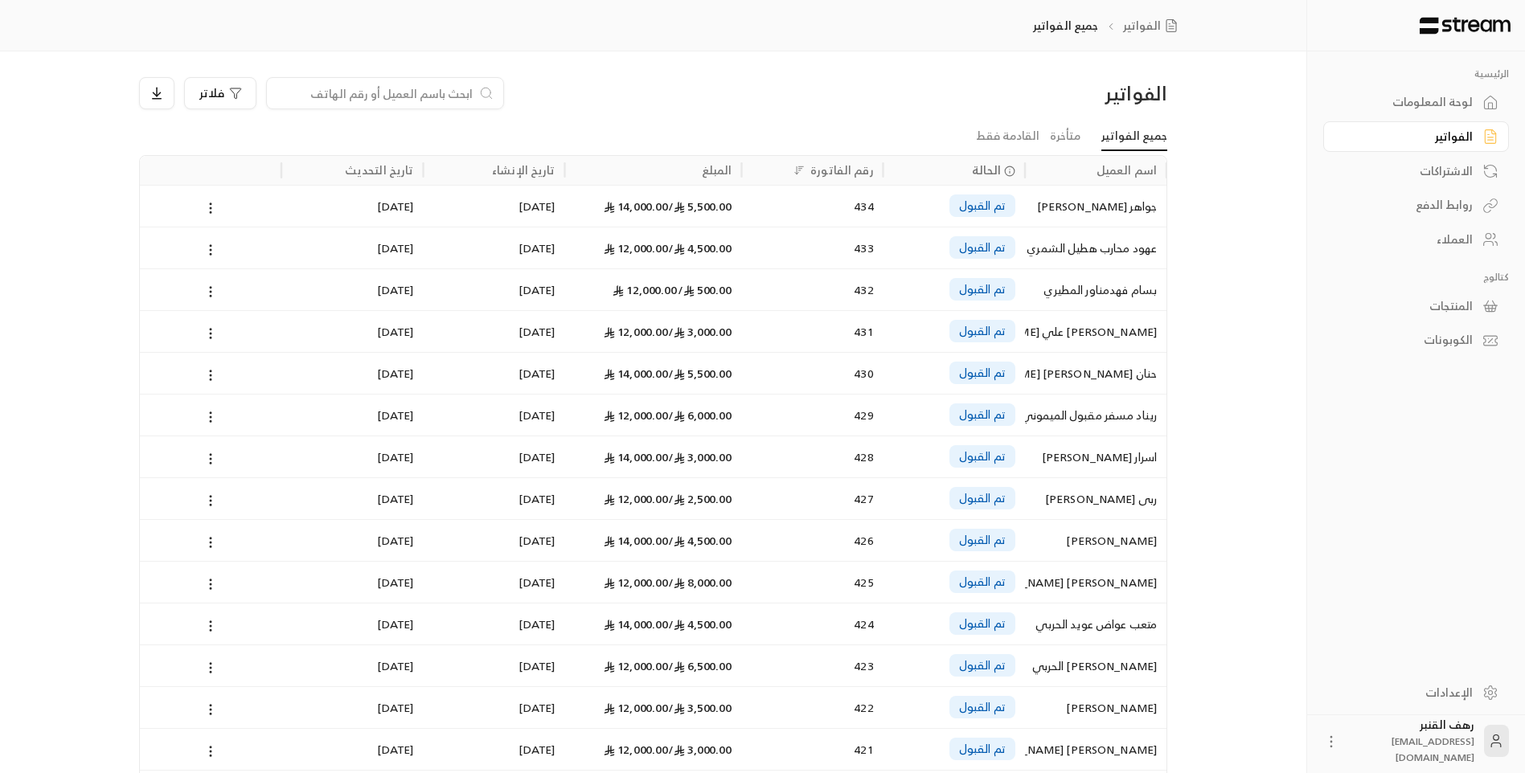
click at [461, 80] on div at bounding box center [385, 93] width 238 height 32
click at [470, 91] on input at bounding box center [375, 93] width 196 height 18
paste input "552331499"
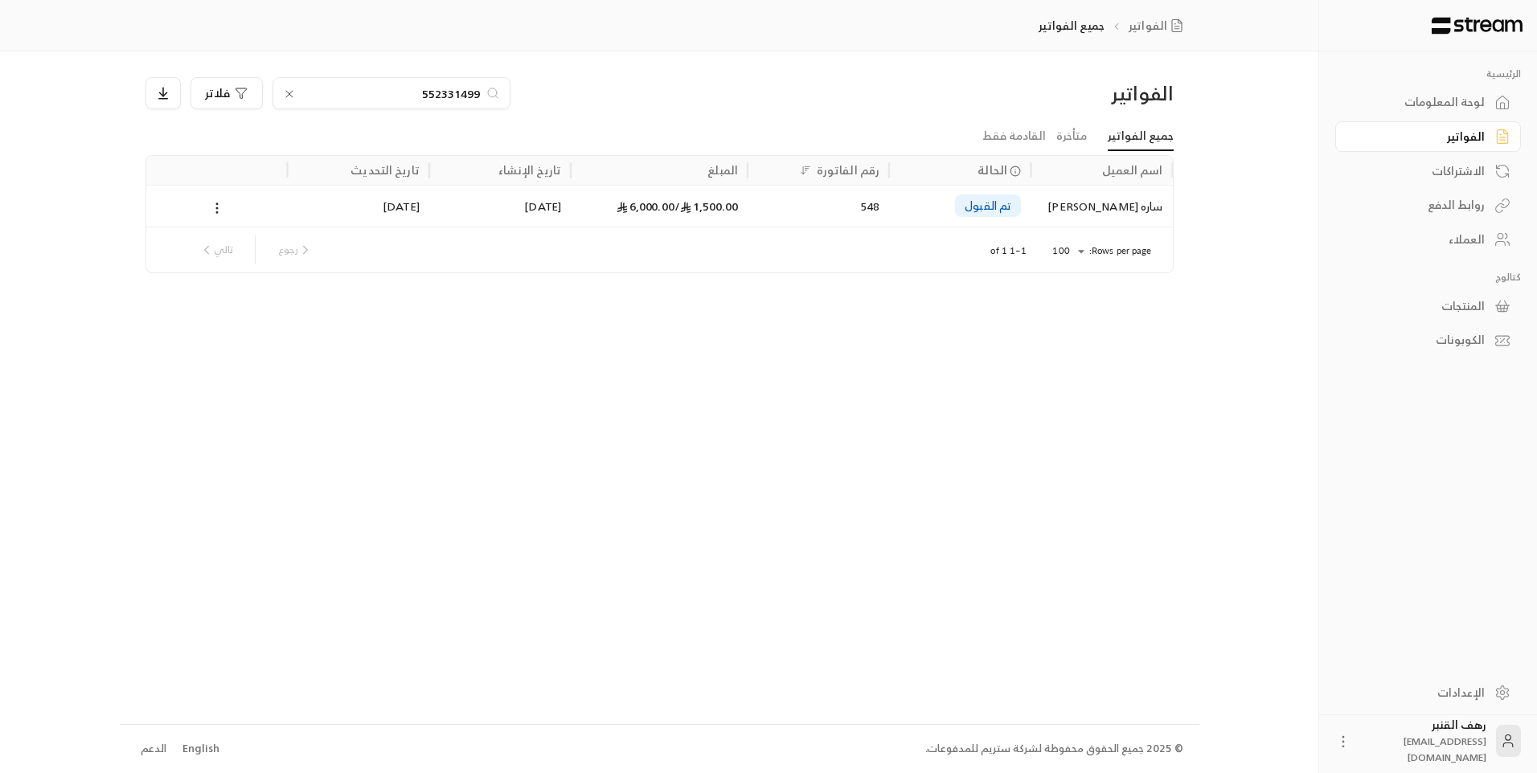
type input "552331499"
click at [1117, 206] on div "ساره [PERSON_NAME]" at bounding box center [1101, 206] width 122 height 41
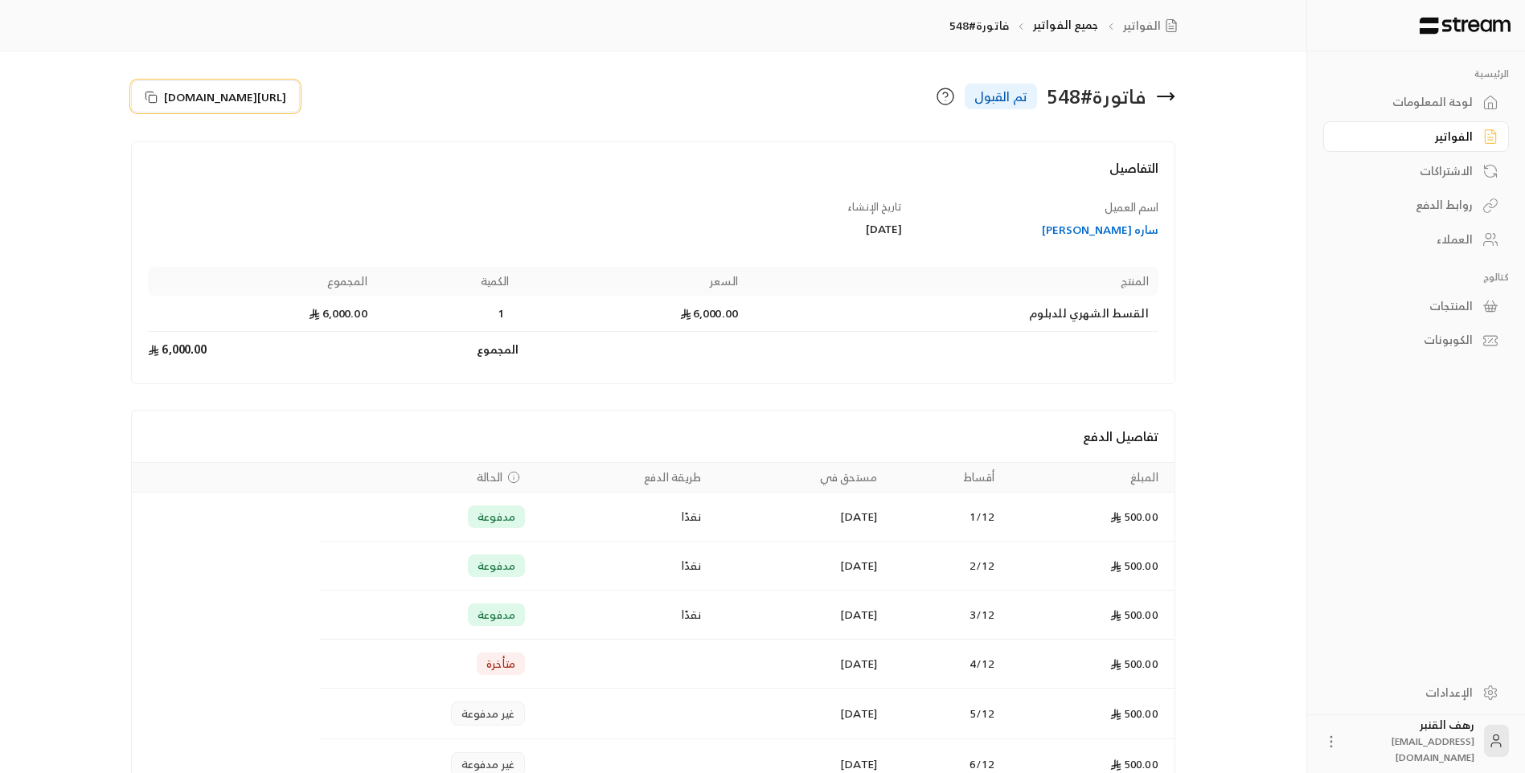
click at [300, 96] on button "[URL][DOMAIN_NAME]" at bounding box center [215, 96] width 169 height 32
click at [1163, 96] on icon at bounding box center [1166, 96] width 16 height 0
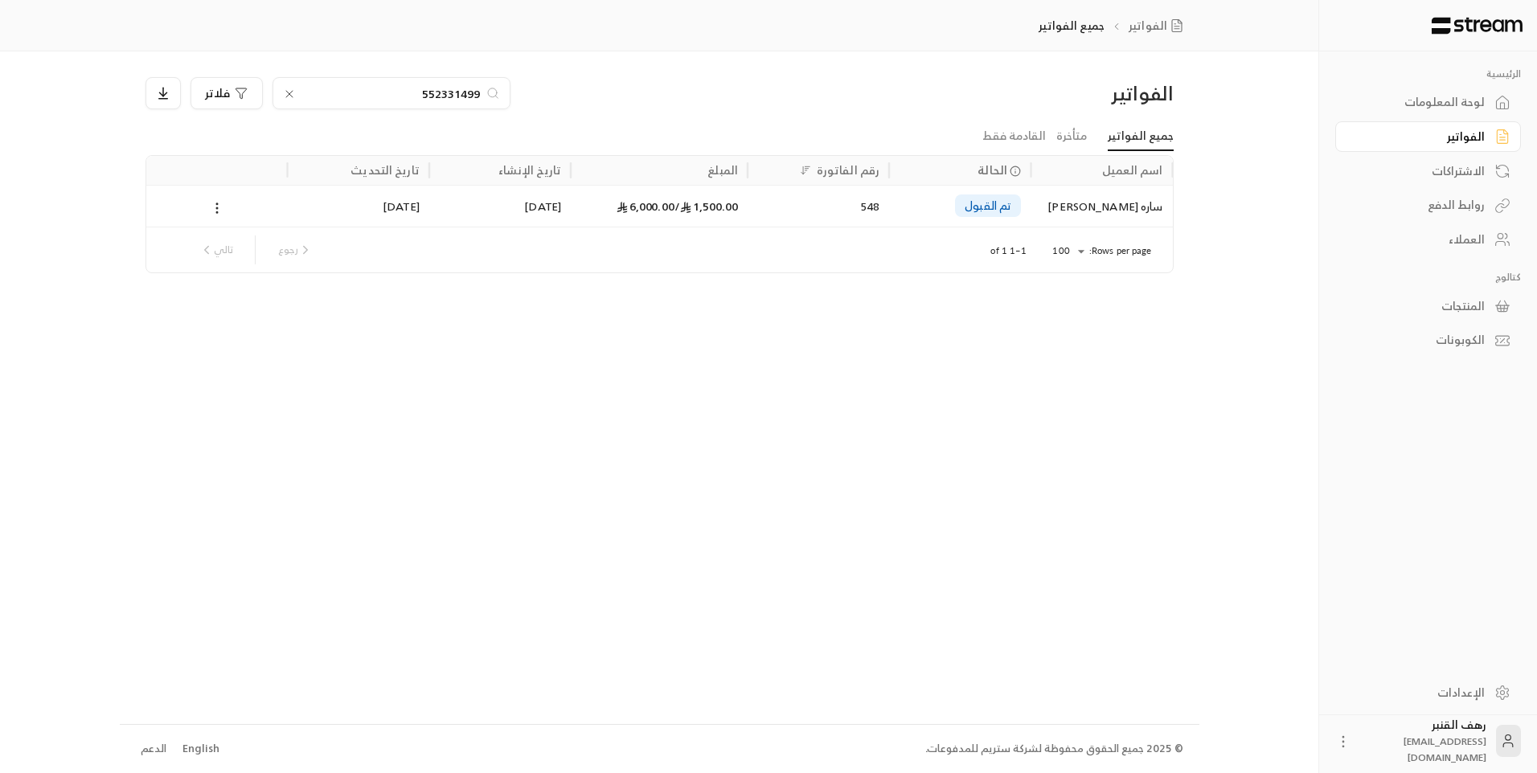
click at [397, 100] on input "552331499" at bounding box center [391, 93] width 178 height 18
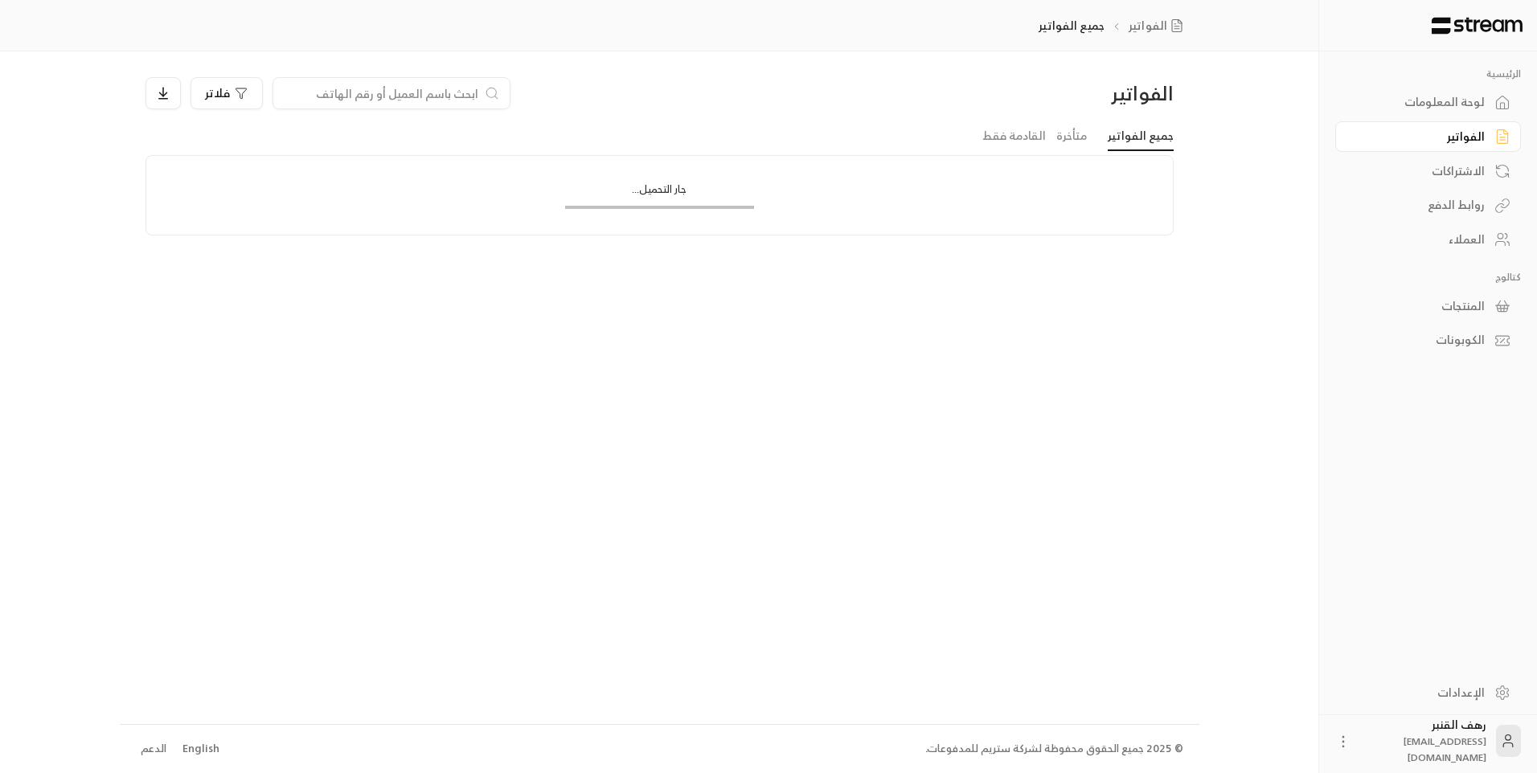
paste input "534634622"
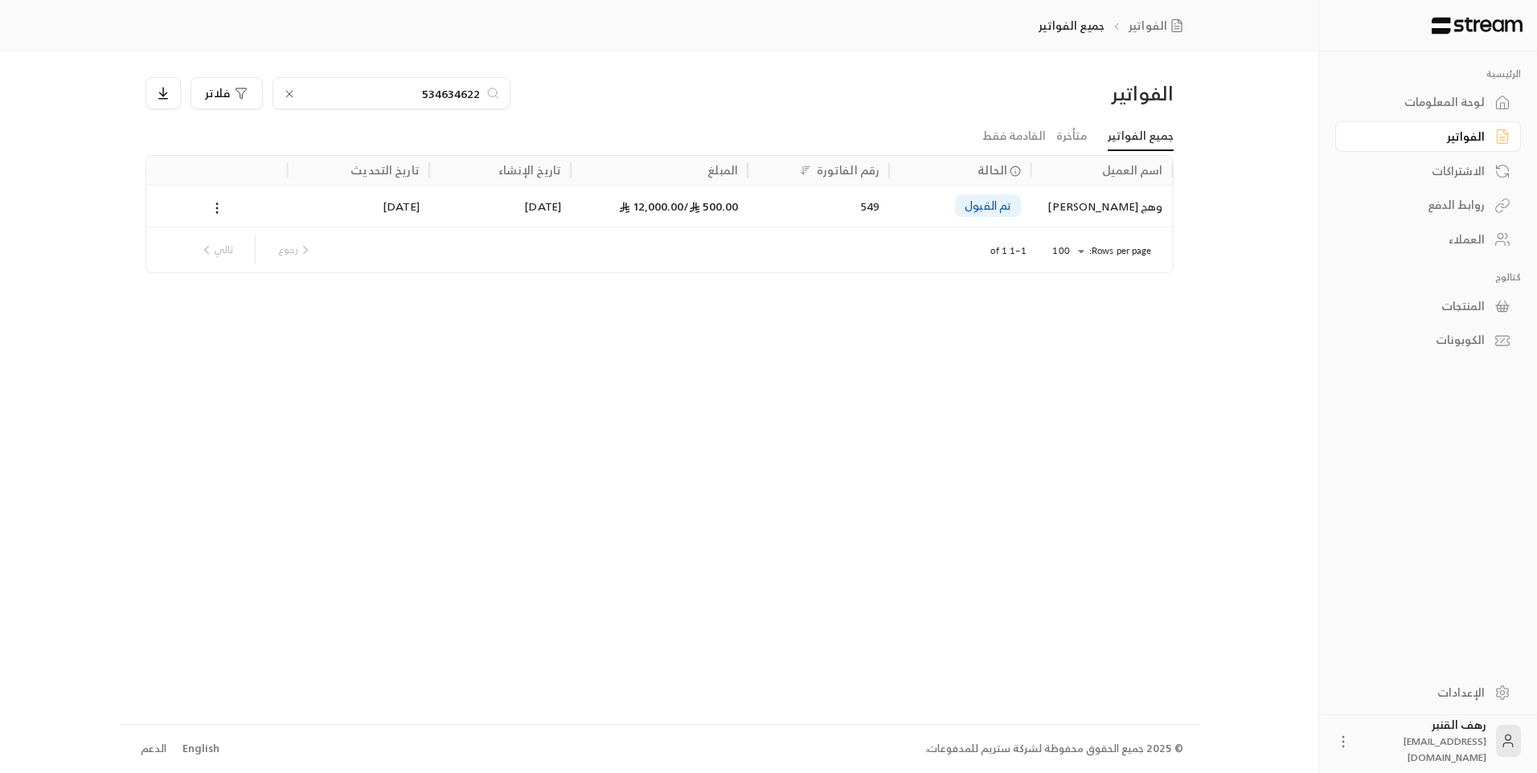
type input "534634622"
click at [1112, 211] on div "وهج [PERSON_NAME]" at bounding box center [1101, 206] width 122 height 41
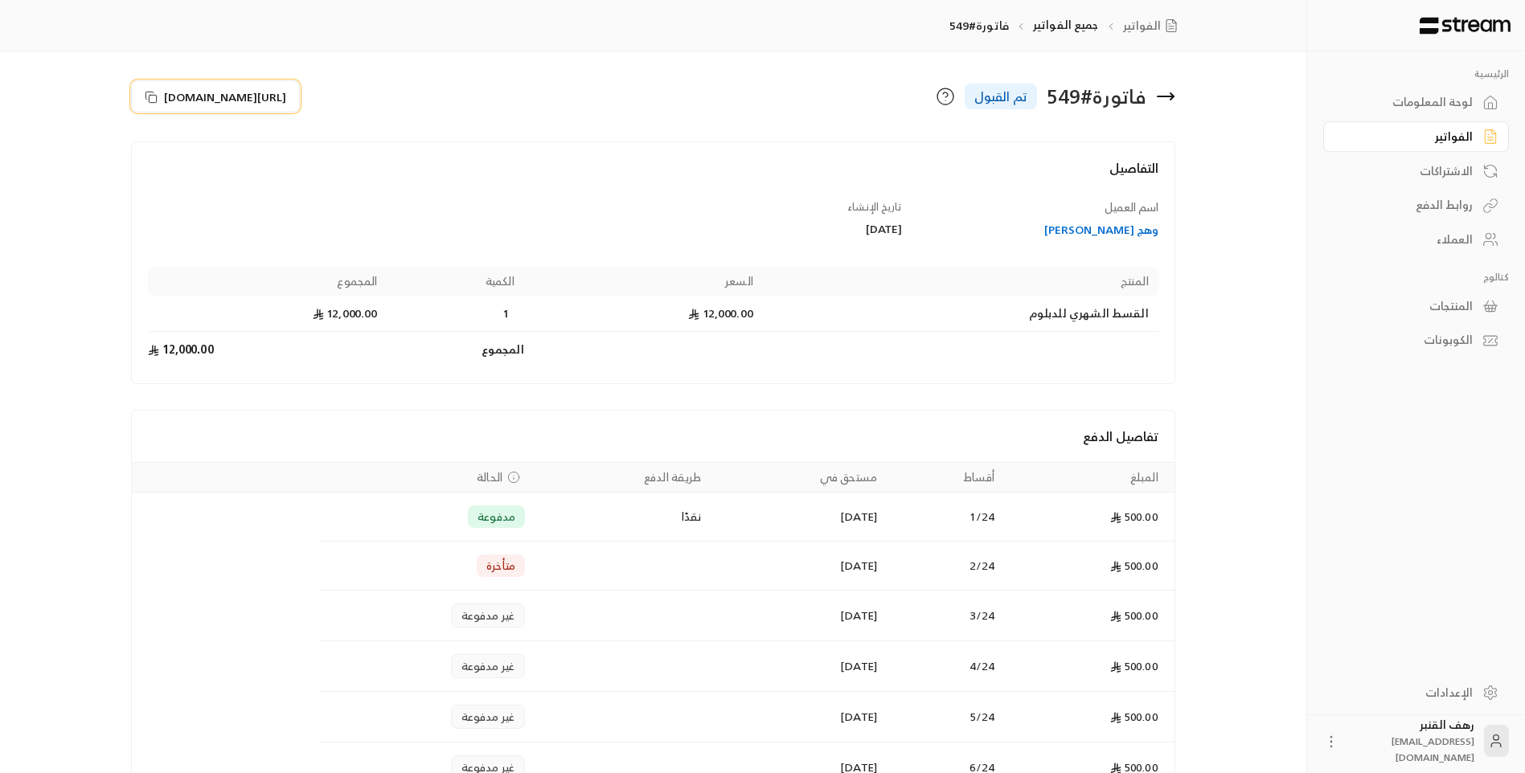
click at [237, 88] on span "[URL][DOMAIN_NAME]" at bounding box center [225, 96] width 122 height 17
click at [1163, 96] on icon at bounding box center [1166, 96] width 16 height 0
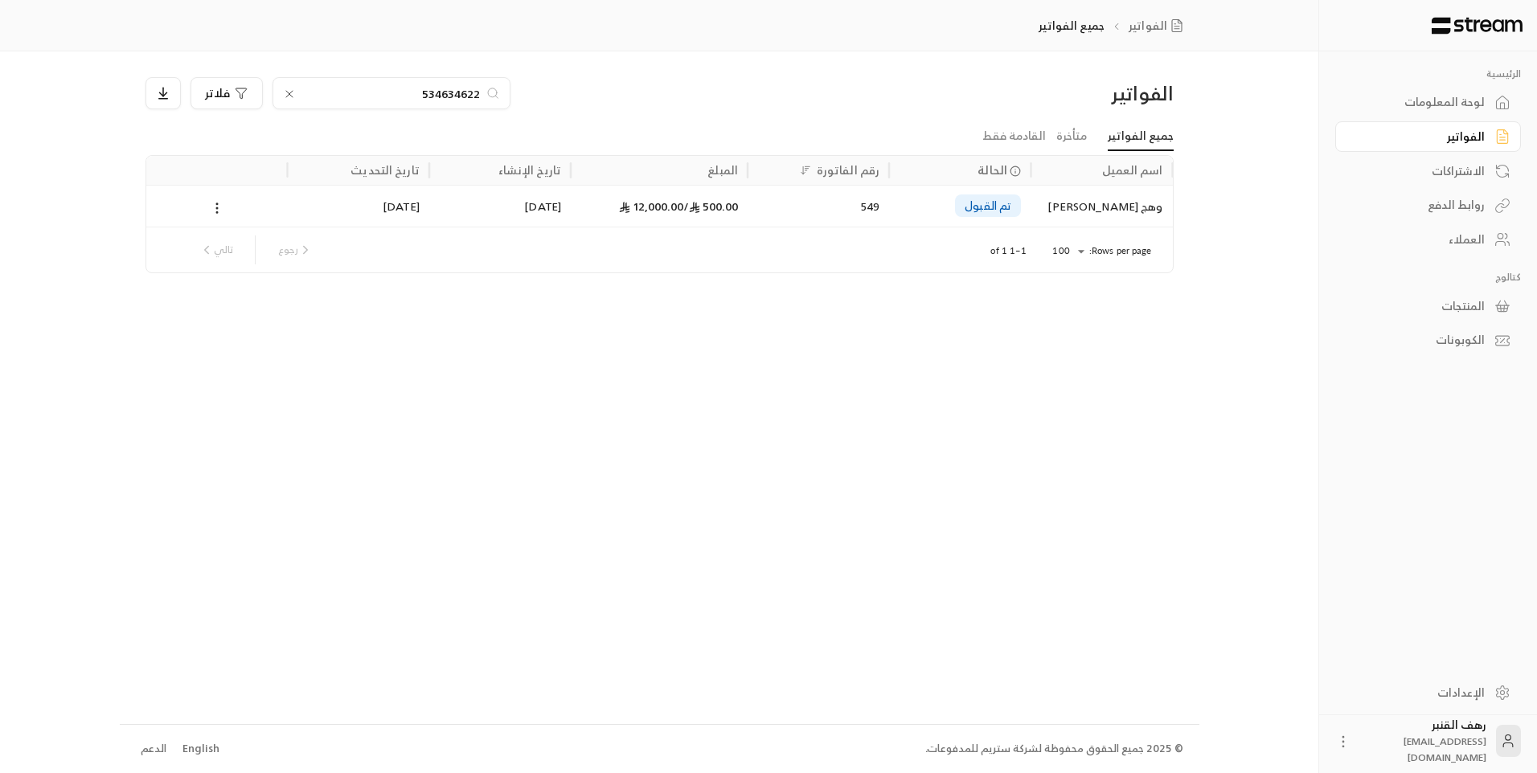
click at [331, 94] on input "534634622" at bounding box center [391, 93] width 178 height 18
click at [417, 92] on input "0568856500" at bounding box center [391, 93] width 178 height 18
type input "568856500"
click at [1074, 205] on div "[PERSON_NAME]" at bounding box center [1101, 206] width 122 height 41
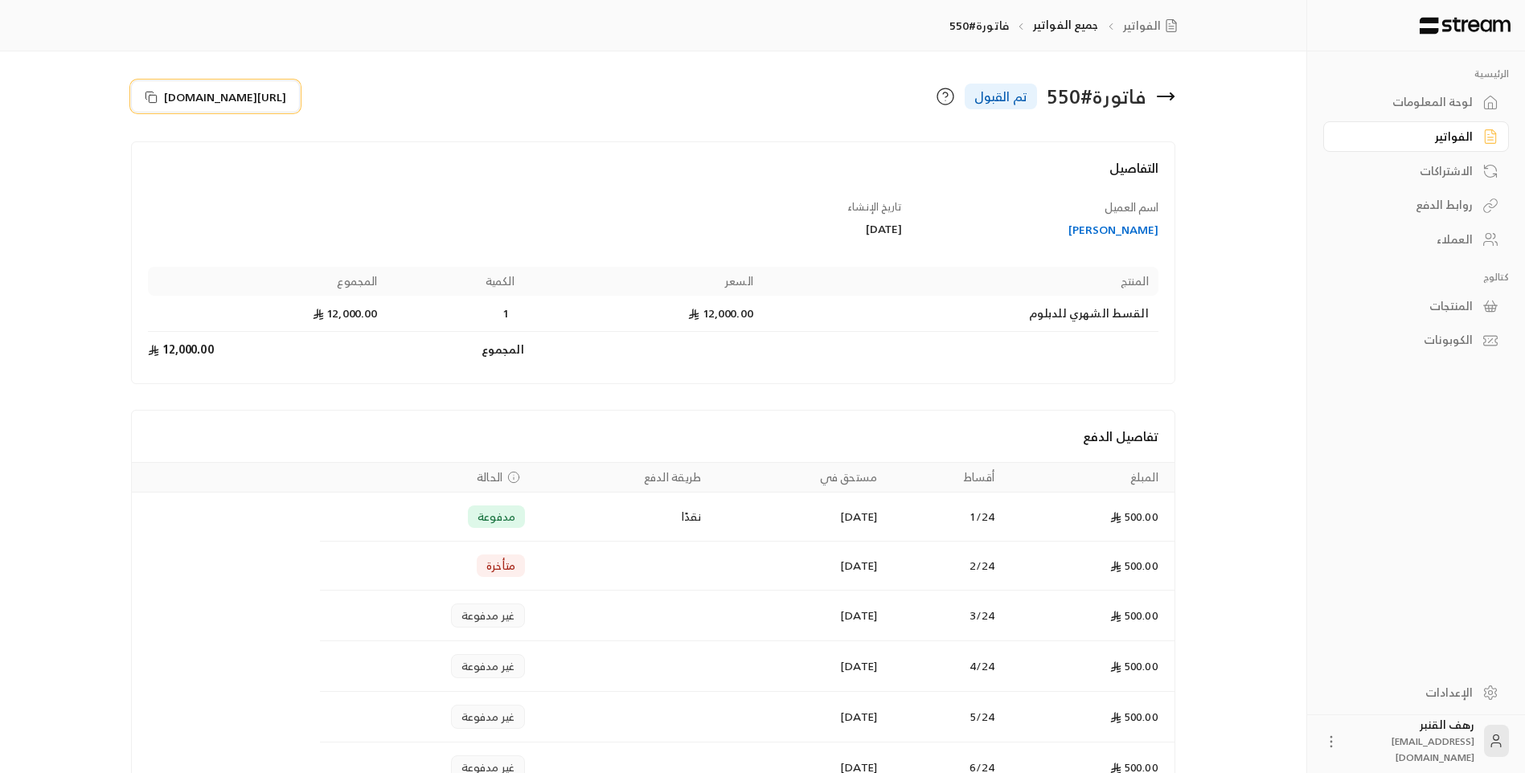
click at [273, 100] on span "[URL][DOMAIN_NAME]" at bounding box center [225, 96] width 122 height 17
click at [1175, 92] on icon at bounding box center [1165, 96] width 19 height 19
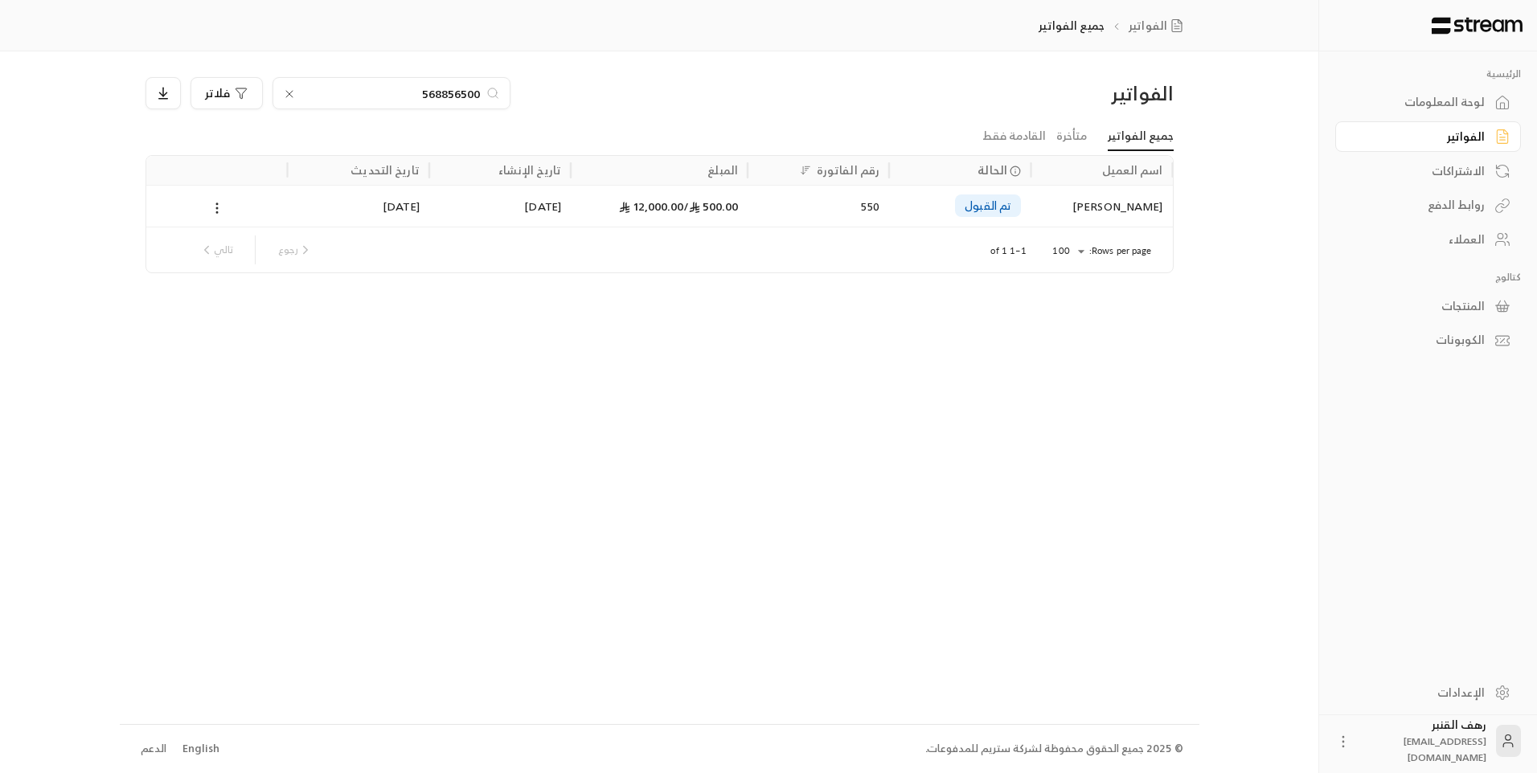
click at [284, 94] on icon at bounding box center [289, 94] width 13 height 13
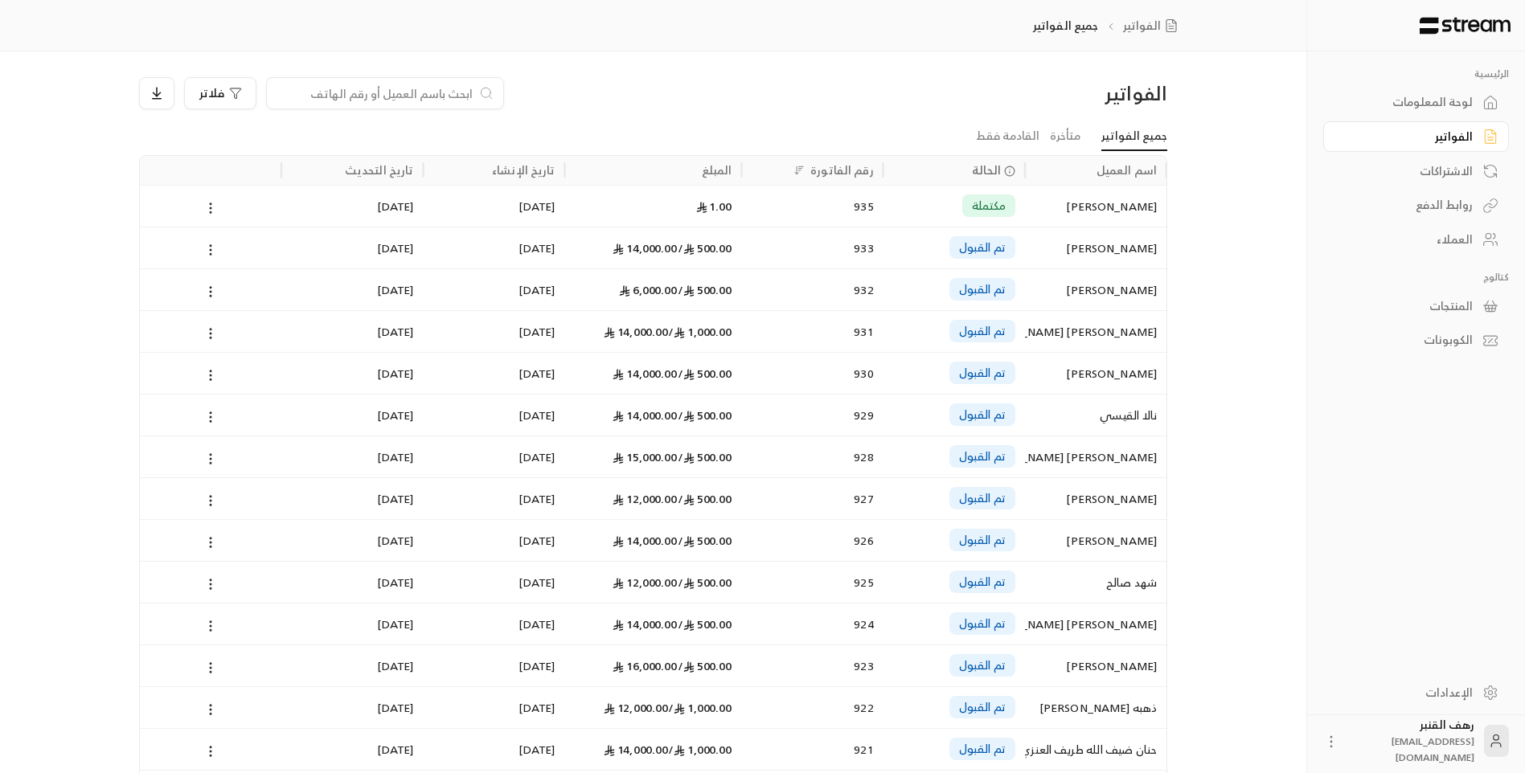
click at [329, 93] on input at bounding box center [375, 93] width 196 height 18
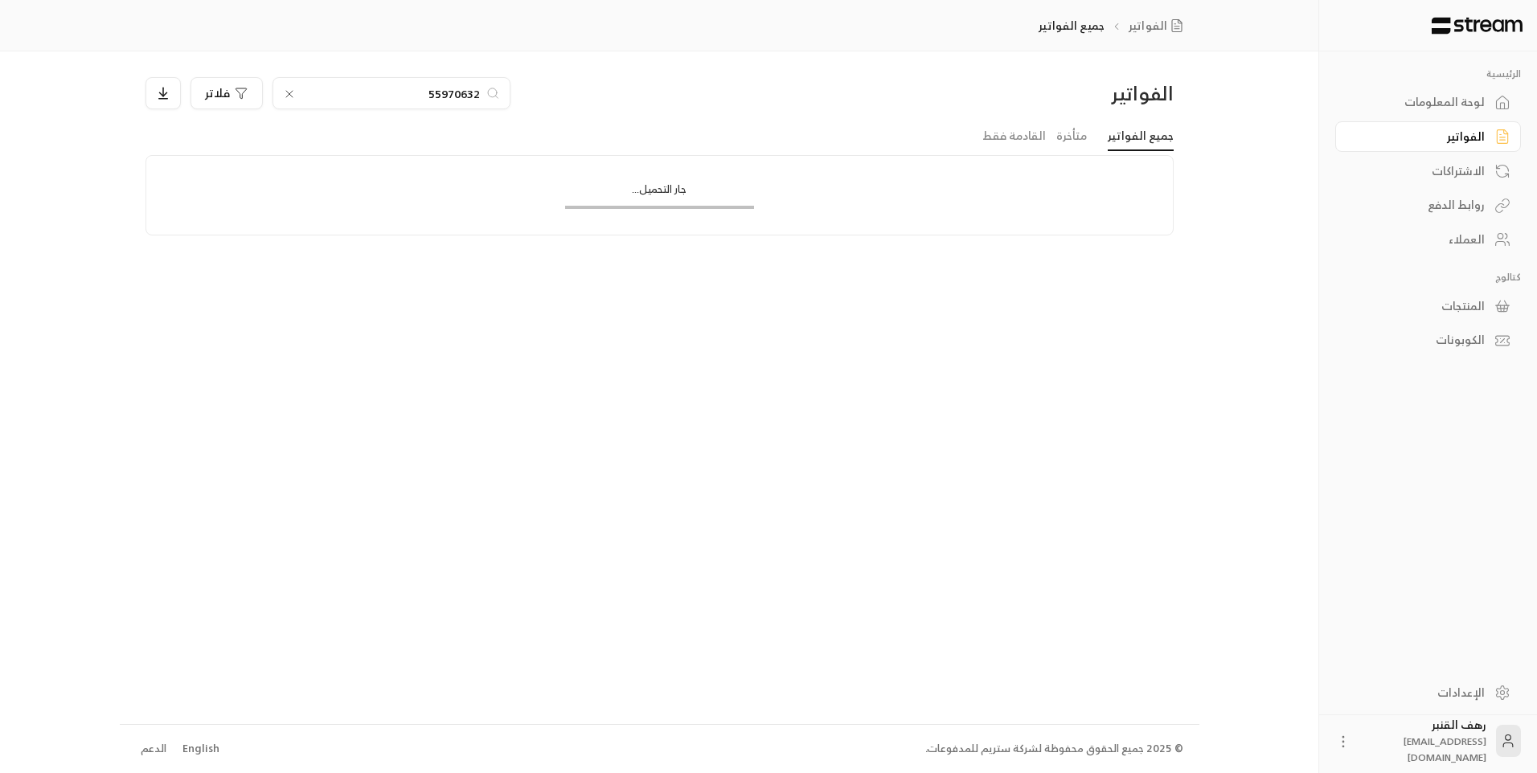
type input "559706327"
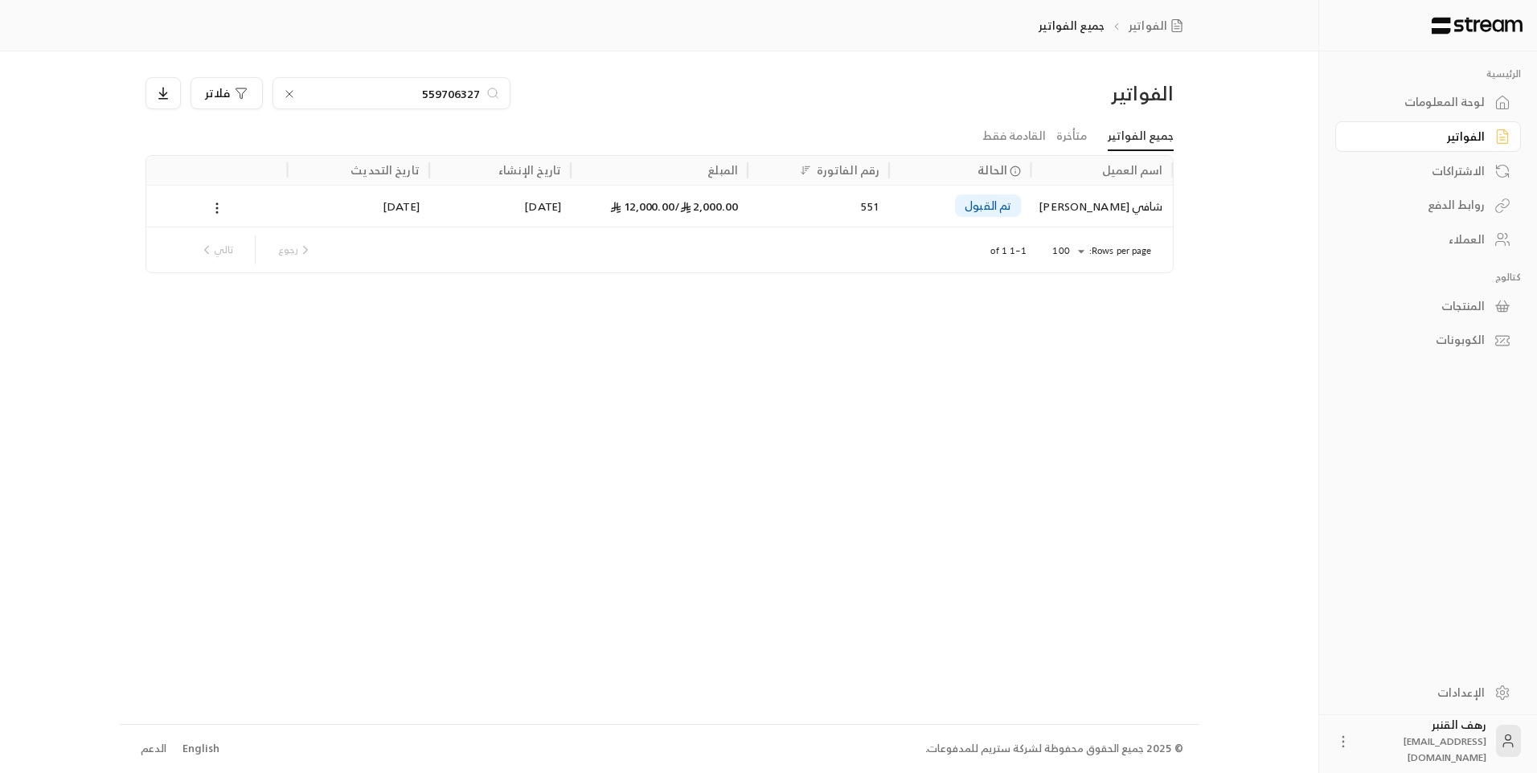
click at [1060, 211] on div "شافي [PERSON_NAME]" at bounding box center [1101, 206] width 122 height 41
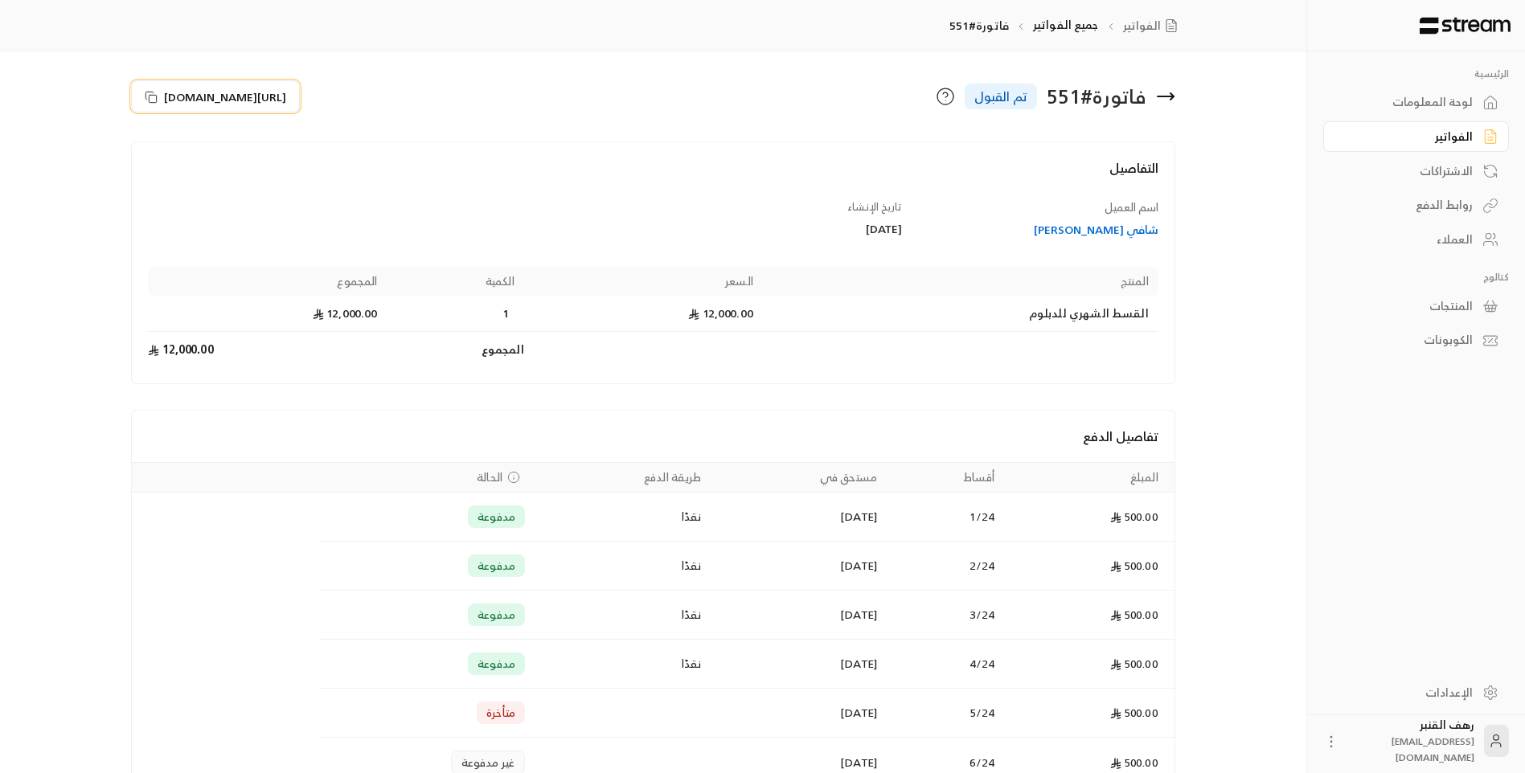
click at [249, 96] on span "[URL][DOMAIN_NAME]" at bounding box center [225, 96] width 122 height 17
click at [1182, 95] on div "فاتورة # 551 تم القبول" at bounding box center [919, 96] width 530 height 39
click at [1175, 95] on div "فاتورة # 551 تم القبول" at bounding box center [919, 96] width 530 height 39
click at [1172, 95] on icon at bounding box center [1172, 96] width 3 height 6
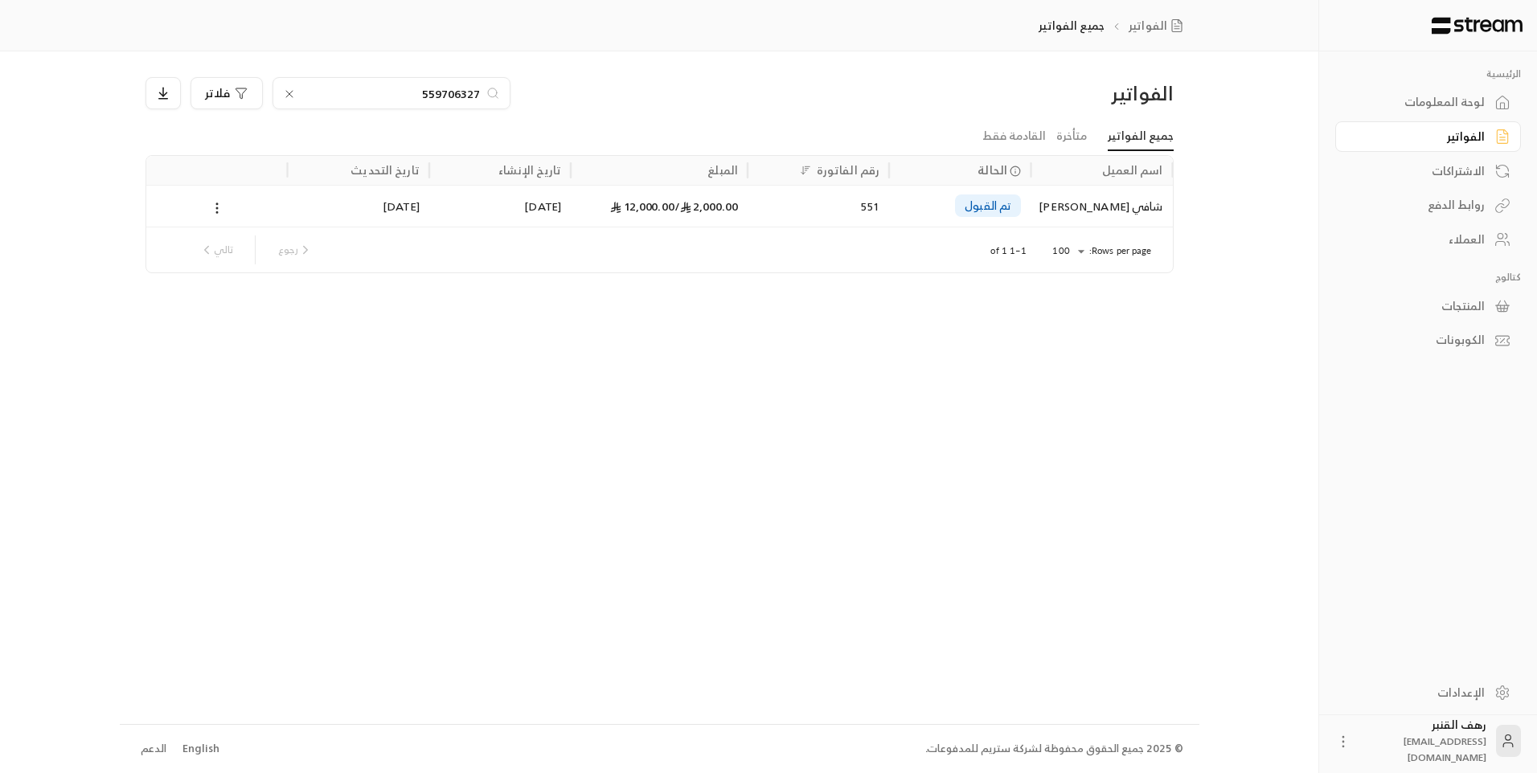
click at [413, 96] on input "559706327" at bounding box center [391, 93] width 178 height 18
type input "537950585"
click at [1118, 201] on div "[PERSON_NAME]" at bounding box center [1101, 206] width 122 height 41
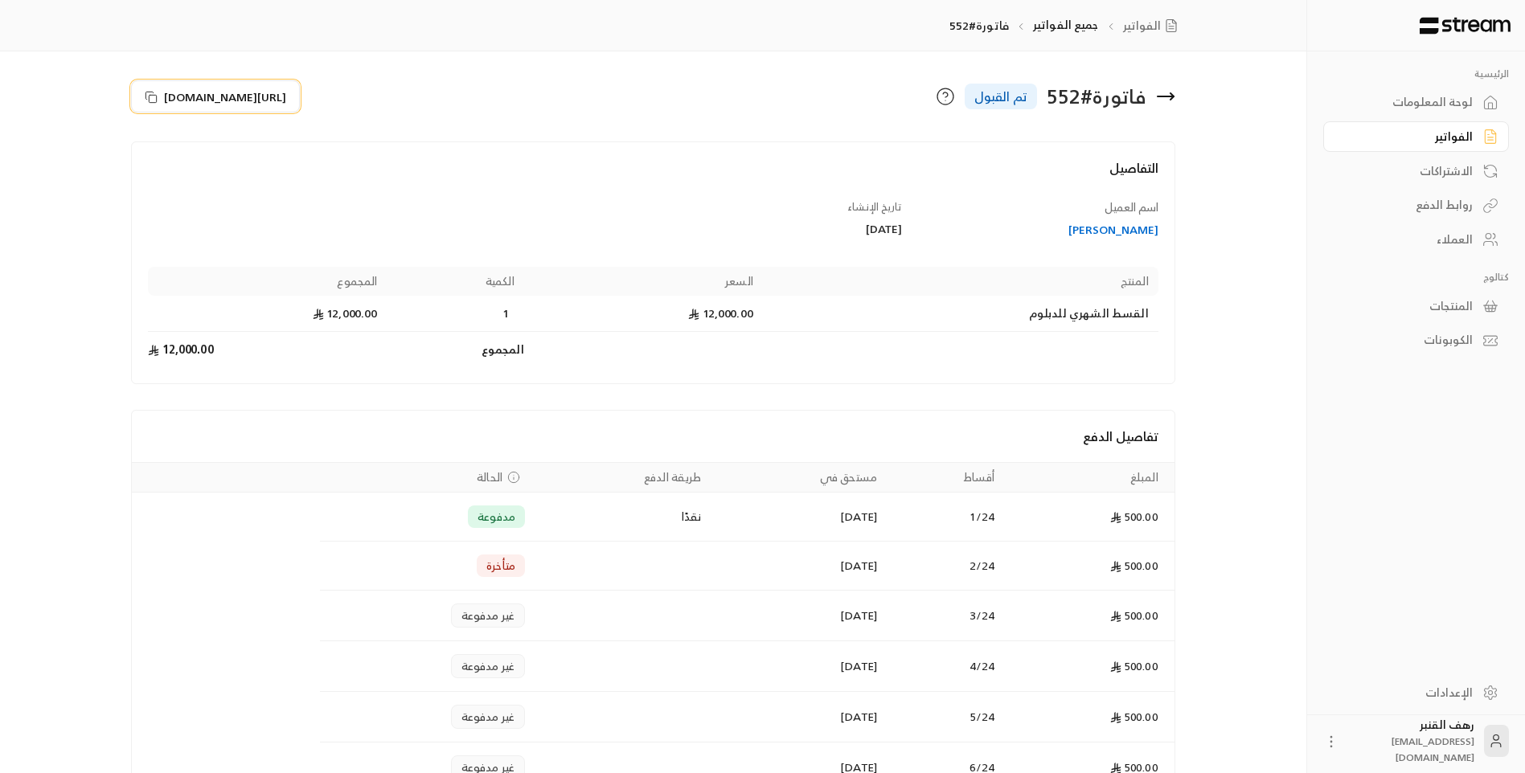
click at [252, 95] on span "[URL][DOMAIN_NAME]" at bounding box center [225, 96] width 122 height 17
click at [1156, 94] on icon at bounding box center [1165, 96] width 19 height 19
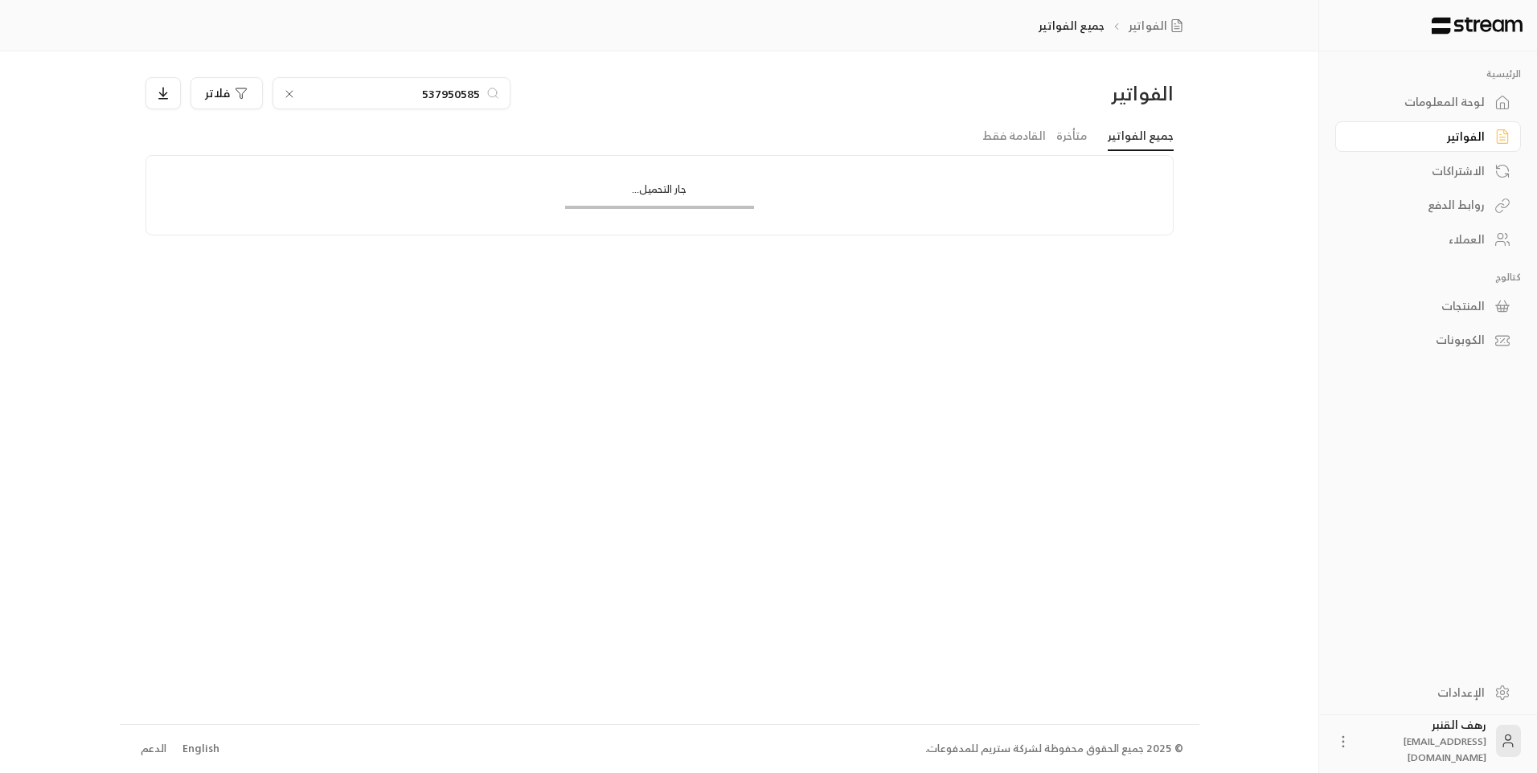
click at [404, 102] on div "537950585" at bounding box center [392, 93] width 238 height 32
click at [404, 99] on input "537950585" at bounding box center [391, 93] width 178 height 18
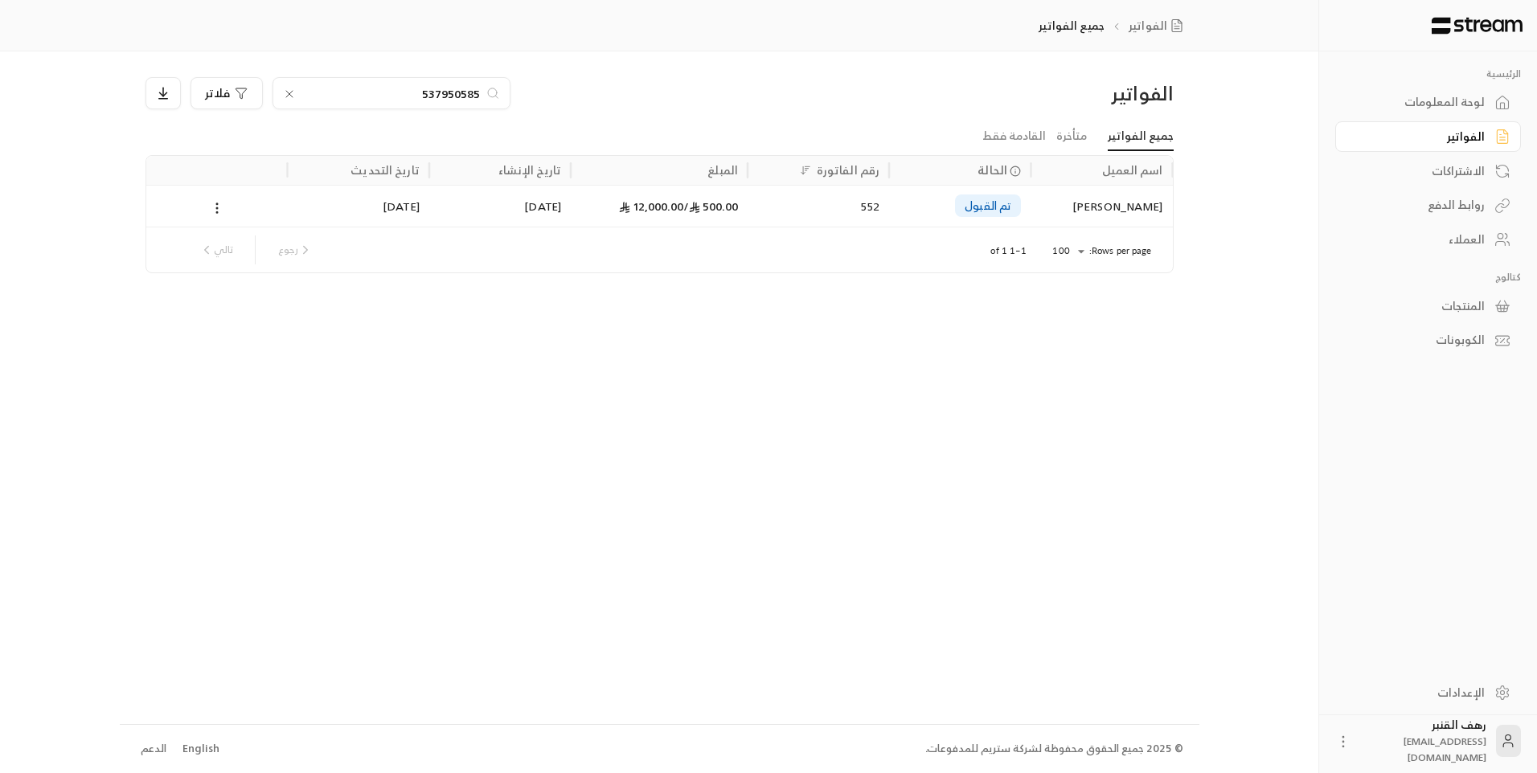
click at [404, 99] on input "537950585" at bounding box center [391, 93] width 178 height 18
click at [418, 89] on input "0530589472" at bounding box center [391, 93] width 178 height 18
type input "530589472"
click at [1114, 191] on div "[PERSON_NAME]" at bounding box center [1101, 206] width 122 height 41
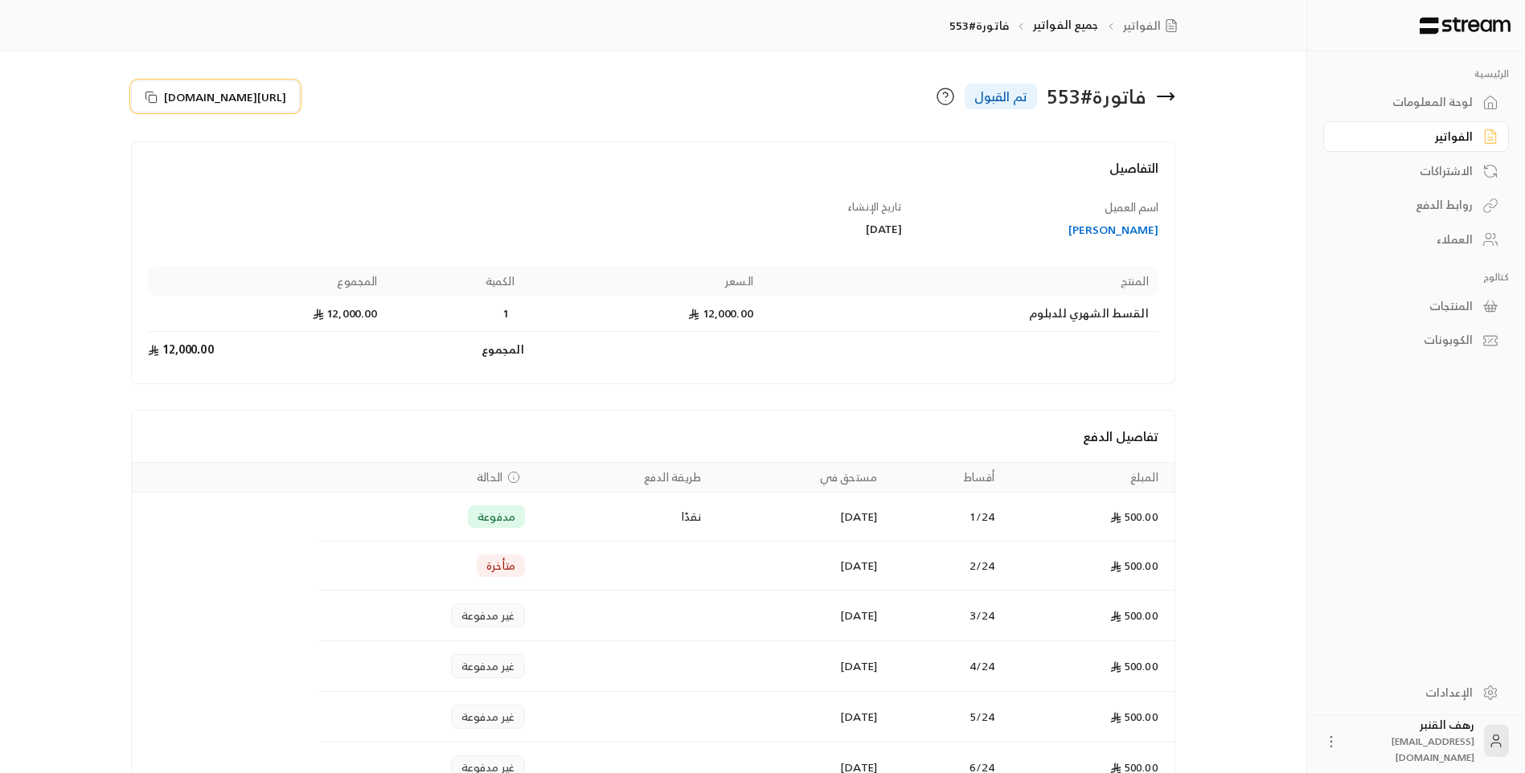
click at [268, 96] on span "[URL][DOMAIN_NAME]" at bounding box center [225, 96] width 122 height 17
click at [1175, 94] on icon at bounding box center [1165, 96] width 19 height 19
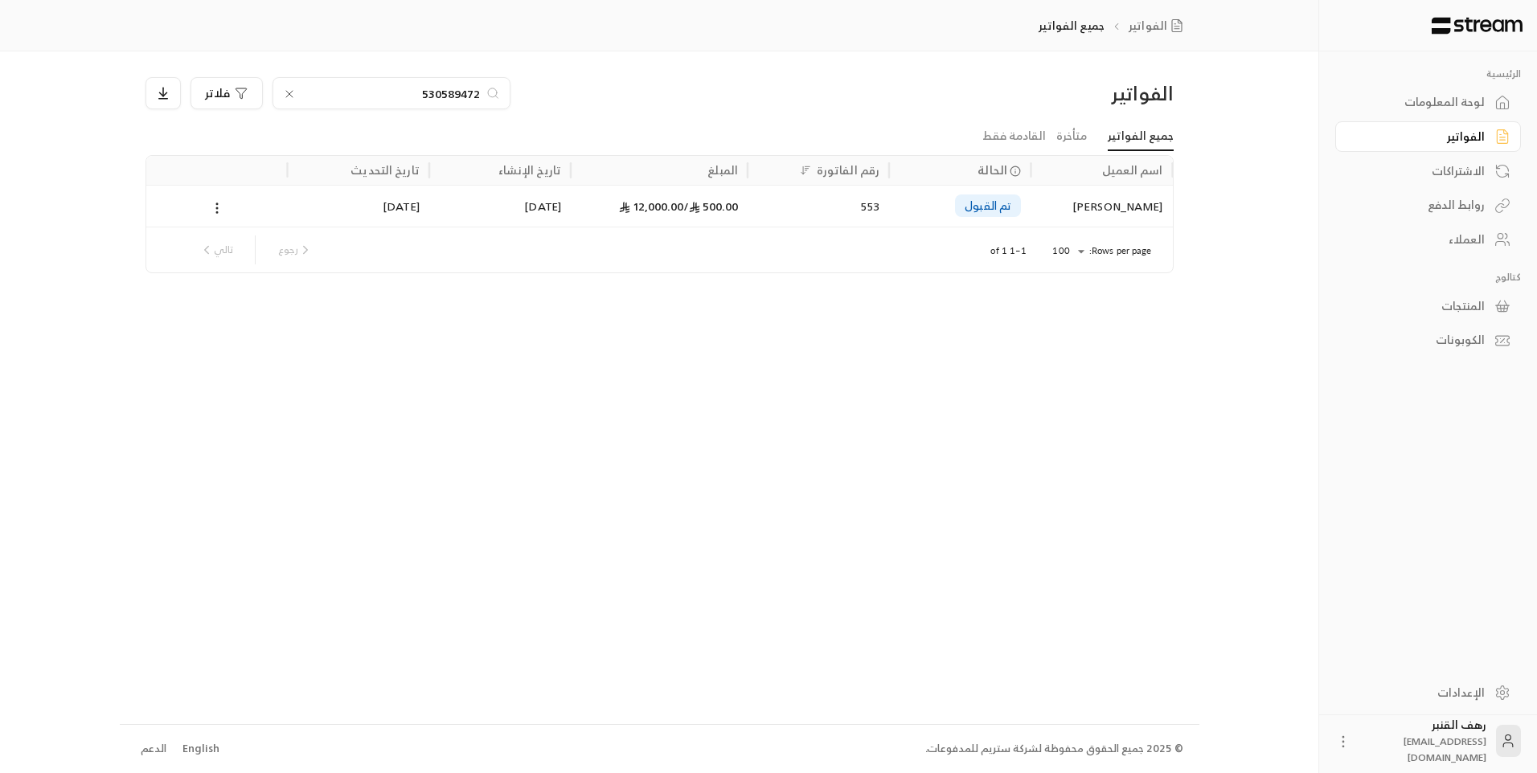
click at [437, 88] on input "530589472" at bounding box center [391, 93] width 178 height 18
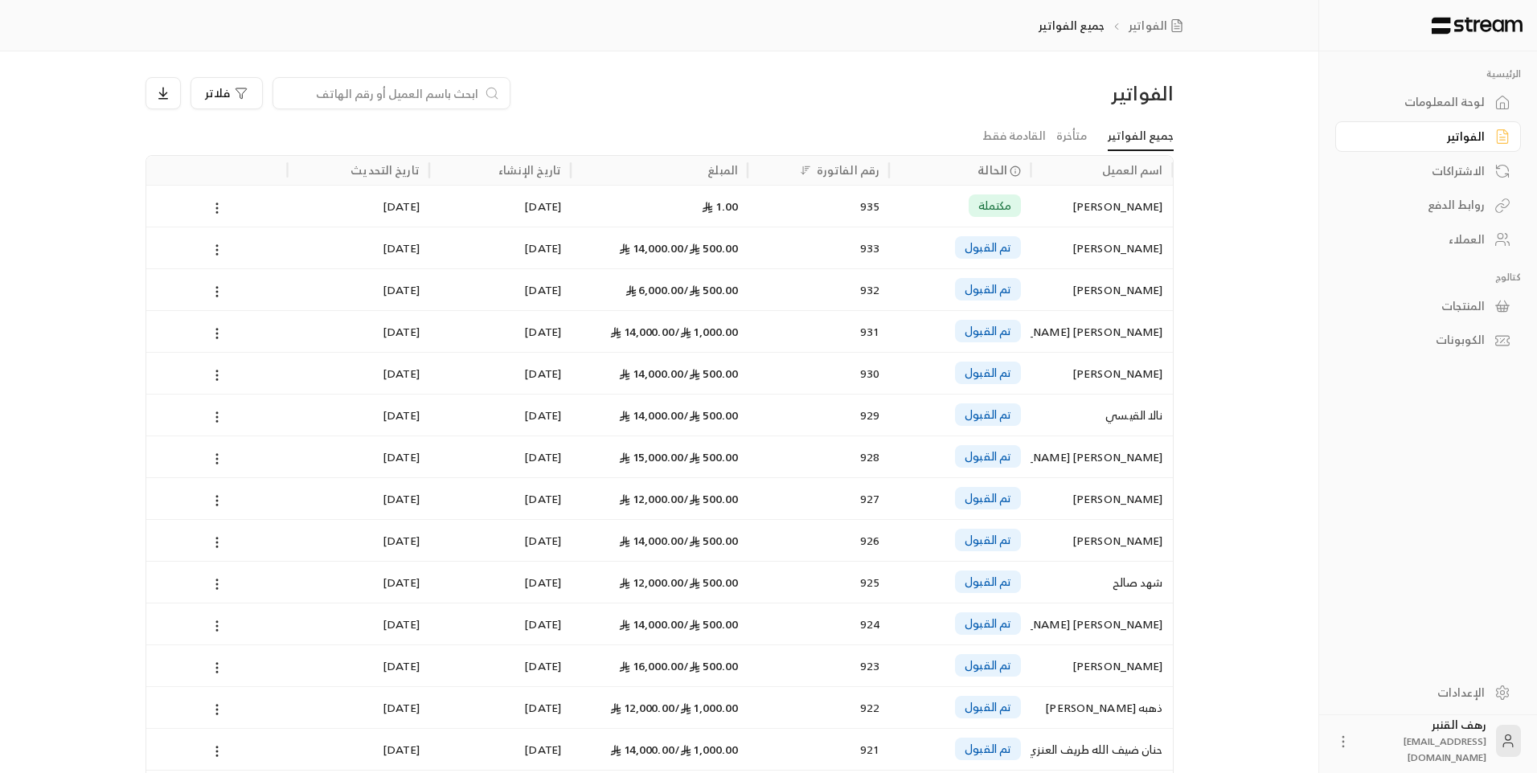
paste input "554024149"
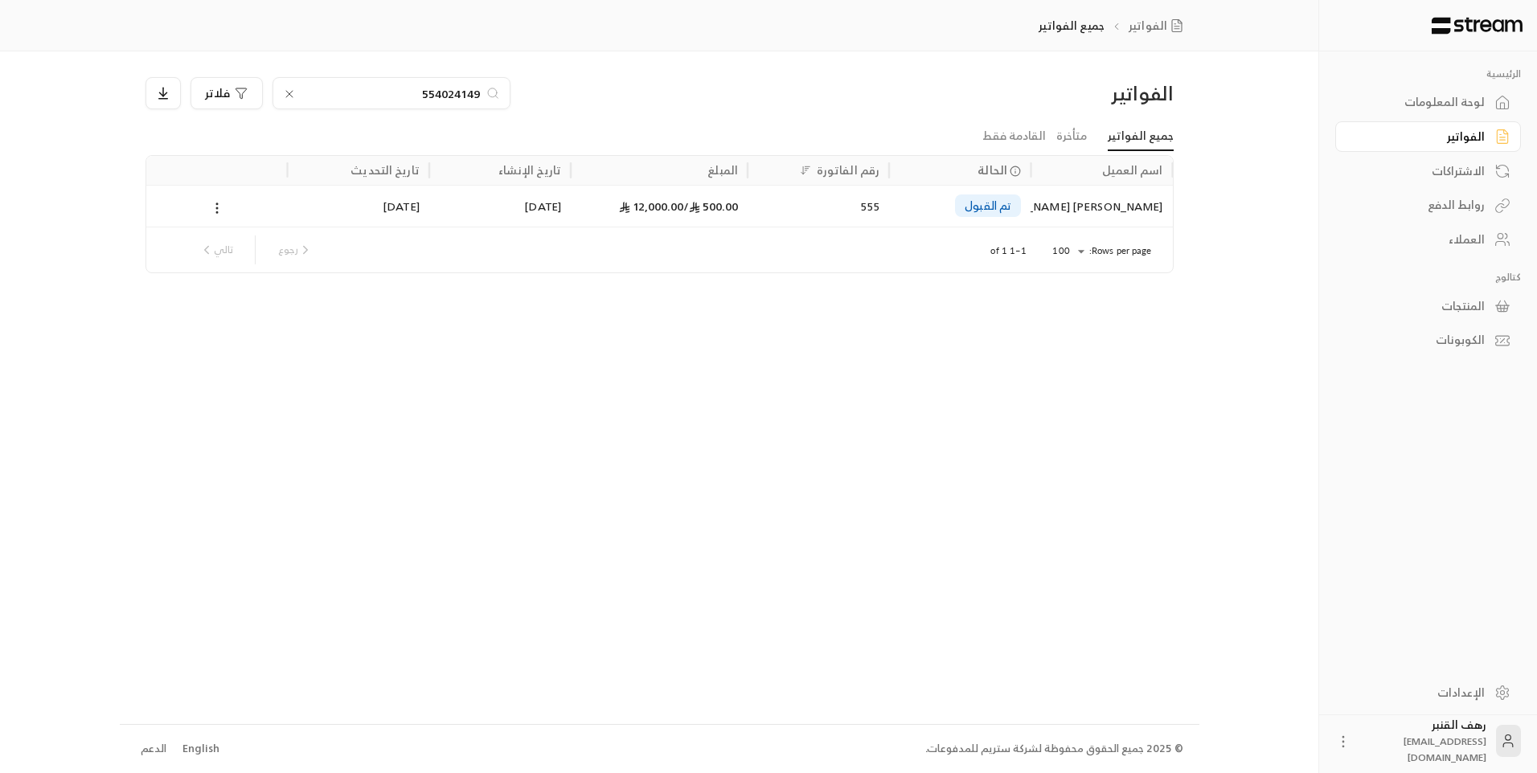
type input "554024149"
click at [461, 210] on div "[DATE]" at bounding box center [500, 206] width 122 height 41
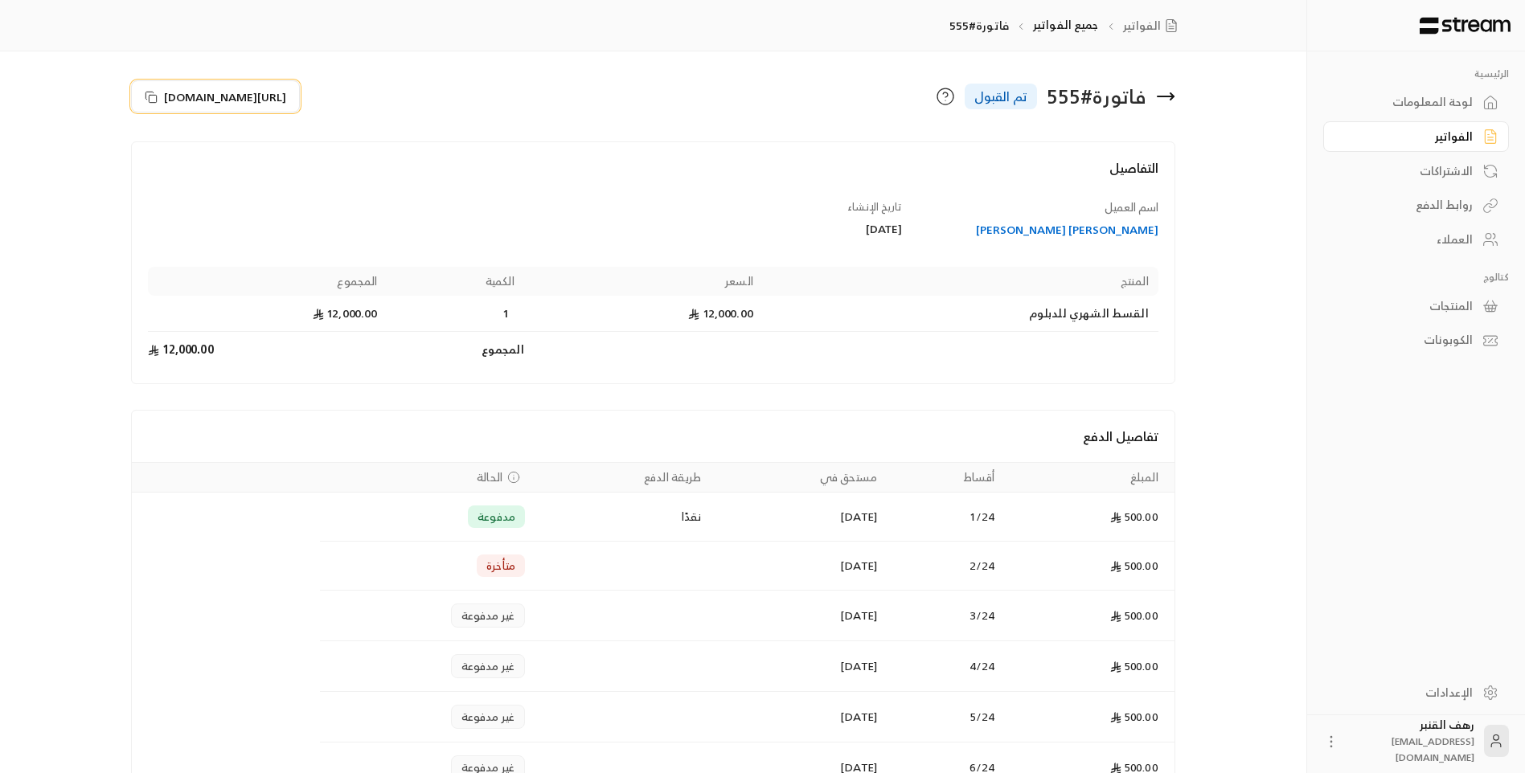
click at [199, 89] on span "[URL][DOMAIN_NAME]" at bounding box center [225, 96] width 122 height 17
click at [1168, 96] on icon at bounding box center [1166, 96] width 16 height 0
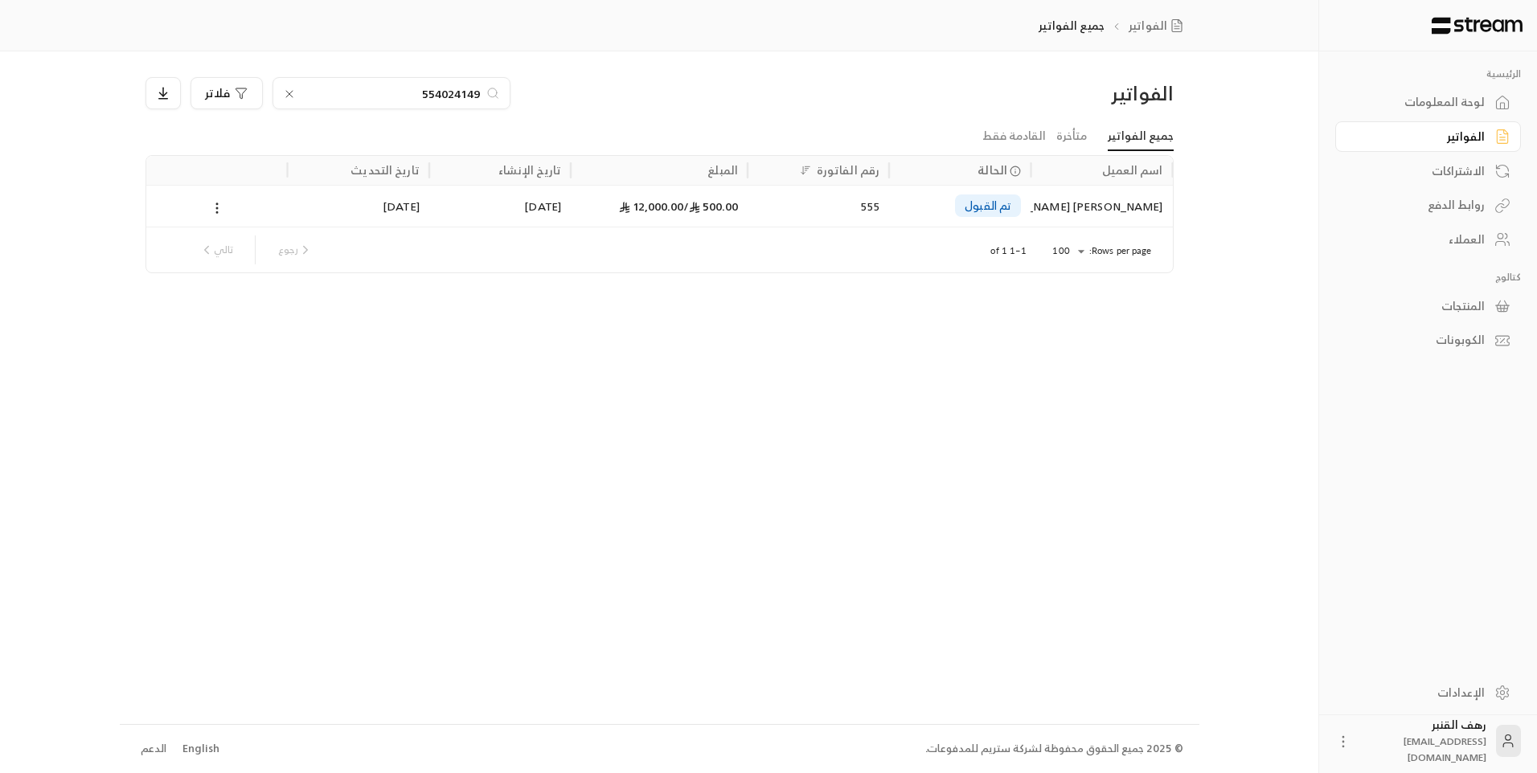
click at [392, 88] on input "554024149" at bounding box center [391, 93] width 178 height 18
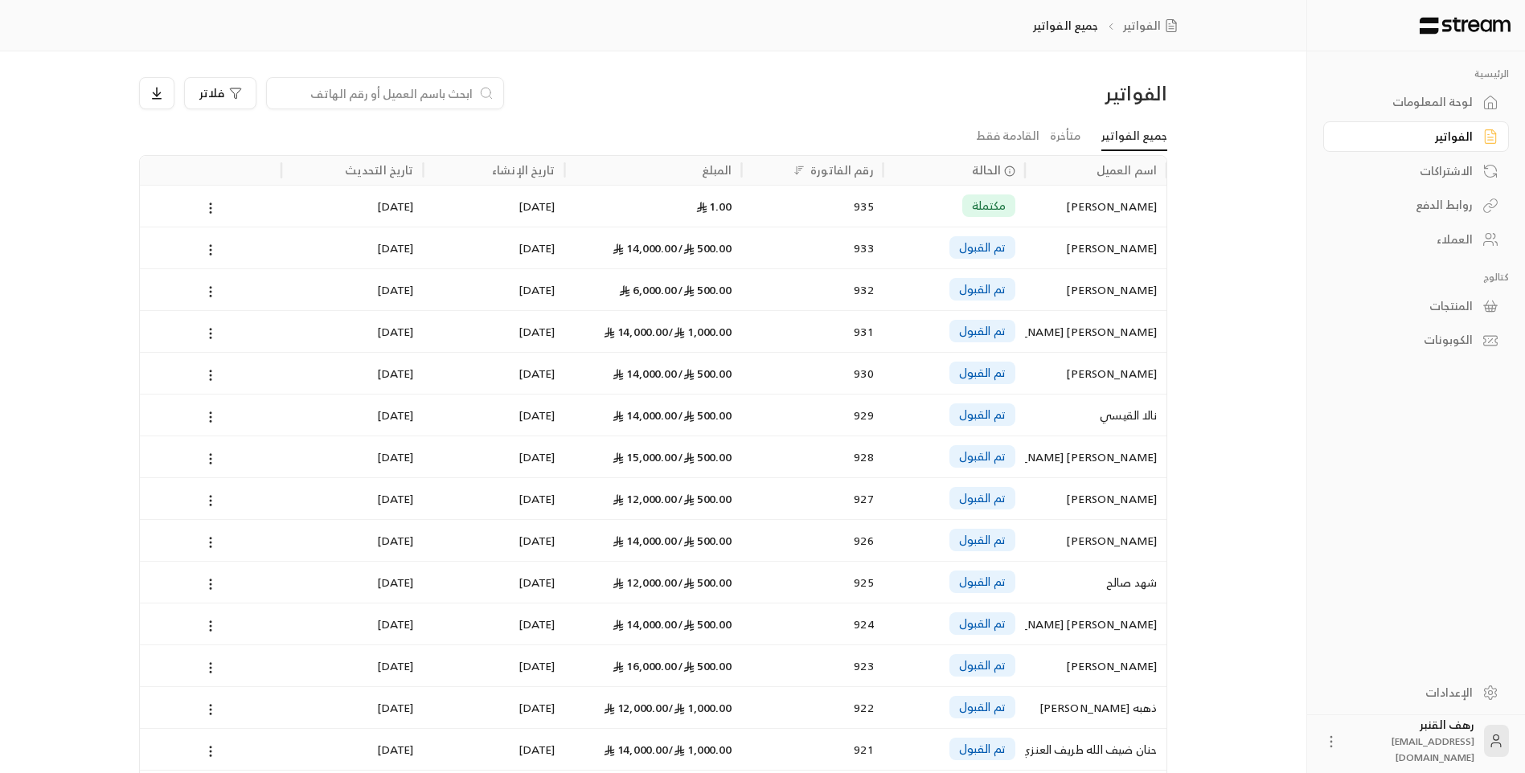
drag, startPoint x: 392, startPoint y: 84, endPoint x: 419, endPoint y: 93, distance: 29.0
click at [416, 99] on input at bounding box center [375, 93] width 196 height 18
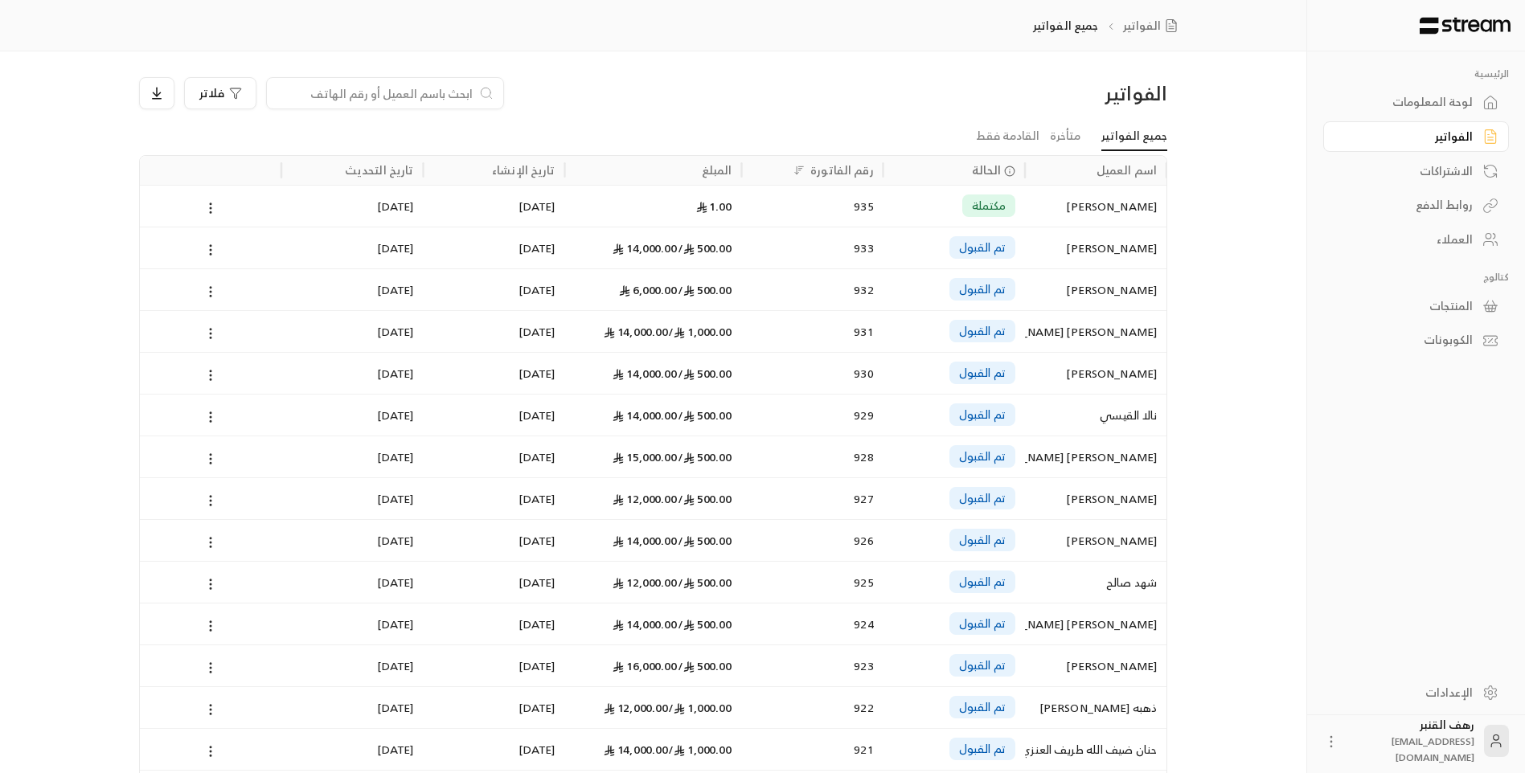
paste input "503009953"
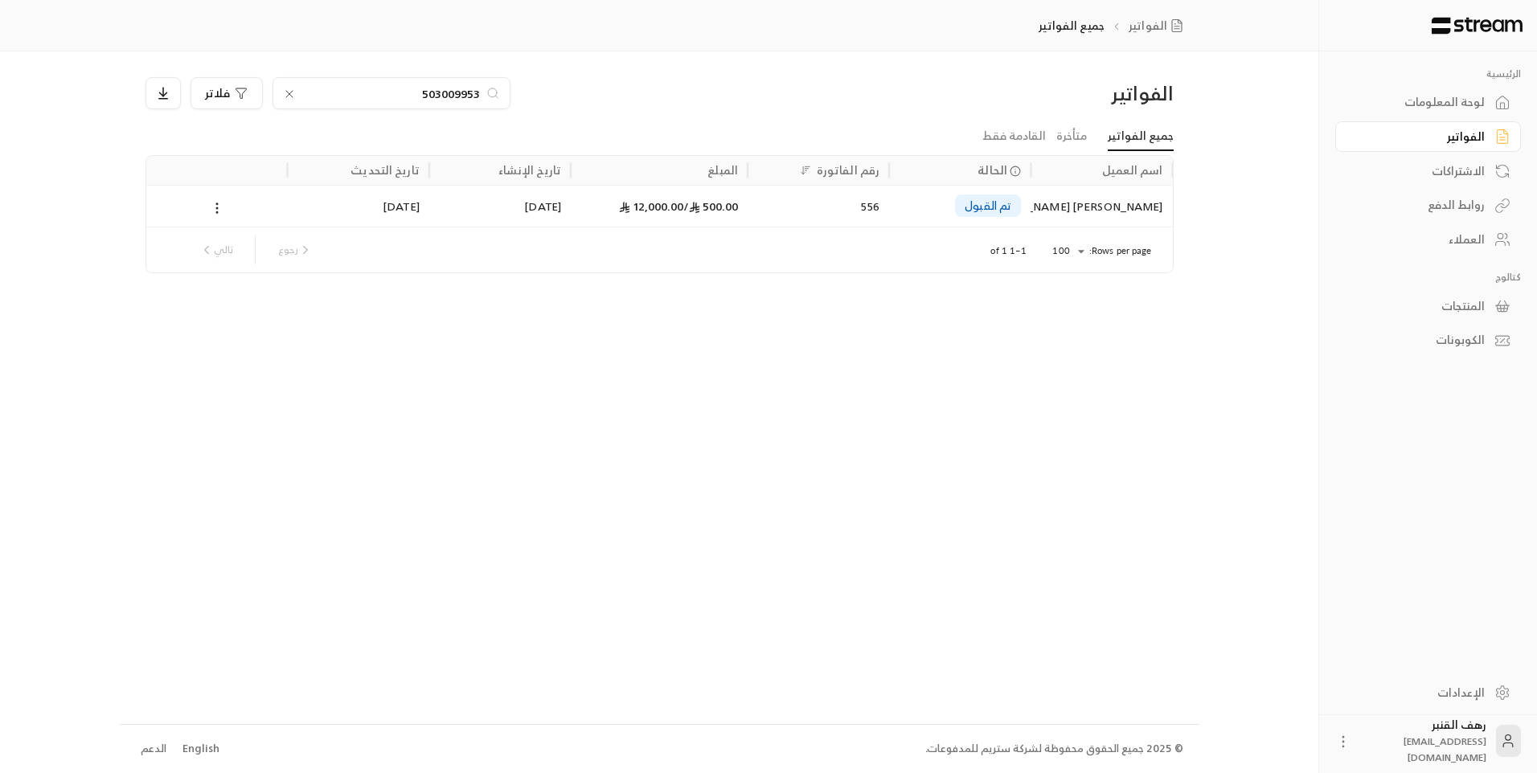
type input "503009953"
click at [1138, 199] on div "[PERSON_NAME] [PERSON_NAME]" at bounding box center [1101, 206] width 122 height 41
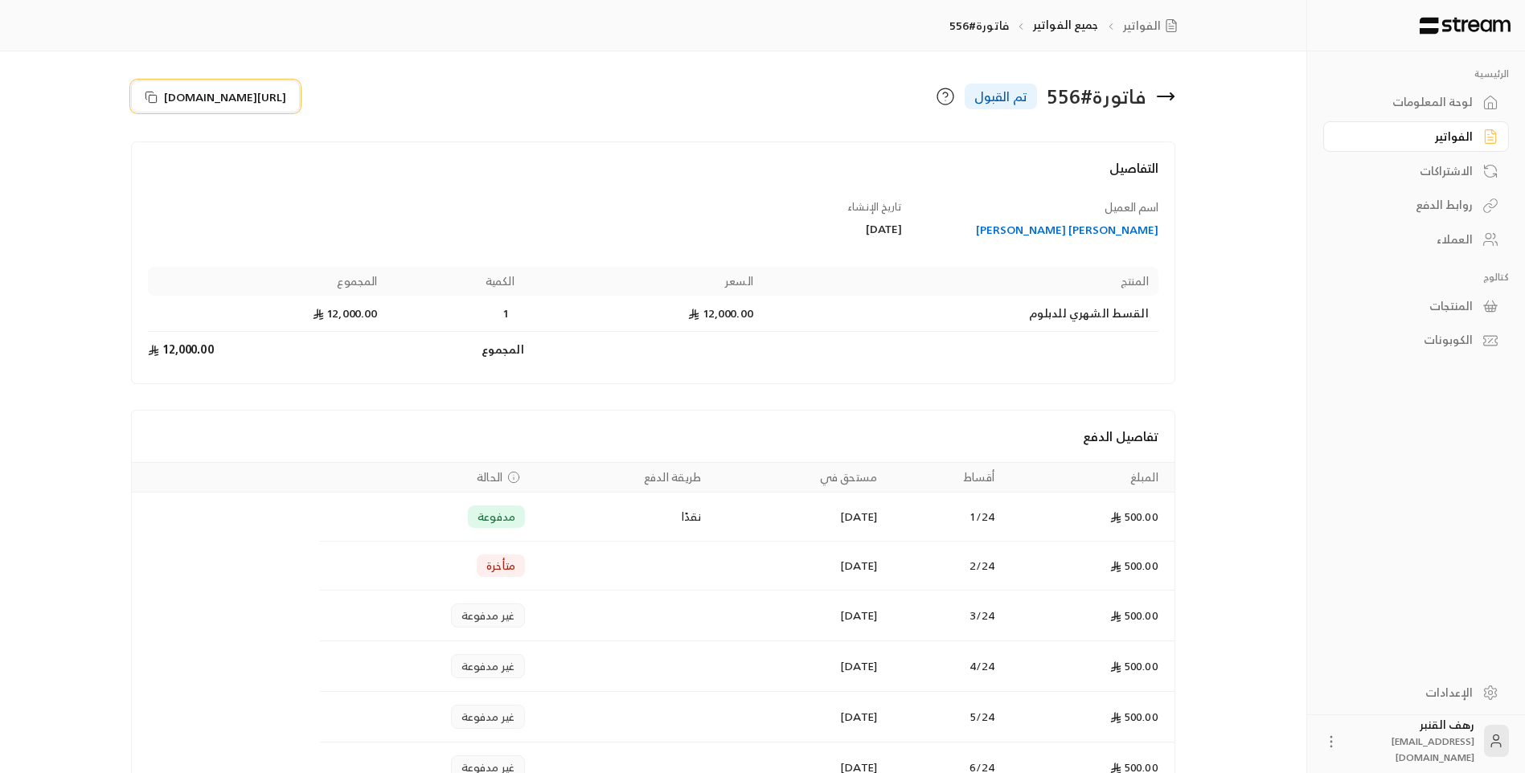
click at [286, 92] on span "[URL][DOMAIN_NAME]" at bounding box center [225, 96] width 122 height 17
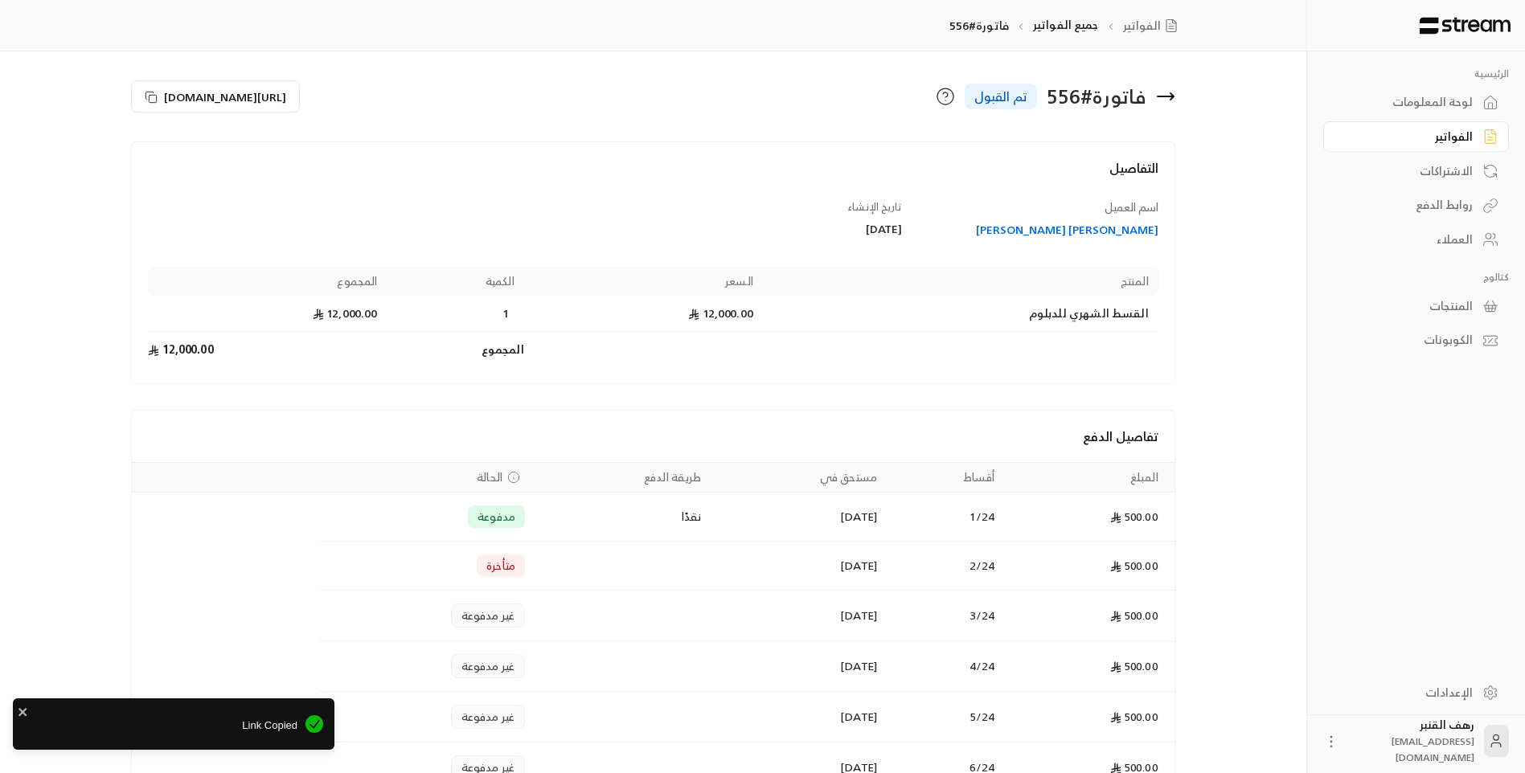
click at [1170, 96] on icon at bounding box center [1166, 96] width 16 height 0
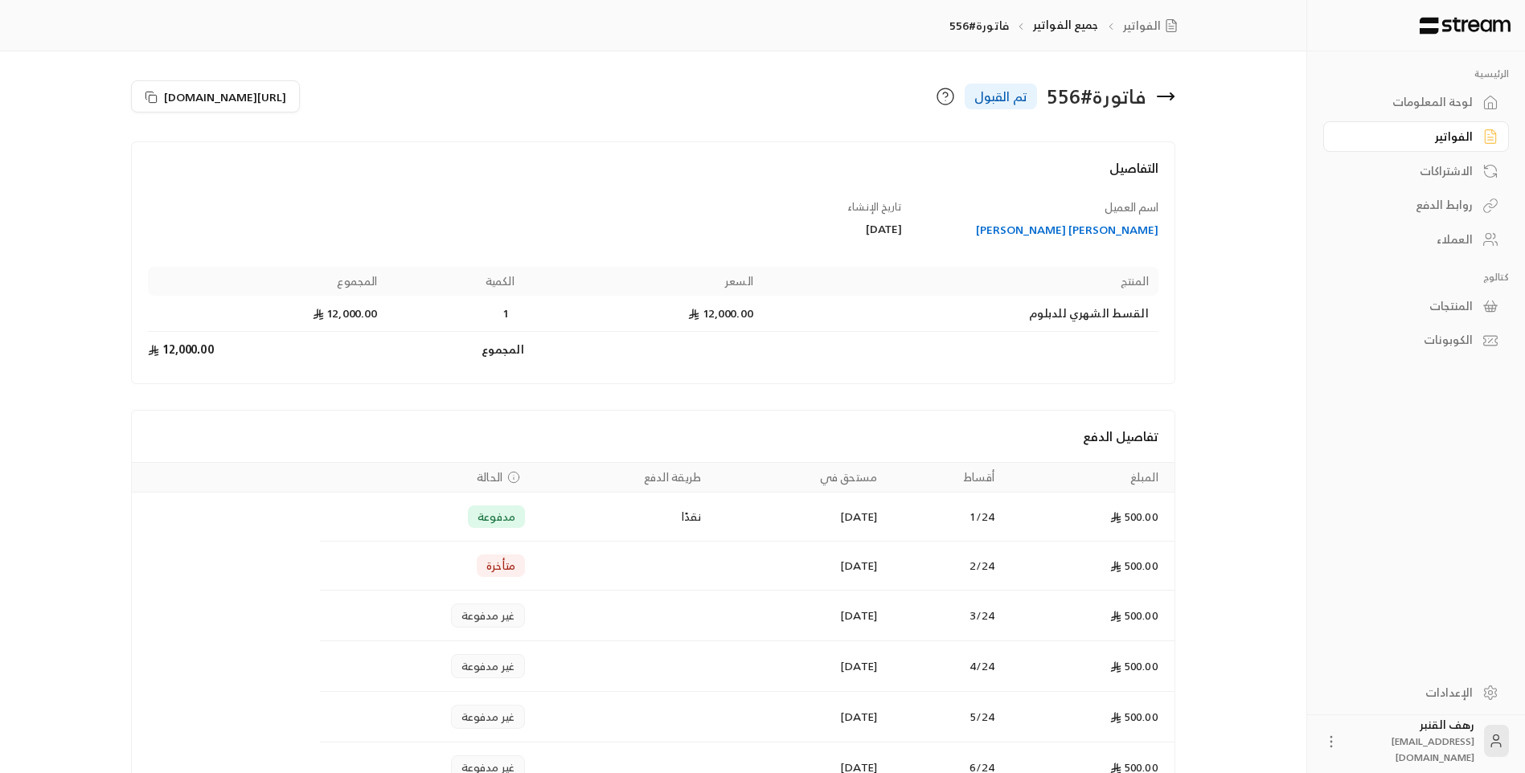
click at [1171, 91] on icon at bounding box center [1165, 96] width 19 height 19
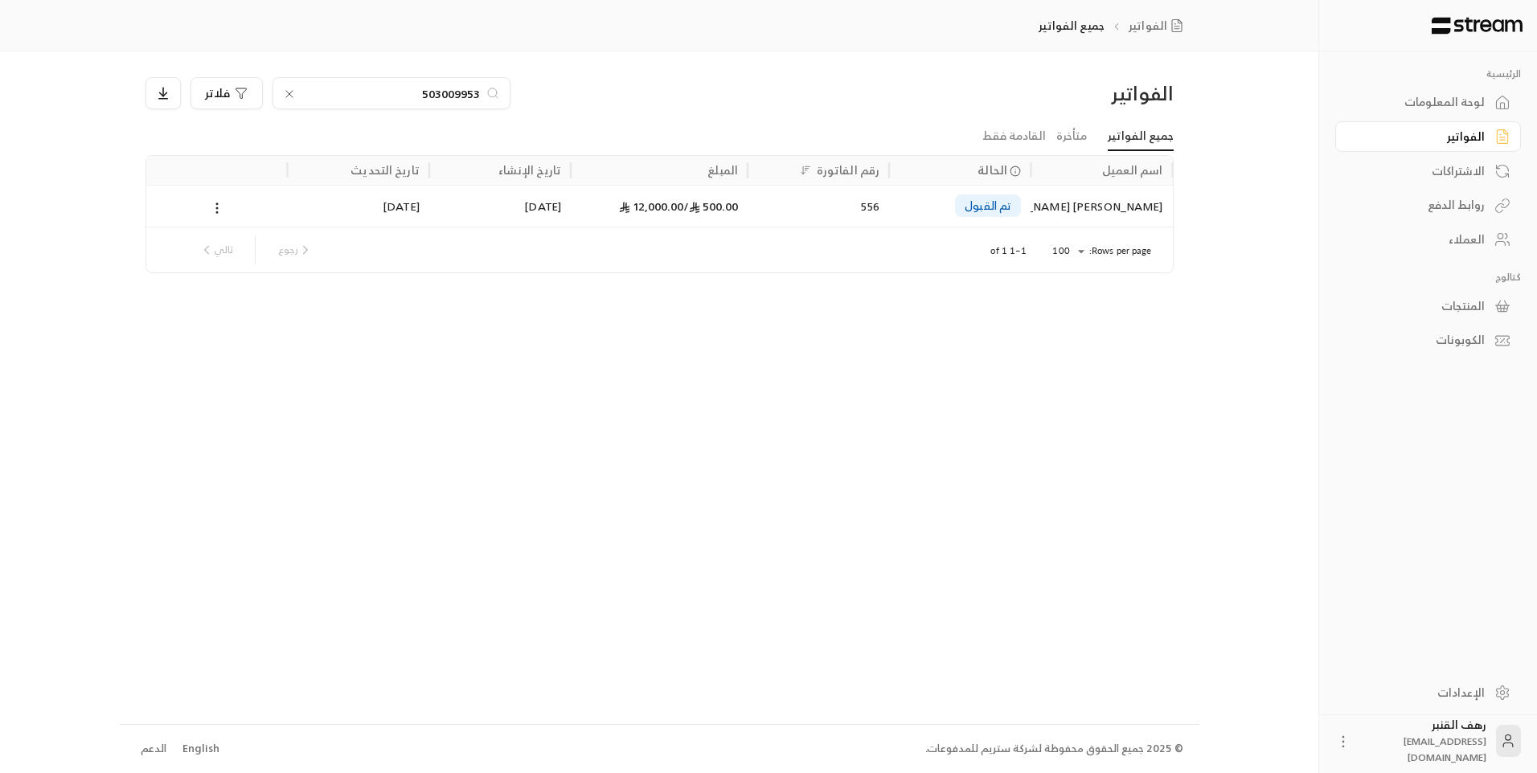
click at [354, 88] on input "503009953" at bounding box center [391, 93] width 178 height 18
click at [356, 95] on input at bounding box center [381, 93] width 196 height 18
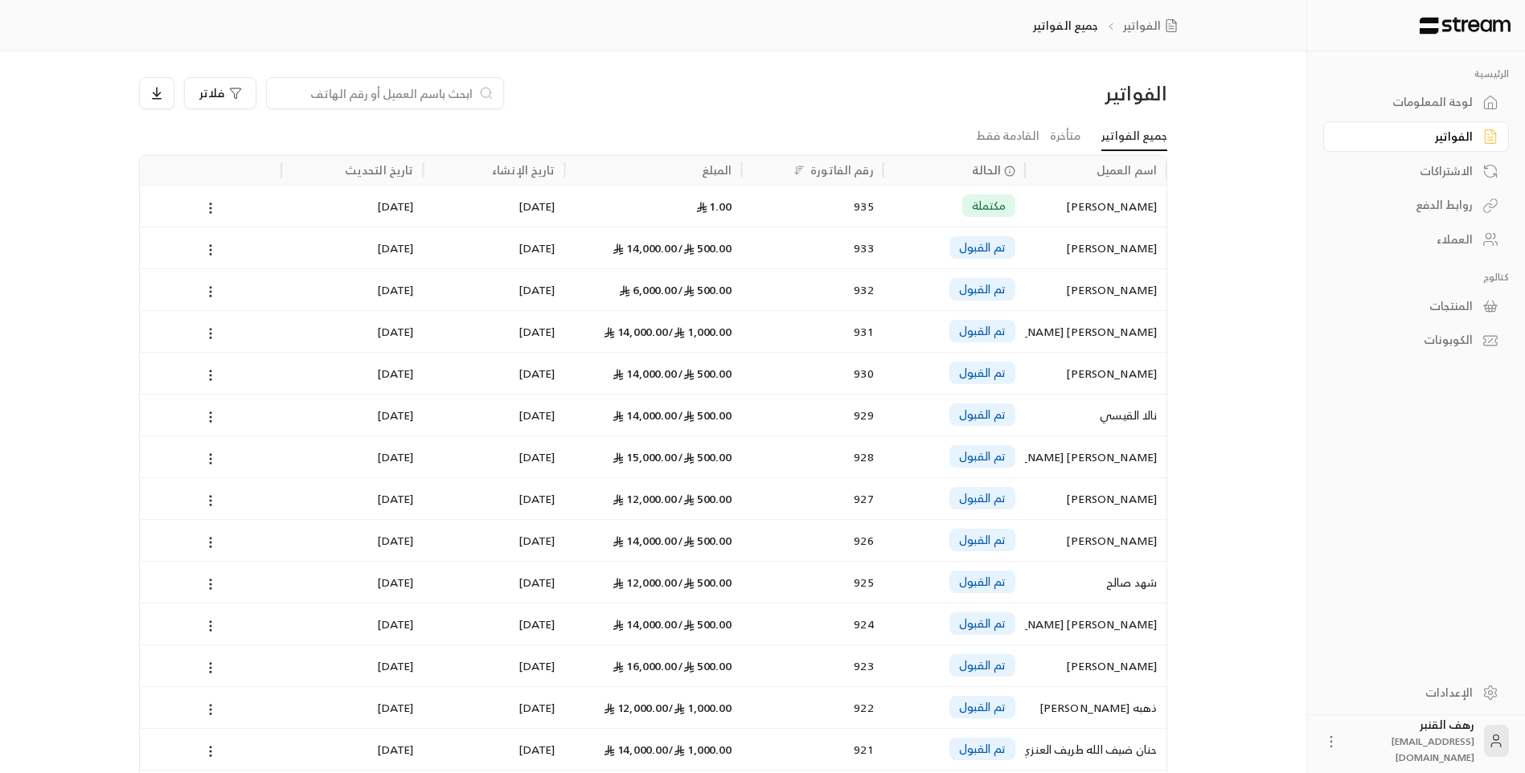
paste input "509161116"
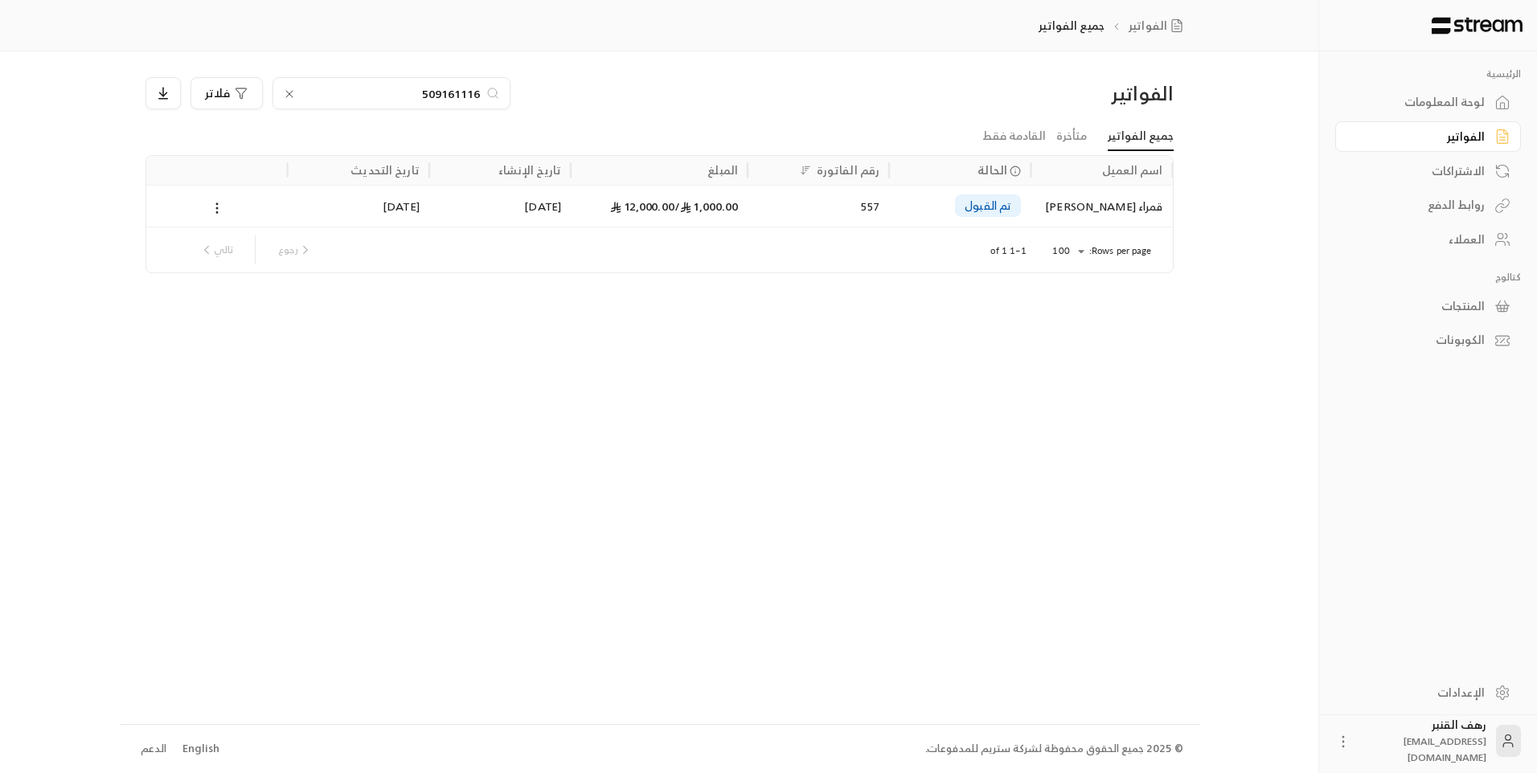
type input "509161116"
click at [1138, 213] on div "قمراء [PERSON_NAME]" at bounding box center [1101, 206] width 122 height 41
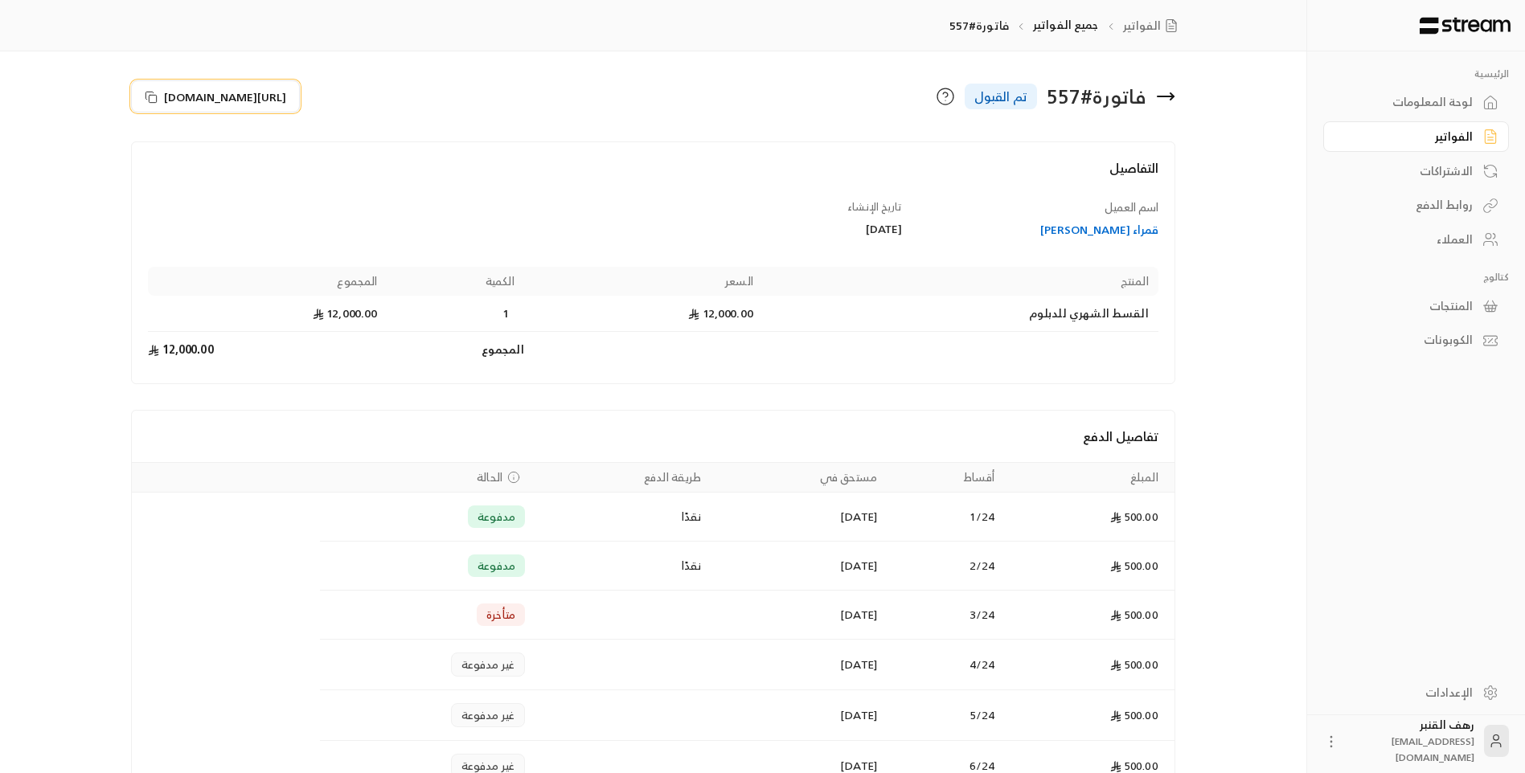
click at [286, 97] on span "[URL][DOMAIN_NAME]" at bounding box center [225, 96] width 122 height 17
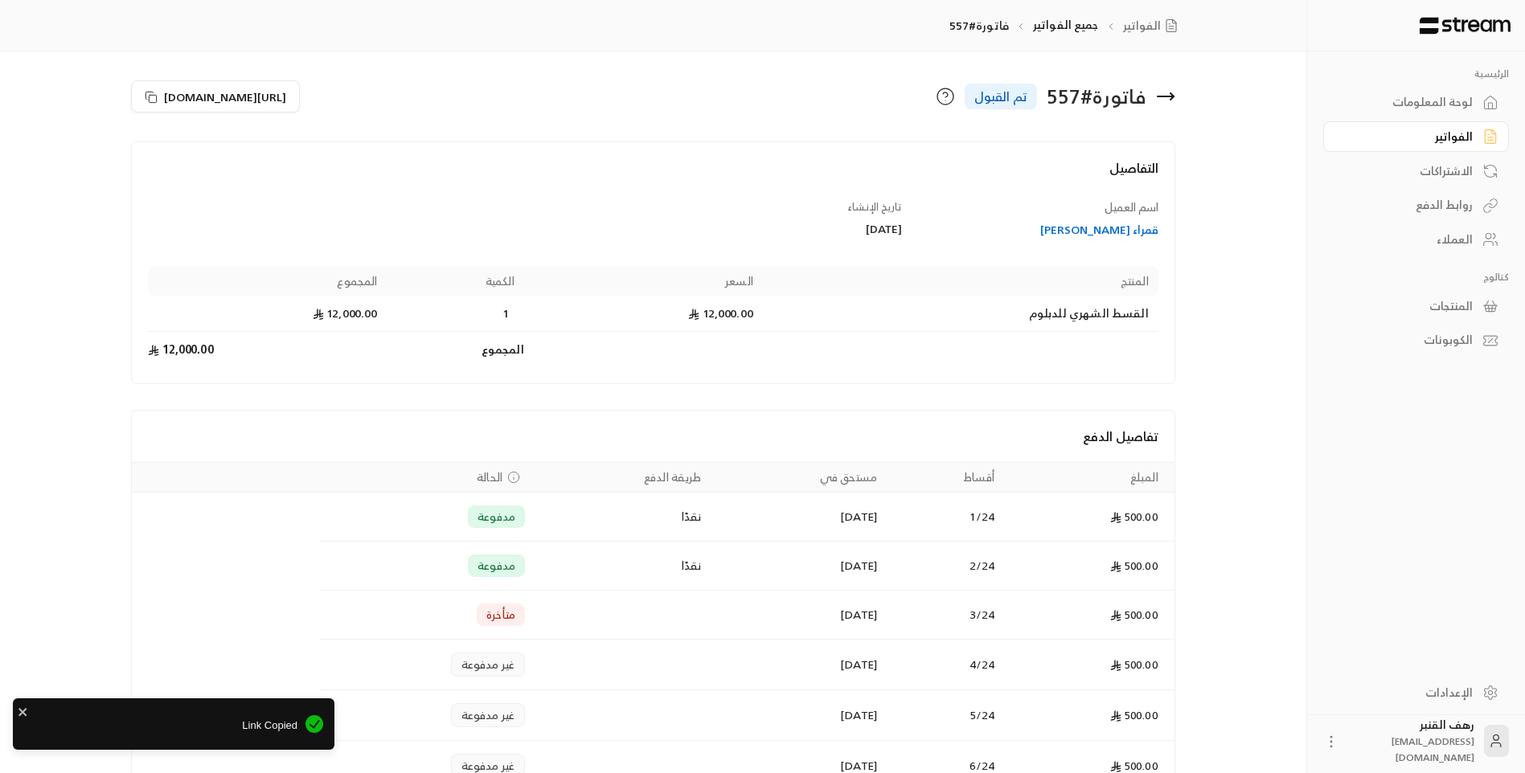
click at [1170, 94] on icon at bounding box center [1165, 96] width 19 height 19
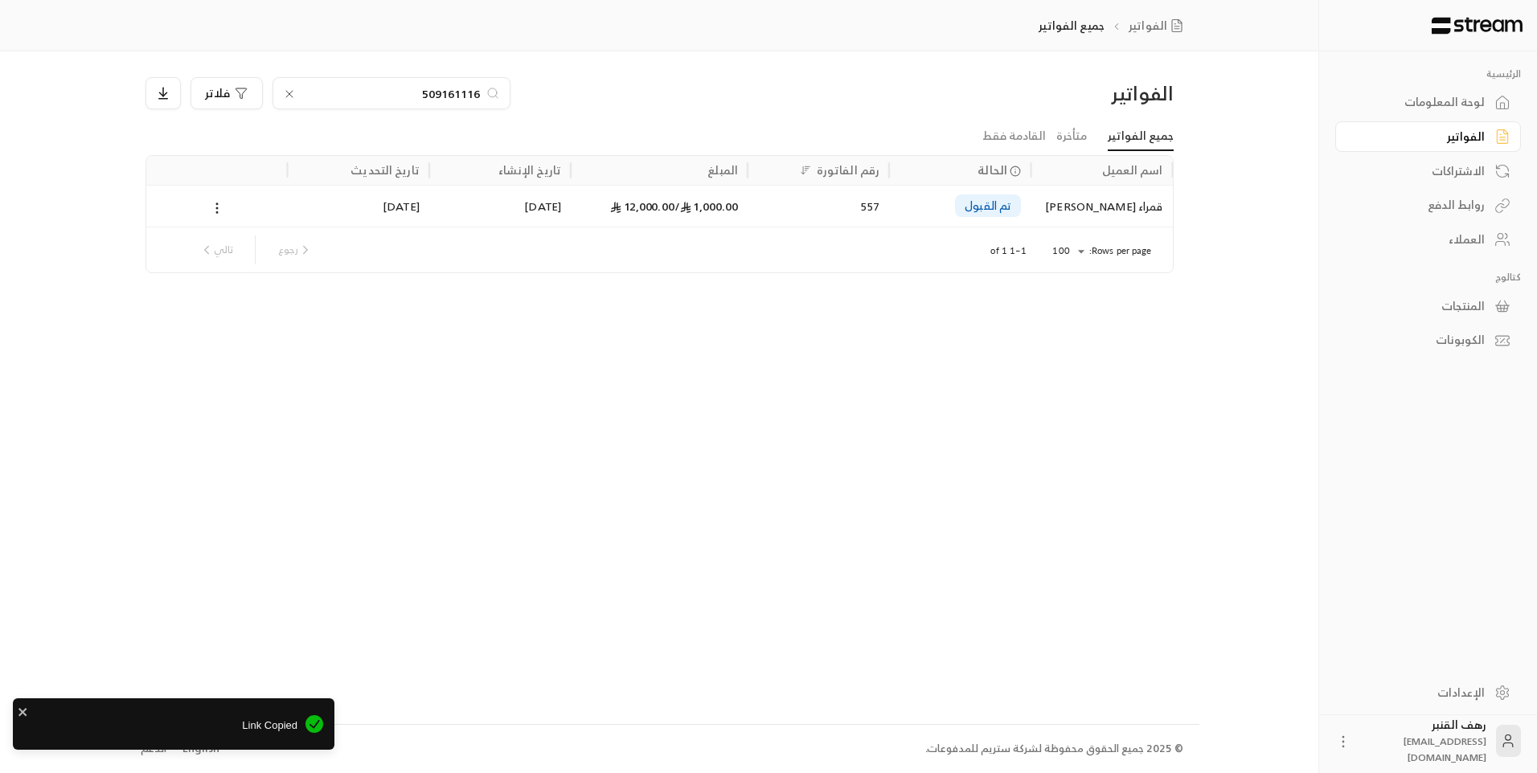
click at [284, 92] on icon at bounding box center [289, 94] width 13 height 13
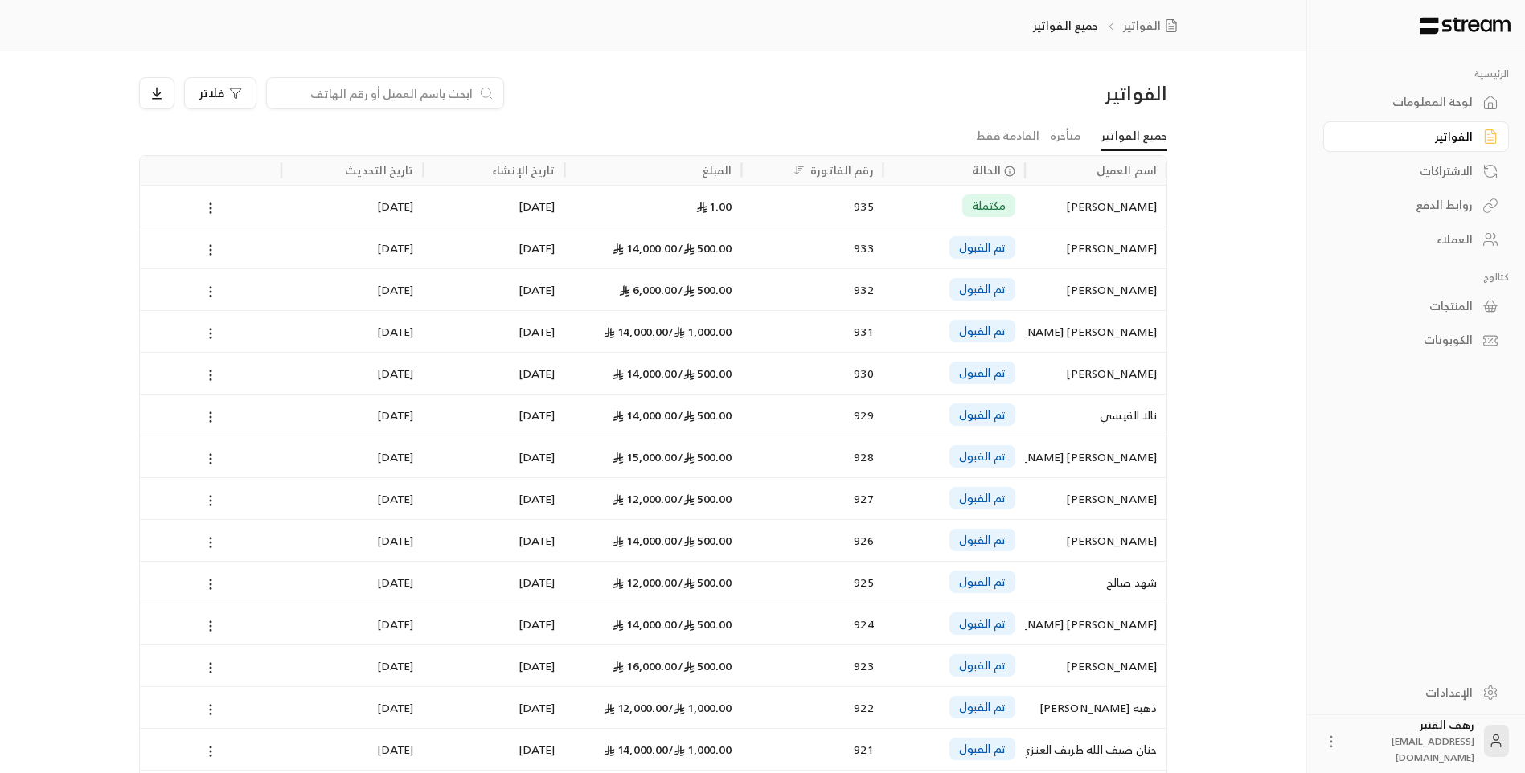
paste input "564554138"
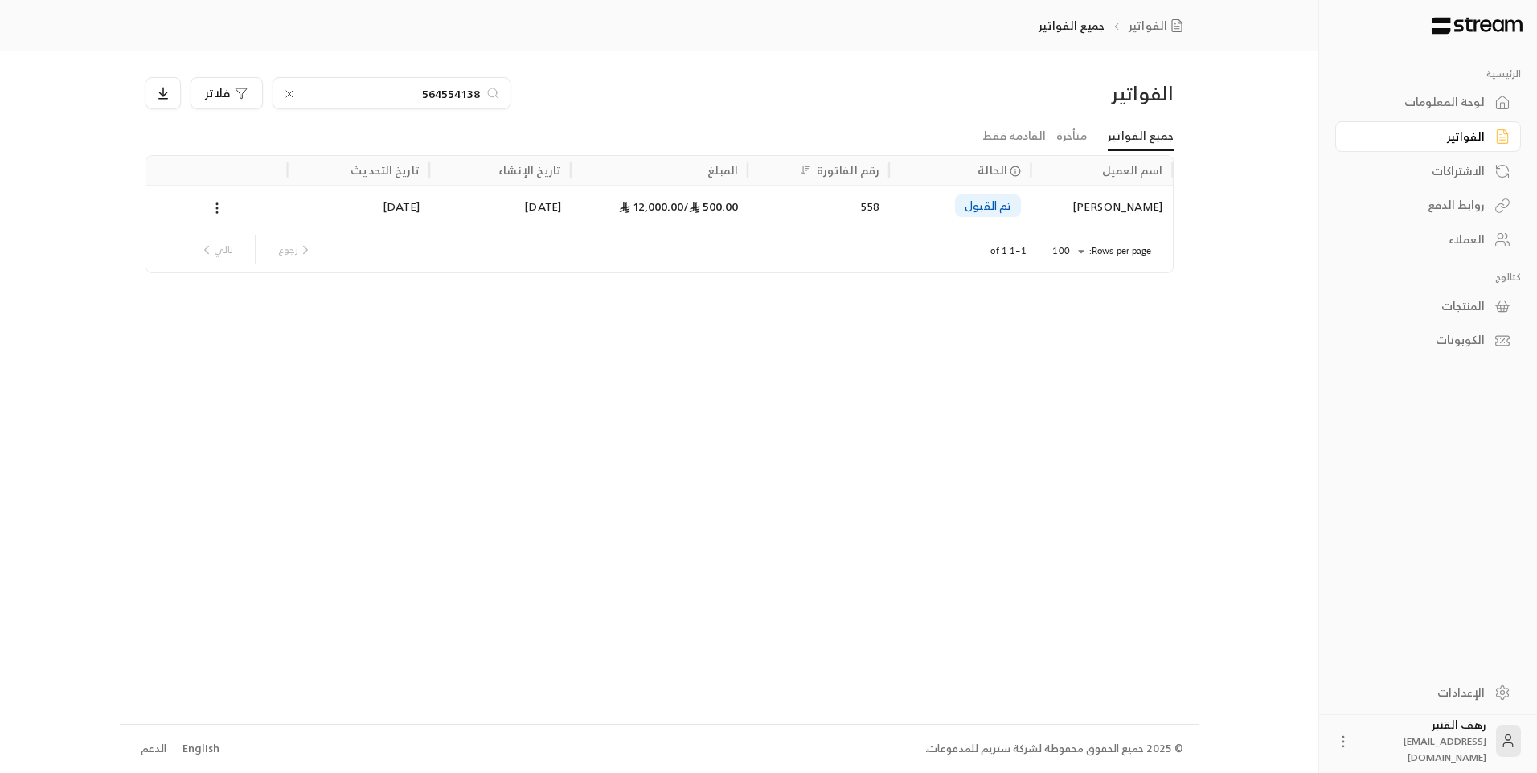
type input "564554138"
click at [1100, 215] on div "[PERSON_NAME]" at bounding box center [1101, 206] width 122 height 41
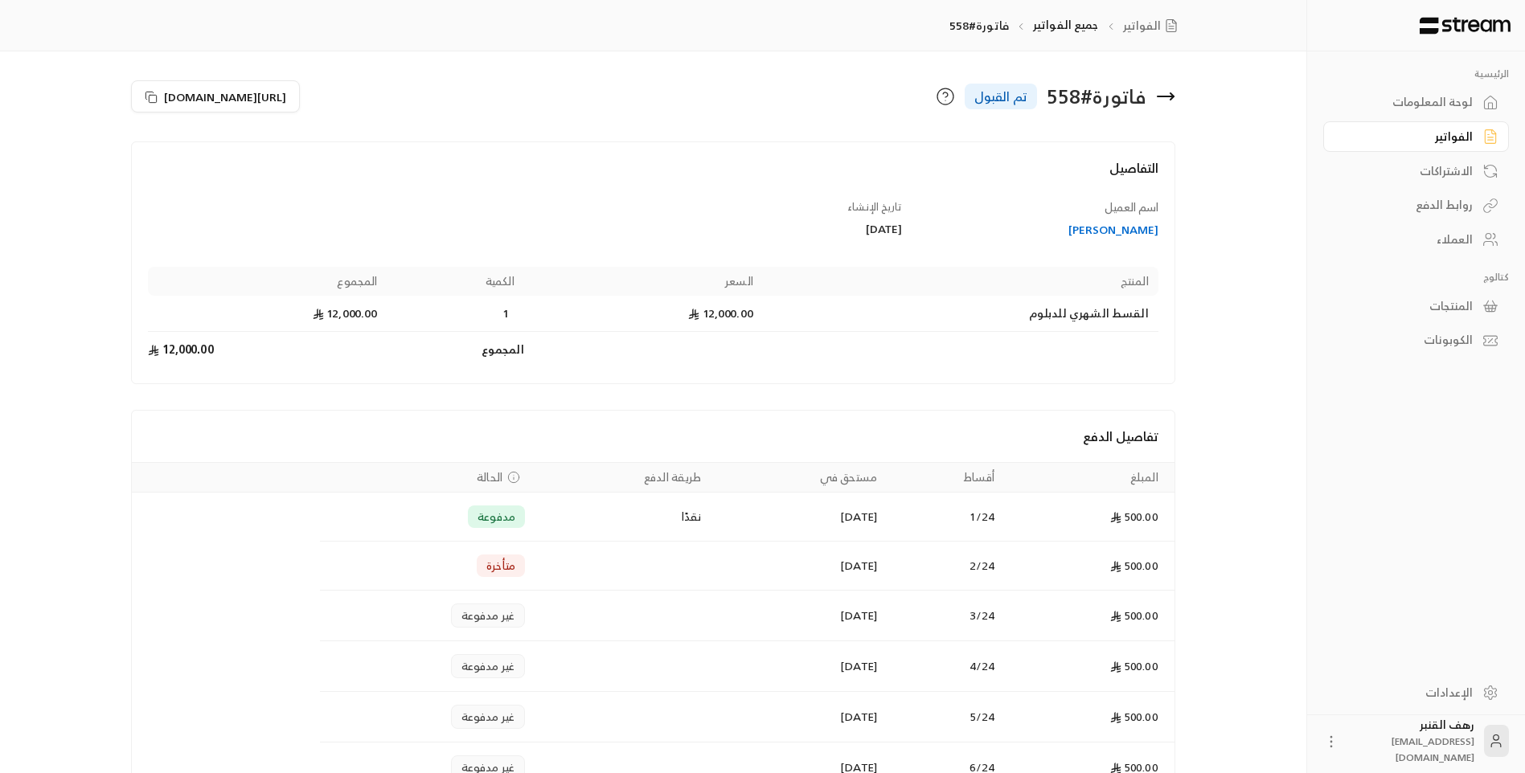
click at [1171, 96] on icon at bounding box center [1166, 96] width 16 height 0
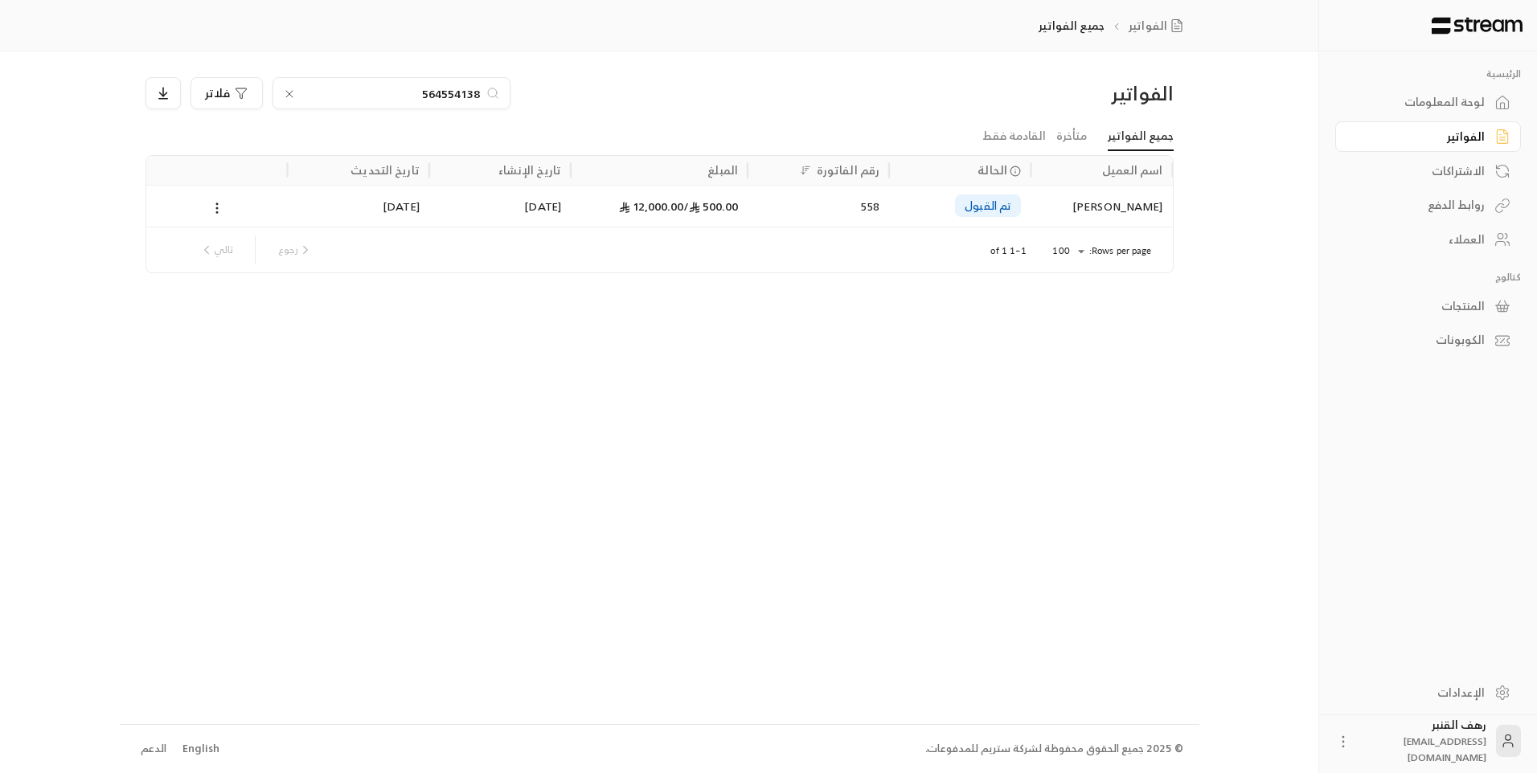
click at [425, 92] on input "564554138" at bounding box center [391, 93] width 178 height 18
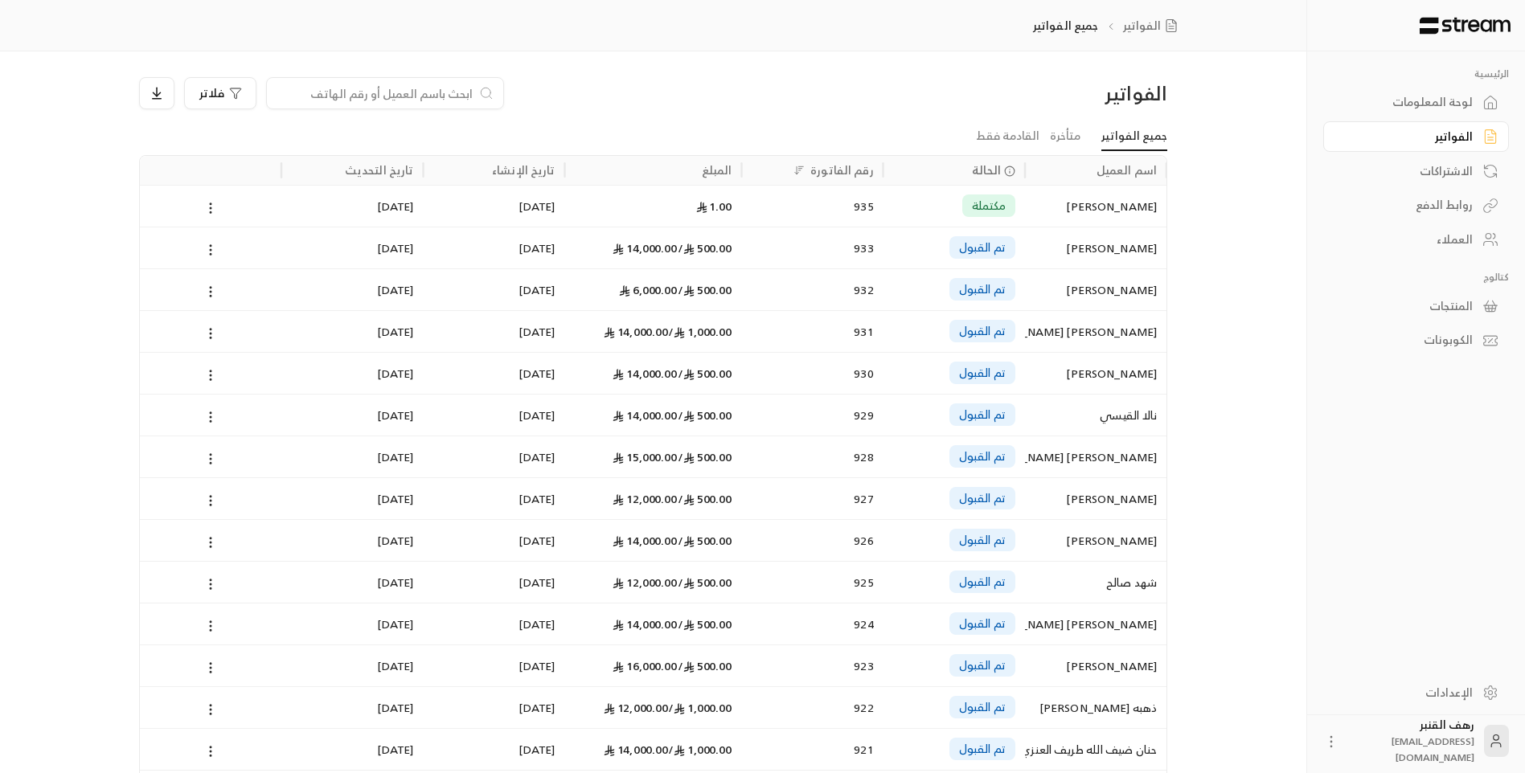
paste input "530356258"
type input "530356258"
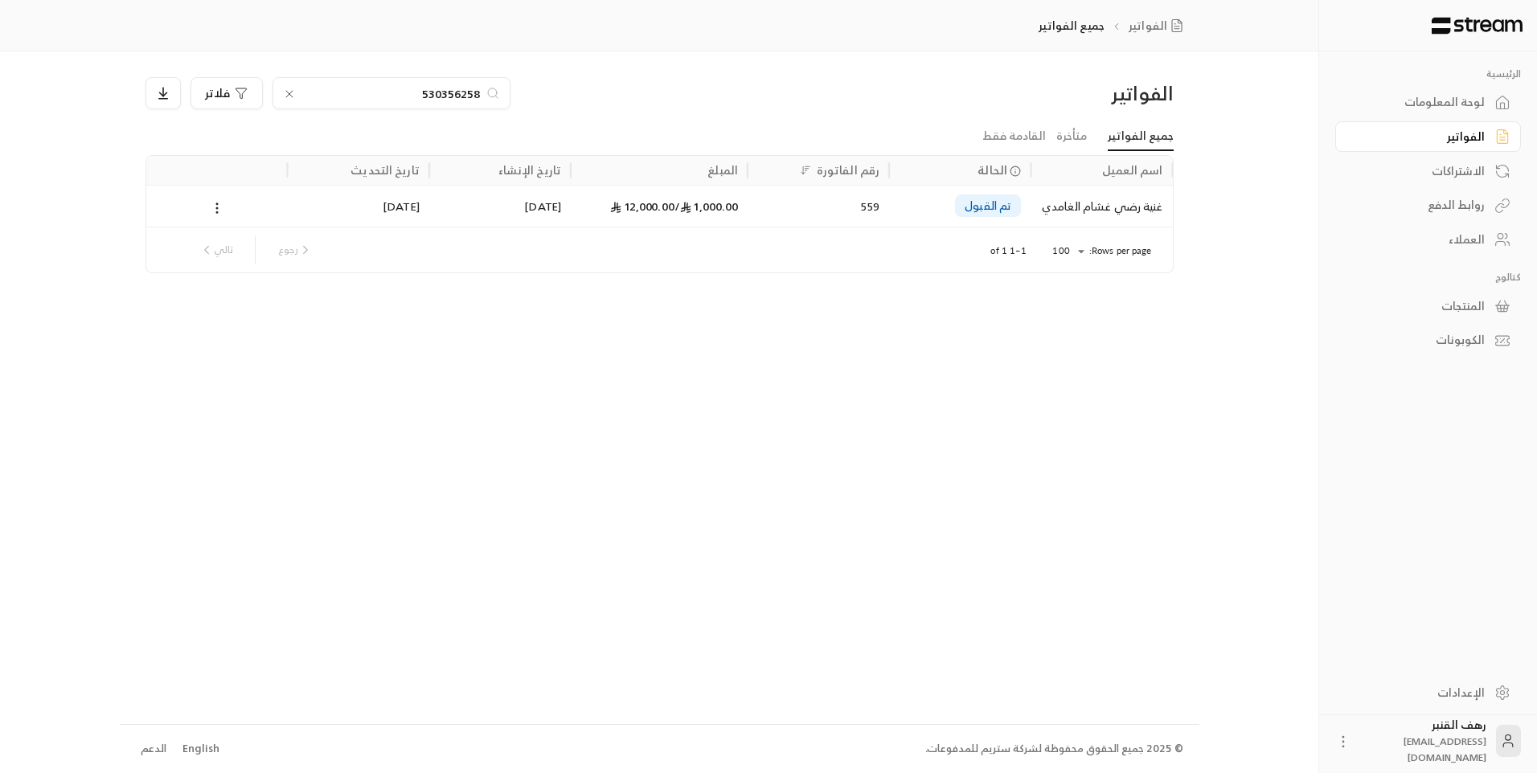
click at [1089, 199] on div "غنية رضي غشام الغامدي" at bounding box center [1101, 206] width 122 height 41
click at [1089, 199] on div "الفواتير 530356258 فلاتر جميع الفواتير متأخرة القادمة فقط اسم العميل الحالة رقم…" at bounding box center [660, 387] width 1080 height 672
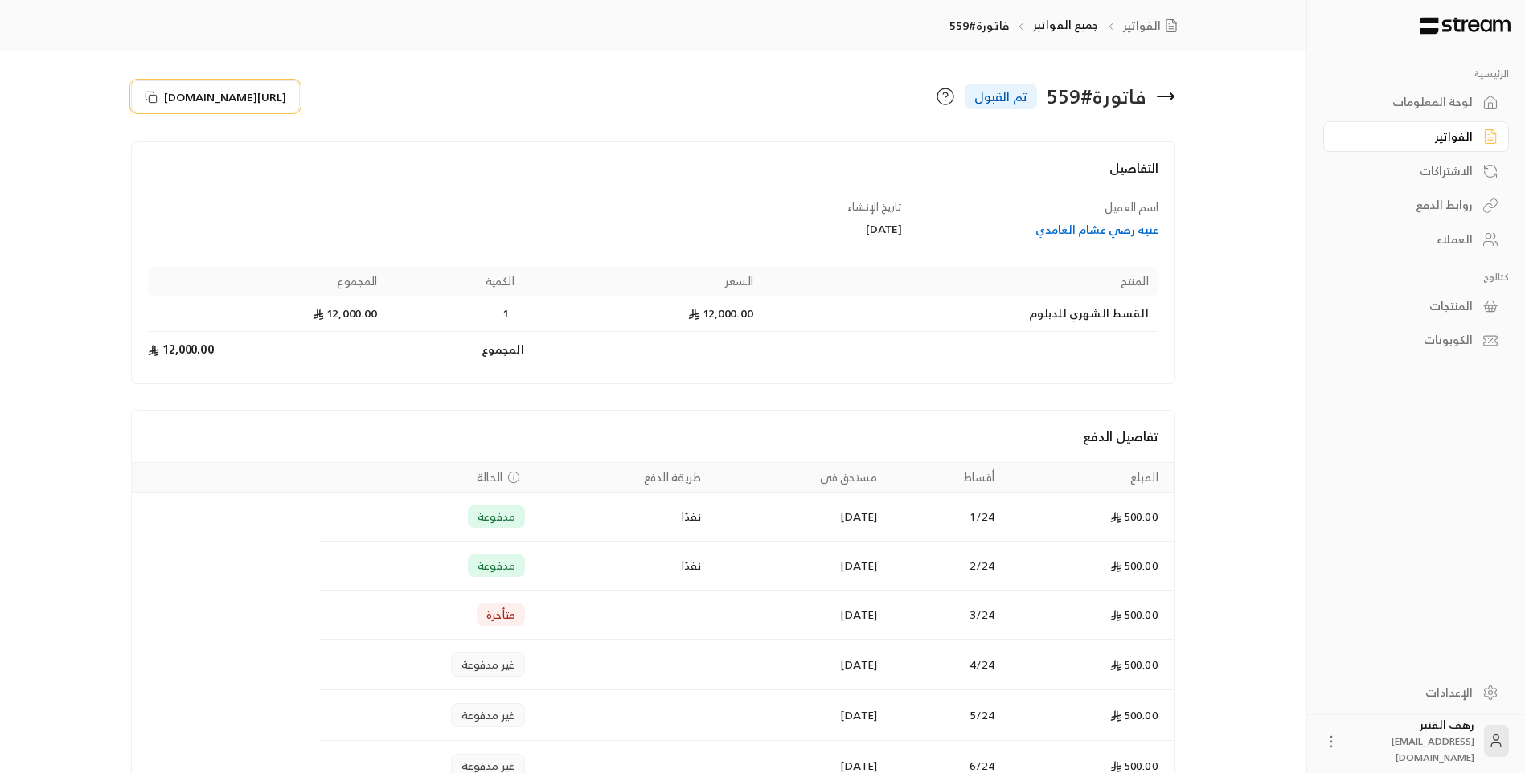
click at [175, 94] on span "[URL][DOMAIN_NAME]" at bounding box center [225, 96] width 122 height 17
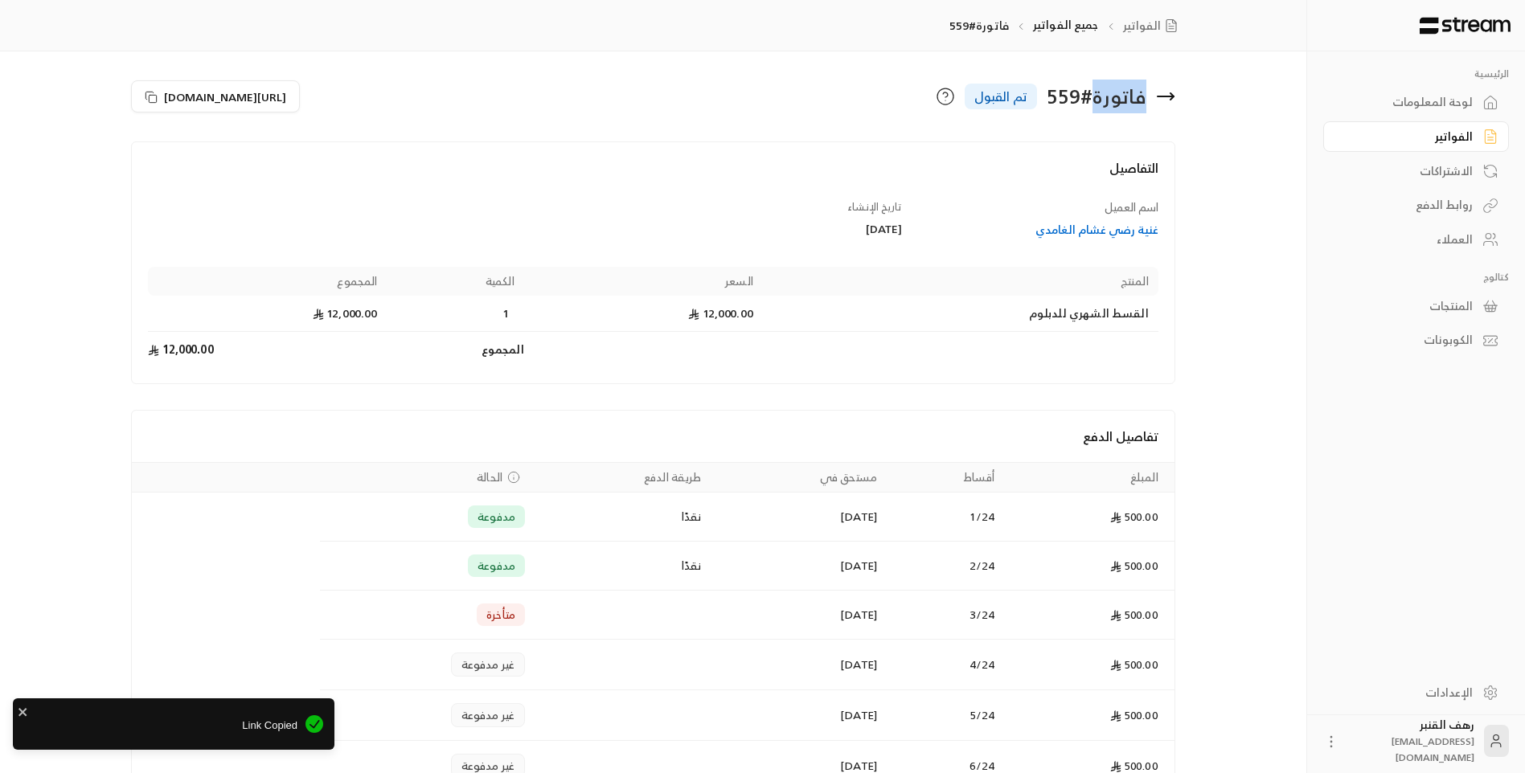
click at [1178, 98] on div "فاتورة # 559 تم القبول" at bounding box center [919, 96] width 530 height 39
click at [1170, 98] on icon at bounding box center [1165, 96] width 19 height 19
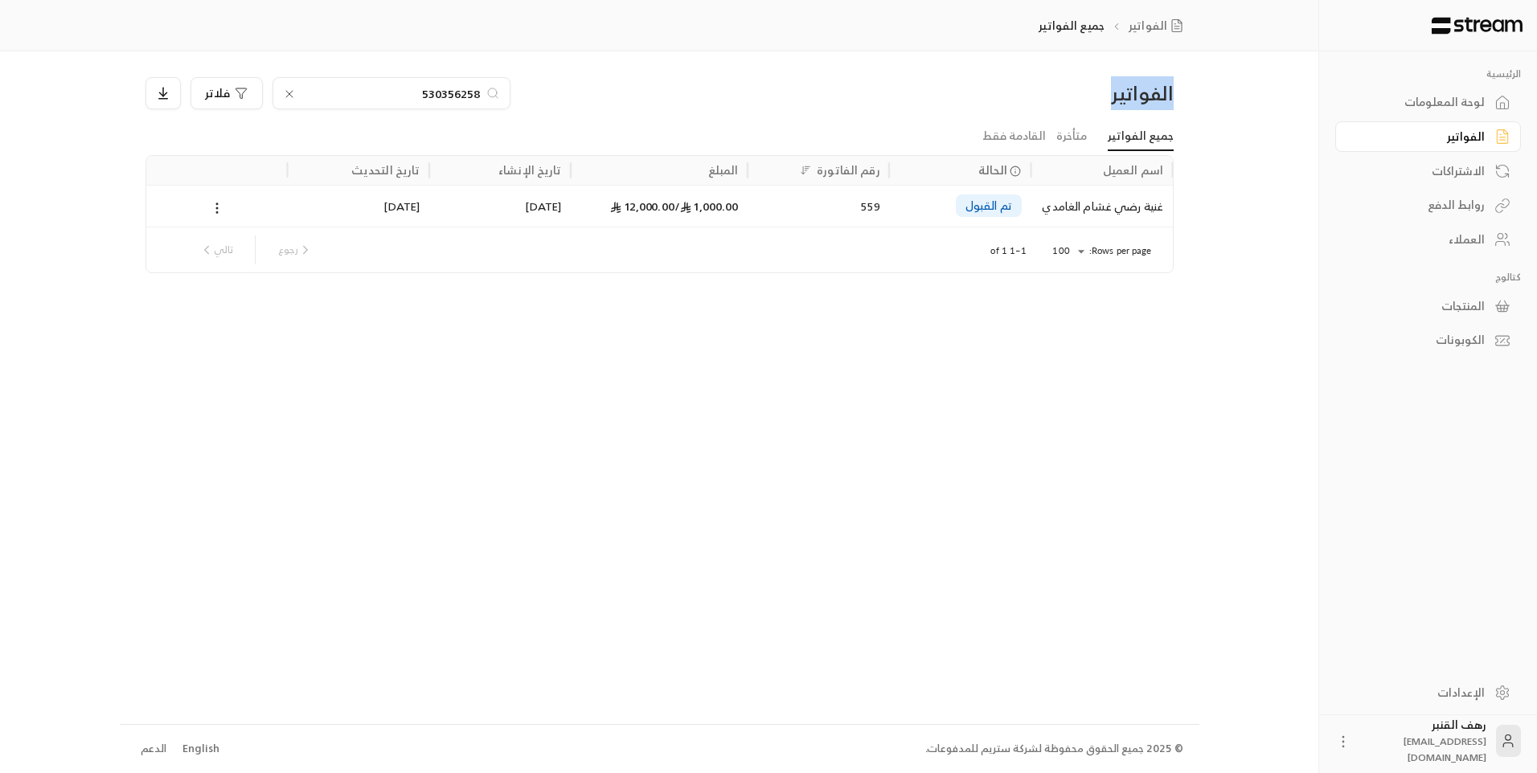
click at [1170, 98] on div "الفواتير" at bounding box center [1050, 93] width 245 height 26
drag, startPoint x: 1170, startPoint y: 98, endPoint x: 1255, endPoint y: 96, distance: 85.3
click at [1255, 96] on div "الرئيسية لوحة المعلومات الفواتير الاشتراكات روابط الدفع العملاء كتالوج المنتجات…" at bounding box center [769, 386] width 1298 height 773
click at [376, 88] on input "530356258" at bounding box center [391, 93] width 178 height 18
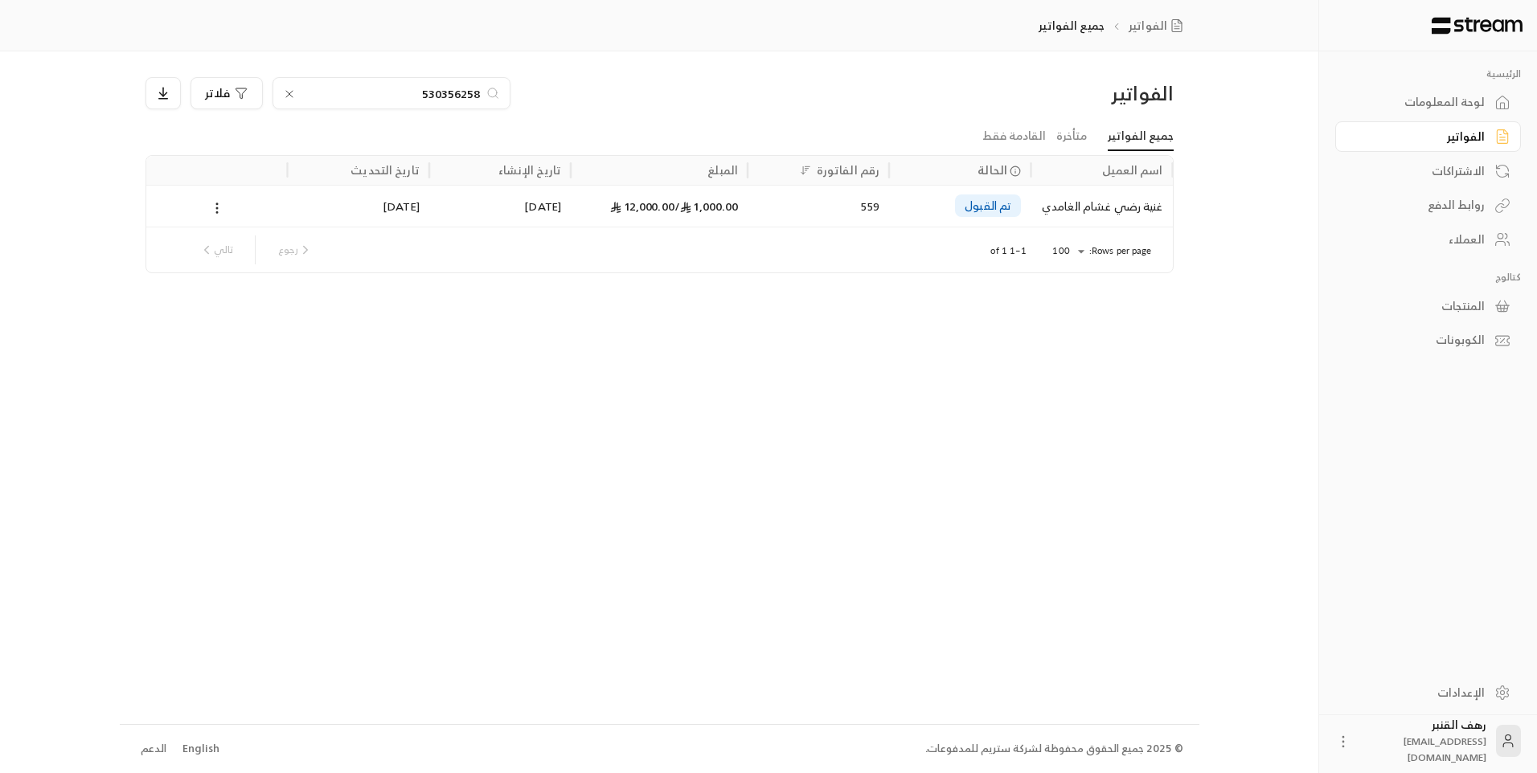
click at [376, 88] on input "530356258" at bounding box center [391, 93] width 178 height 18
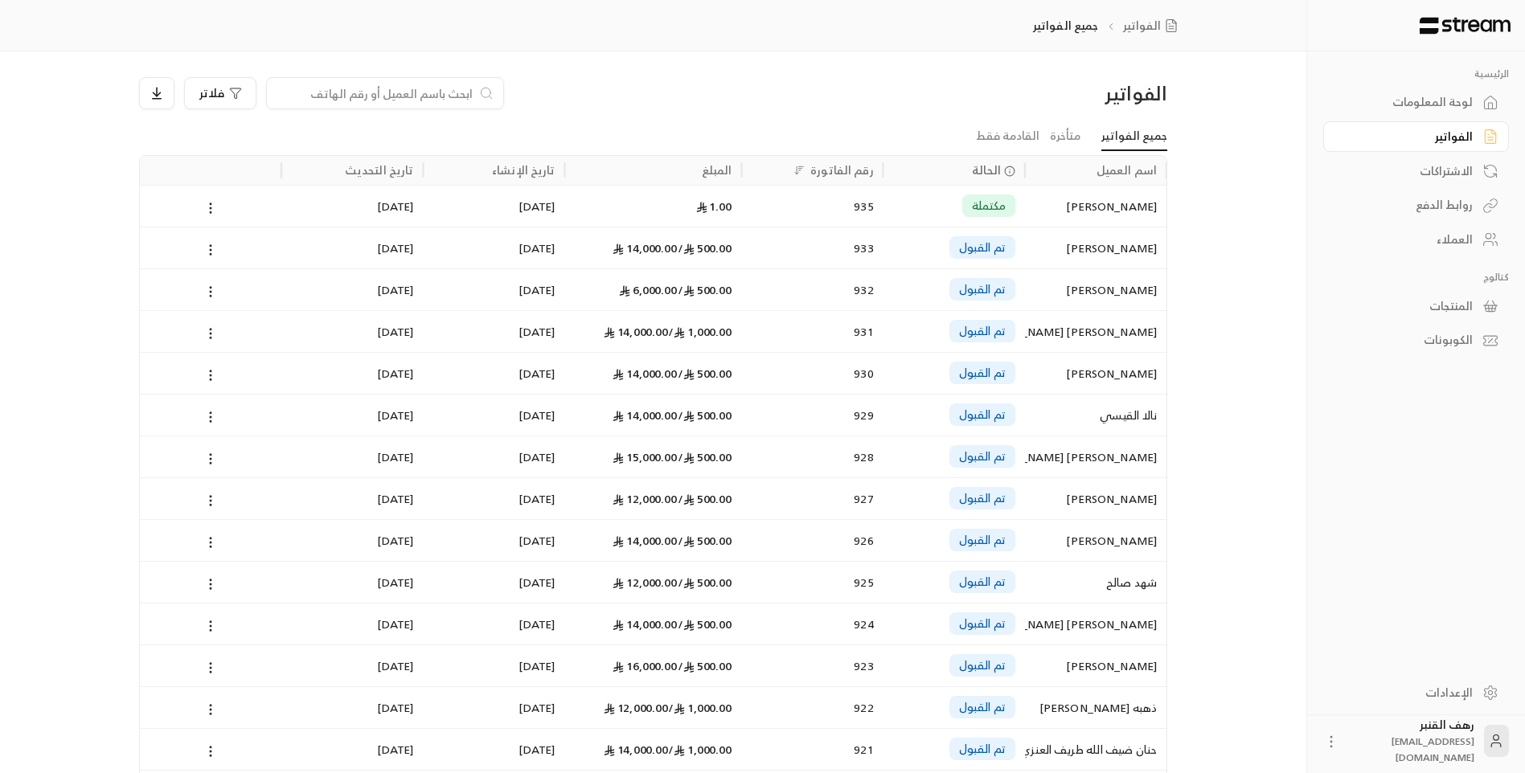
paste input "581893600"
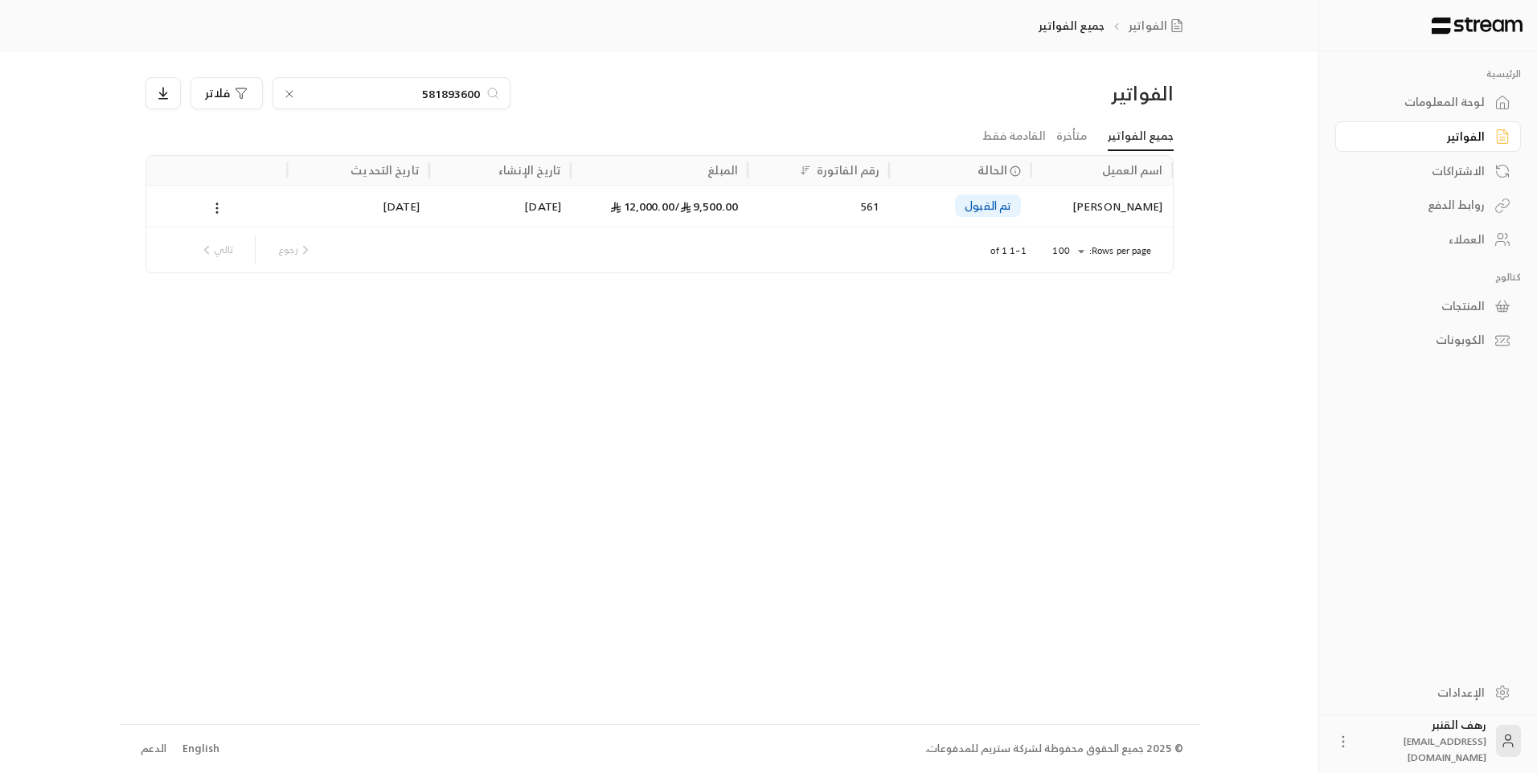
type input "581893600"
click at [1073, 211] on div "[PERSON_NAME]" at bounding box center [1101, 206] width 122 height 41
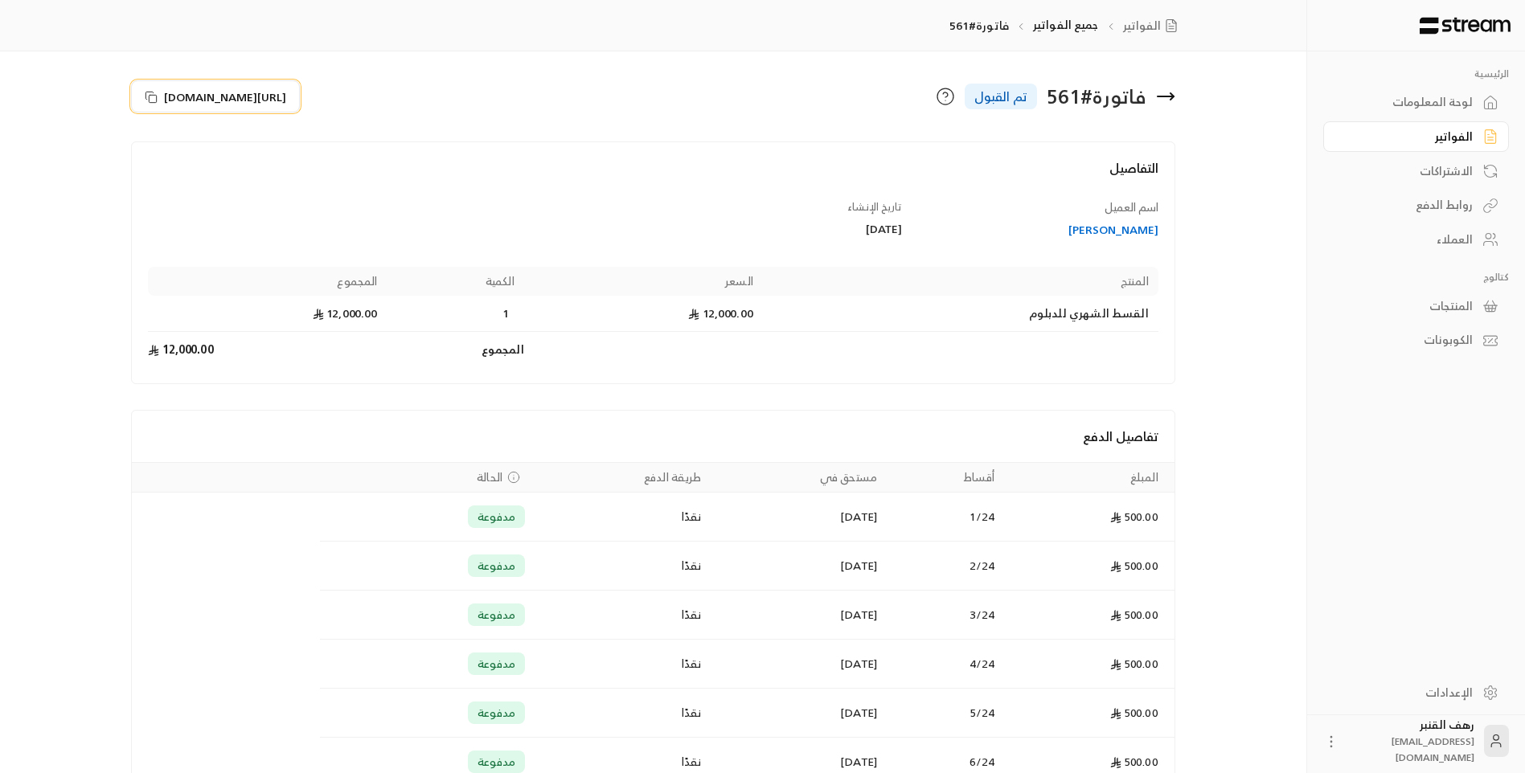
click at [266, 88] on span "[URL][DOMAIN_NAME]" at bounding box center [225, 96] width 122 height 17
click at [1171, 96] on icon at bounding box center [1166, 96] width 16 height 0
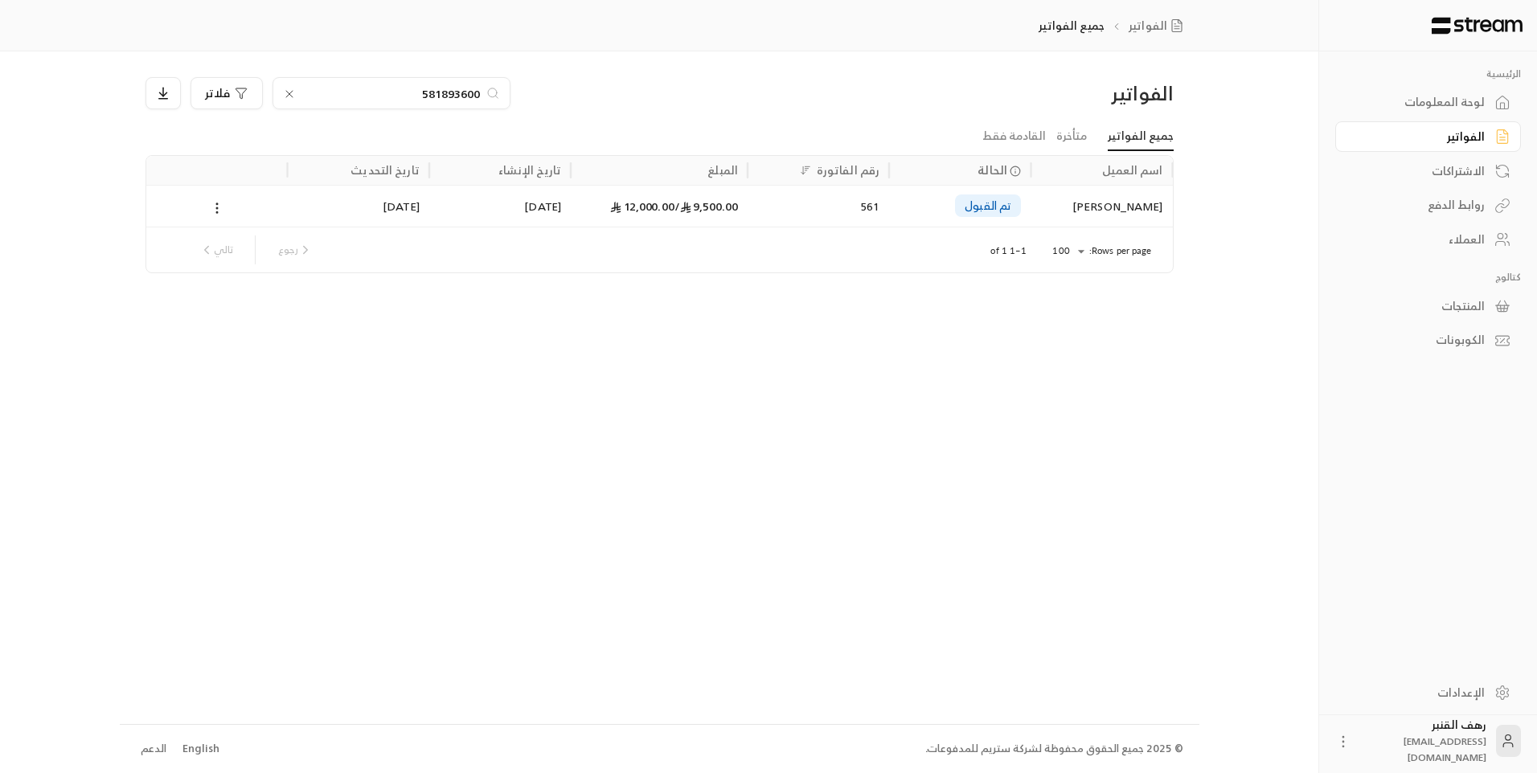
click at [409, 88] on input "581893600" at bounding box center [391, 93] width 178 height 18
click at [412, 92] on input "581893600" at bounding box center [391, 93] width 178 height 18
click at [420, 92] on input "581893600" at bounding box center [391, 93] width 178 height 18
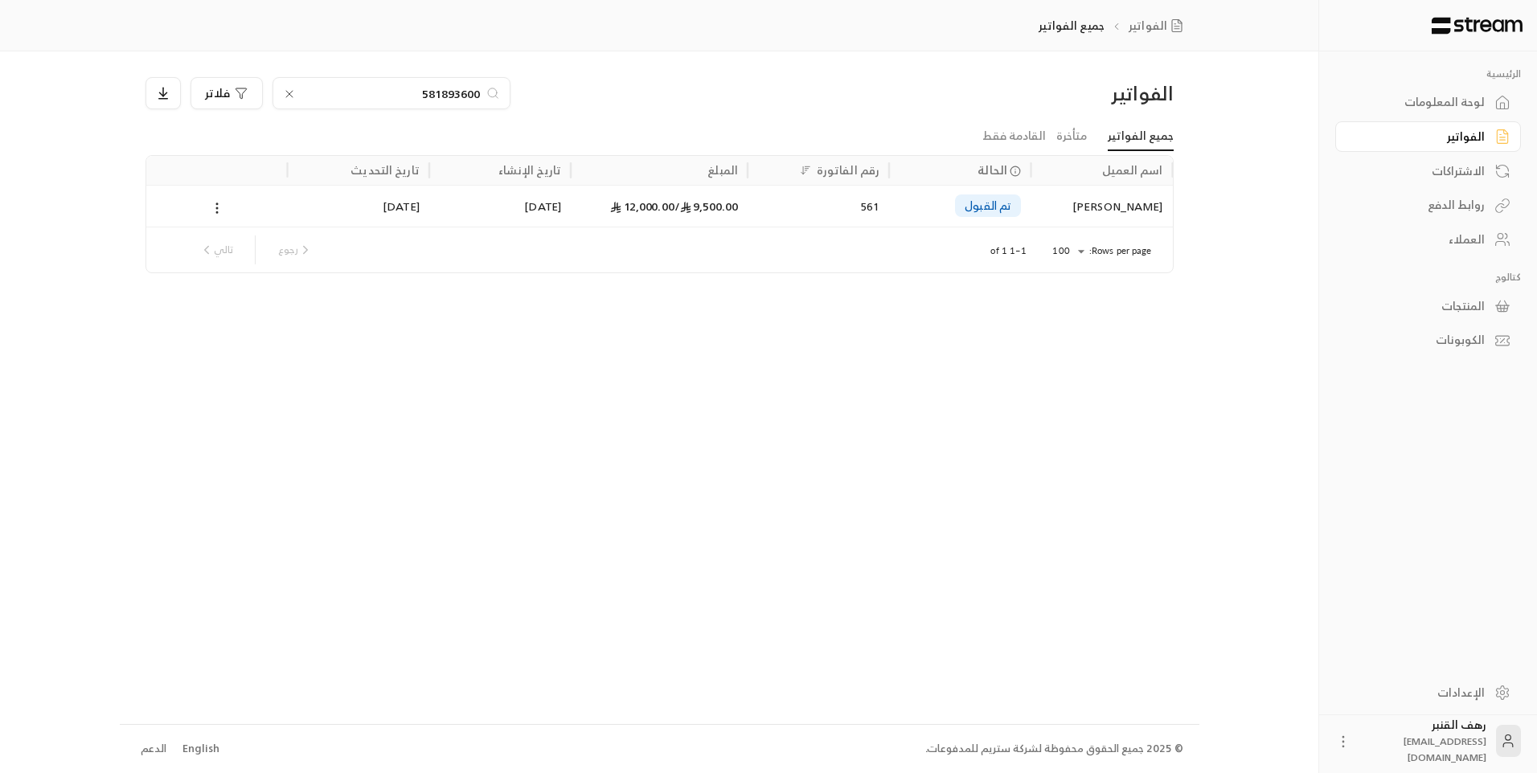
click at [953, 215] on div "تم القبول" at bounding box center [960, 206] width 122 height 41
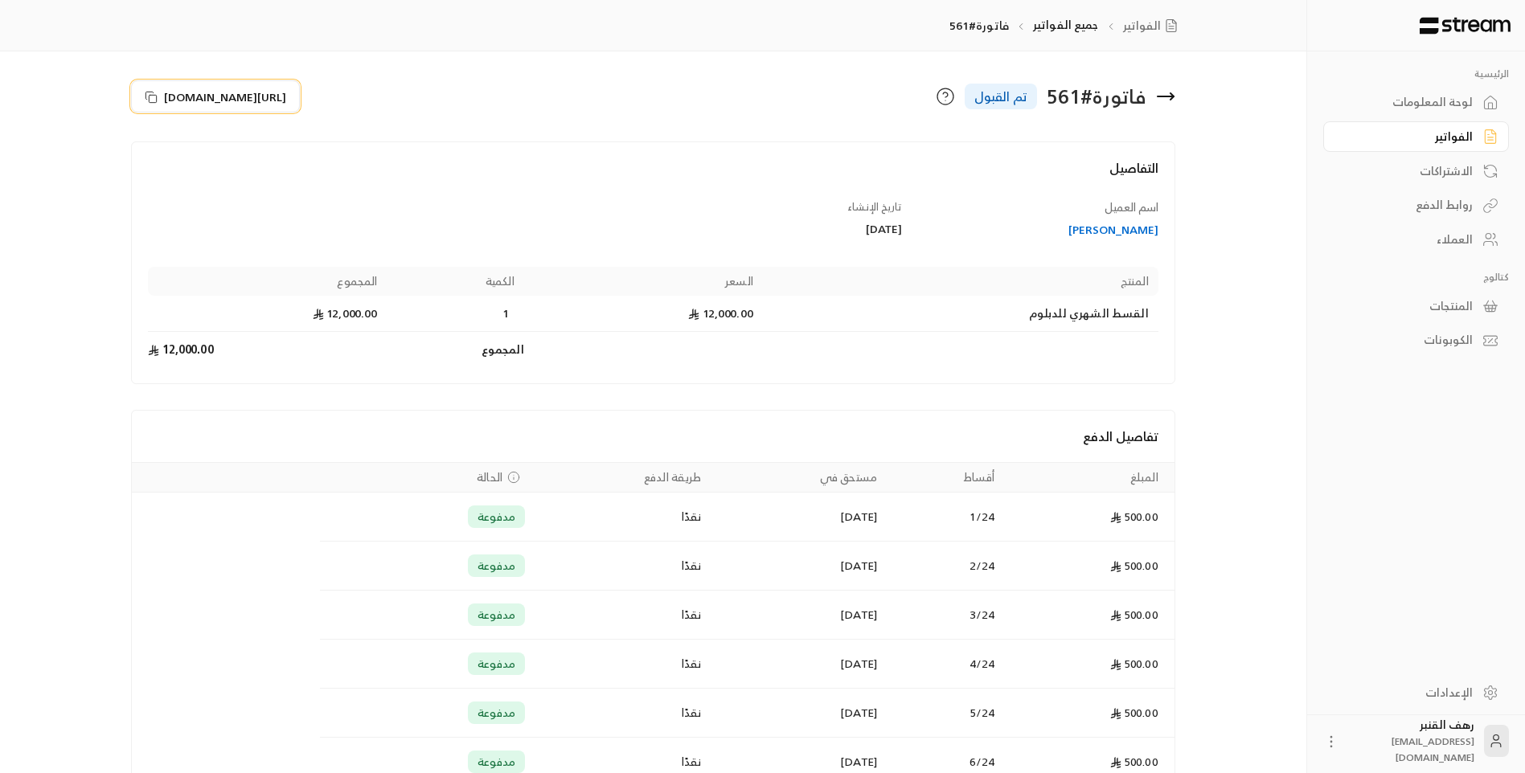
click at [211, 100] on span "[URL][DOMAIN_NAME]" at bounding box center [225, 96] width 122 height 17
click at [1169, 102] on icon at bounding box center [1165, 96] width 19 height 19
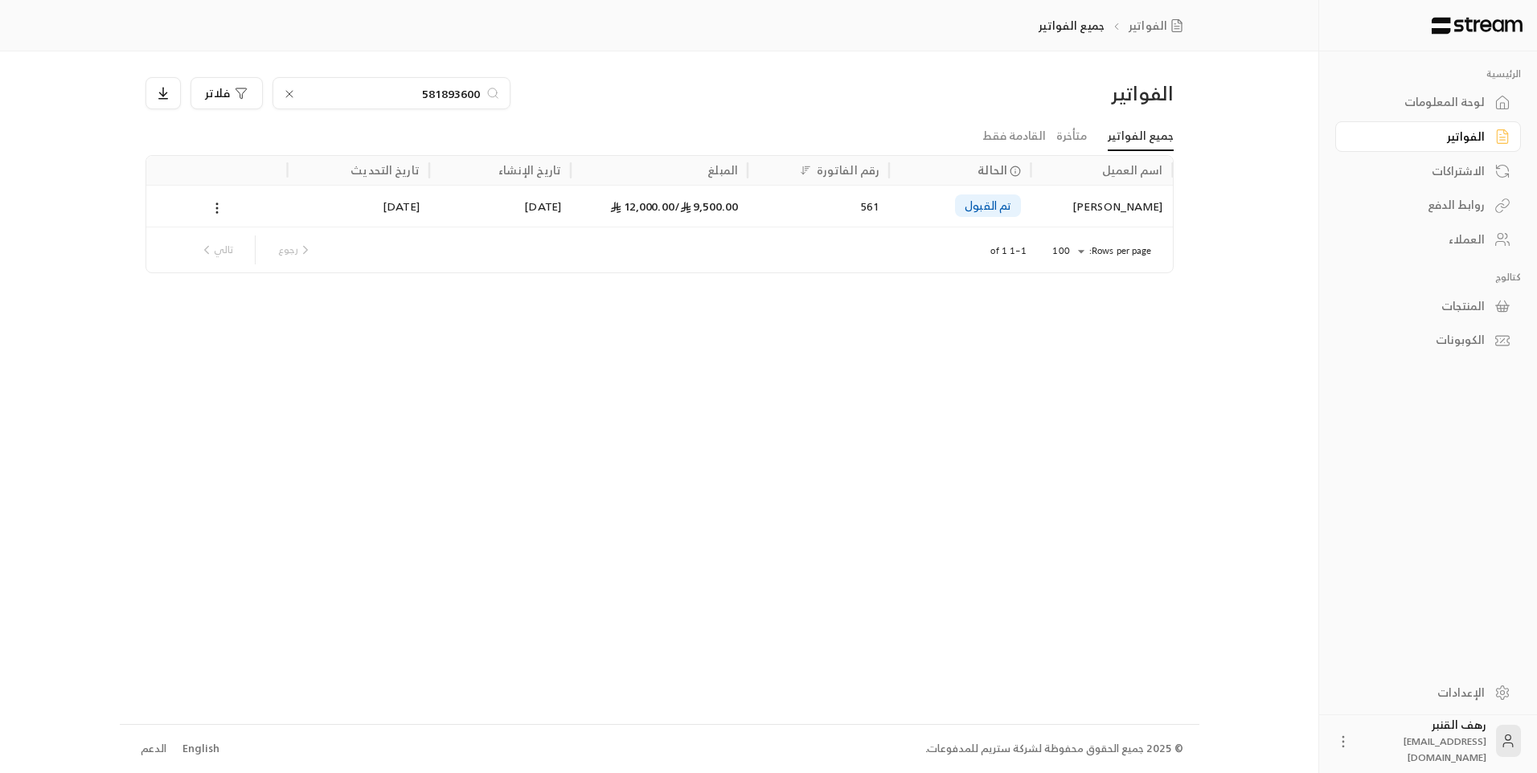
click at [410, 96] on input "581893600" at bounding box center [391, 93] width 178 height 18
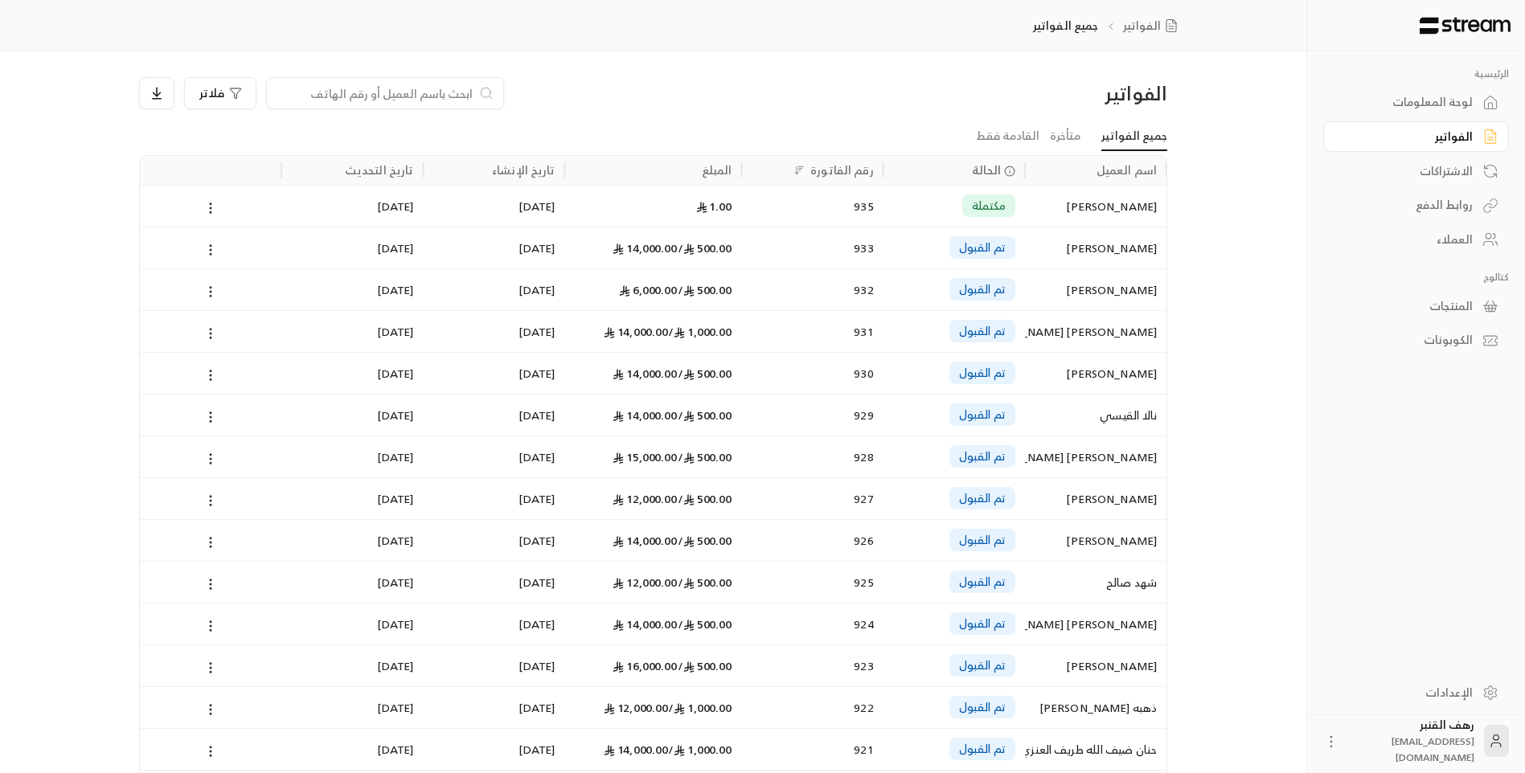
click at [410, 95] on input at bounding box center [375, 93] width 196 height 18
paste input "559103327"
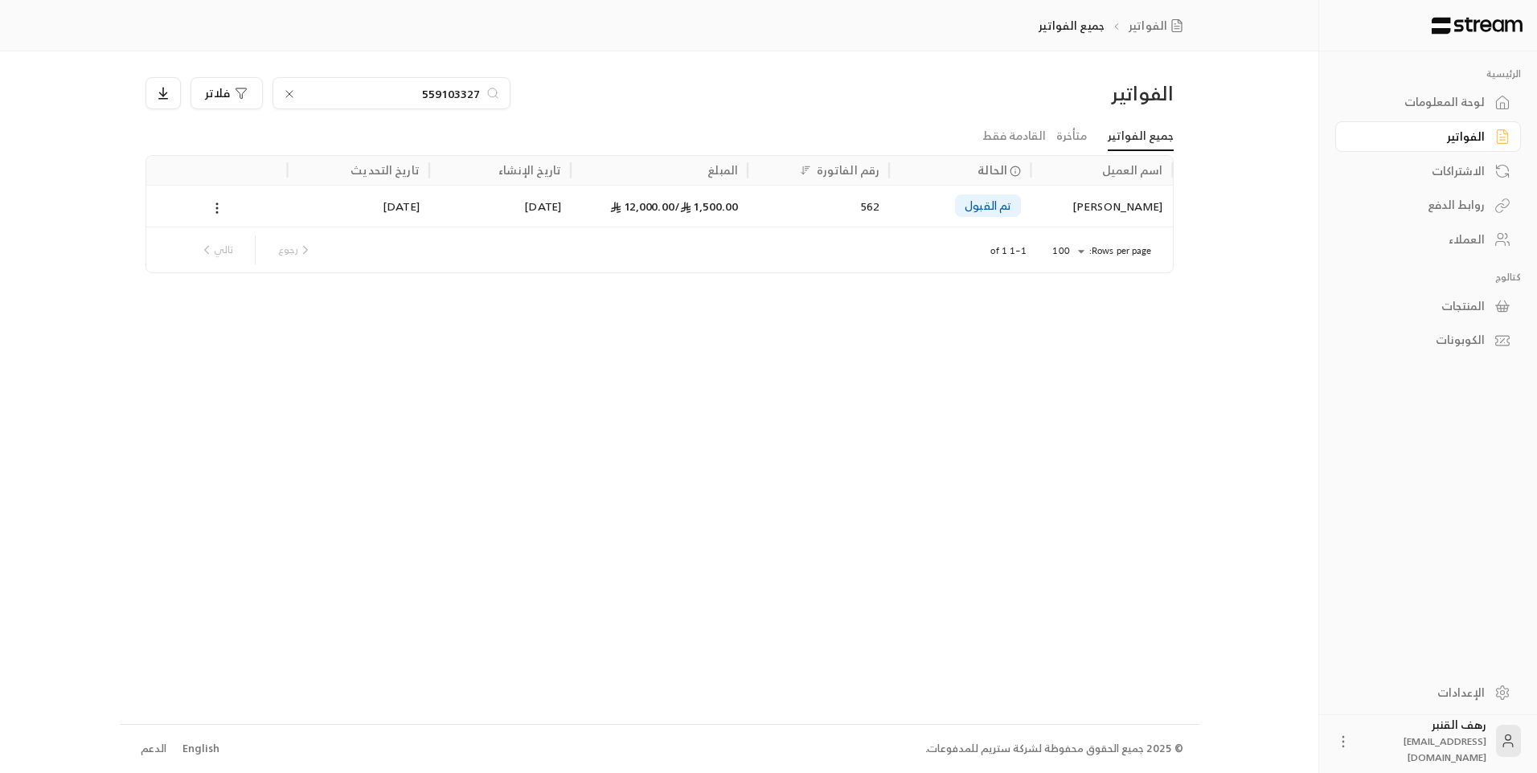
type input "559103327"
click at [1036, 216] on div "[PERSON_NAME]" at bounding box center [1102, 206] width 142 height 42
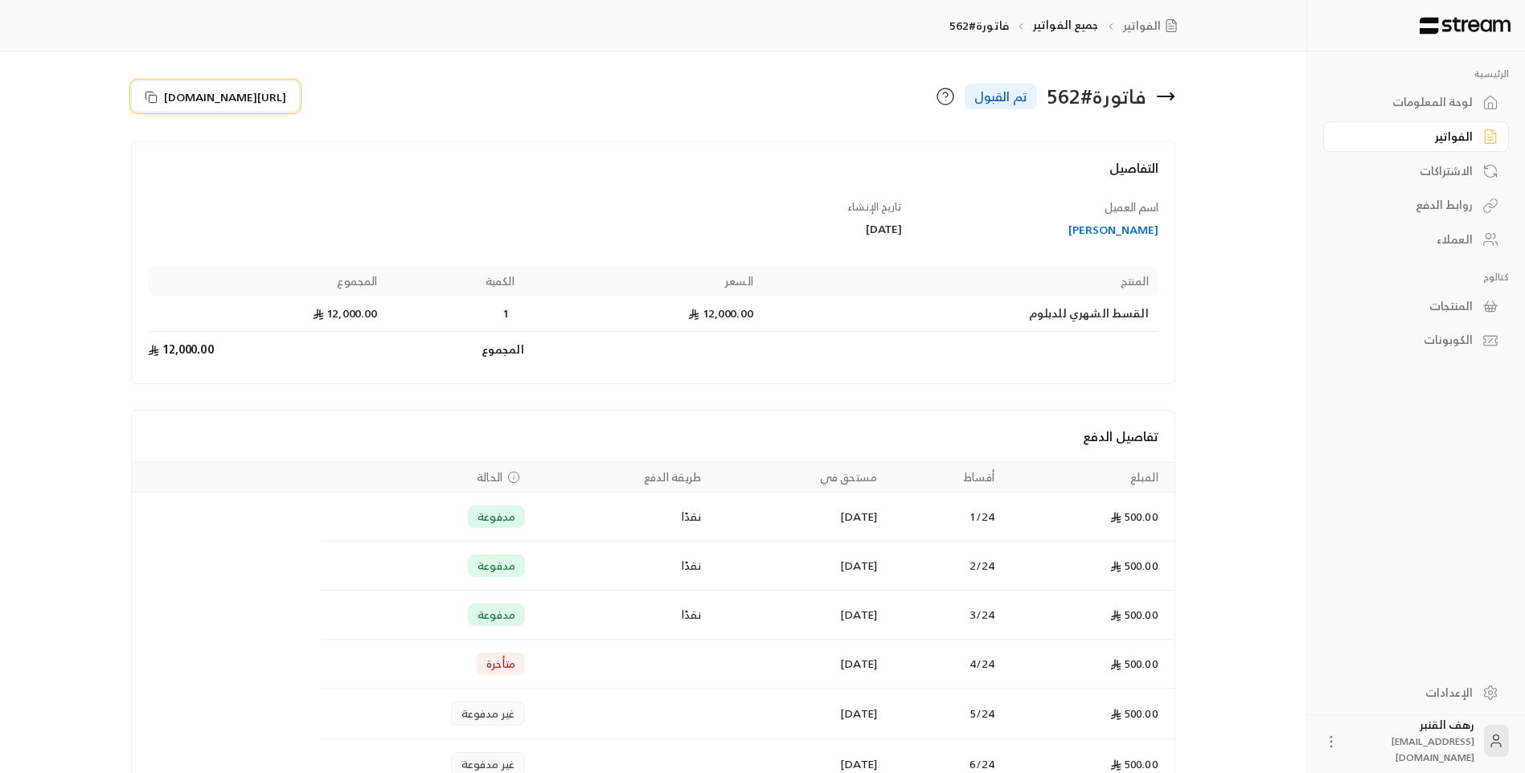
click at [286, 99] on span "[URL][DOMAIN_NAME]" at bounding box center [225, 96] width 122 height 17
click at [223, 104] on span "[URL][DOMAIN_NAME]" at bounding box center [225, 96] width 122 height 17
